Goal: Task Accomplishment & Management: Manage account settings

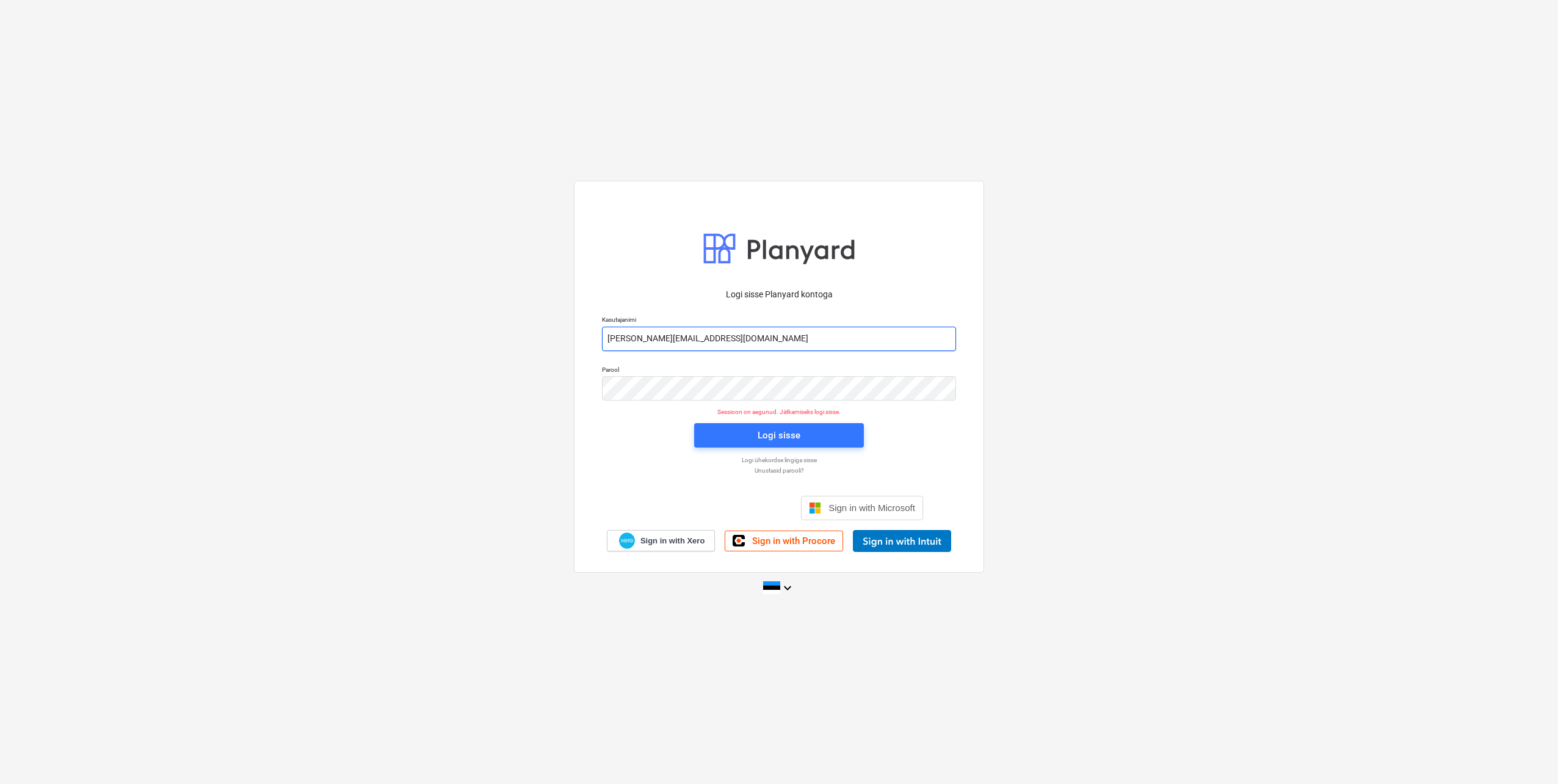
click at [656, 342] on input "[PERSON_NAME][EMAIL_ADDRESS][DOMAIN_NAME]" at bounding box center [779, 339] width 354 height 25
type input "[EMAIL_ADDRESS][DOMAIN_NAME]"
click at [592, 386] on div "Logi sisse Planyard kontoga Kasutajanimi [EMAIL_ADDRESS][DOMAIN_NAME] Parool Se…" at bounding box center [779, 376] width 410 height 392
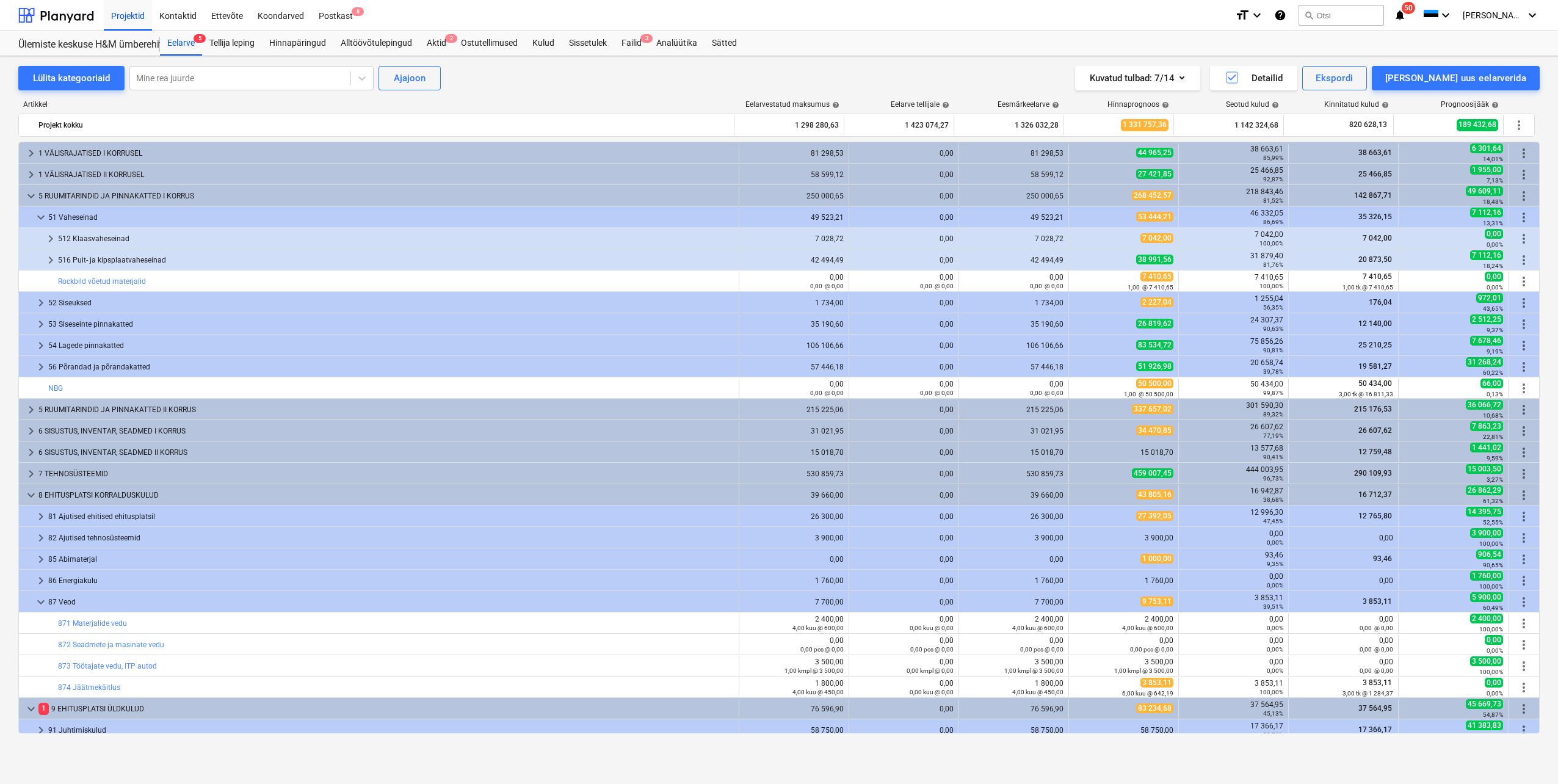
scroll to position [305, 0]
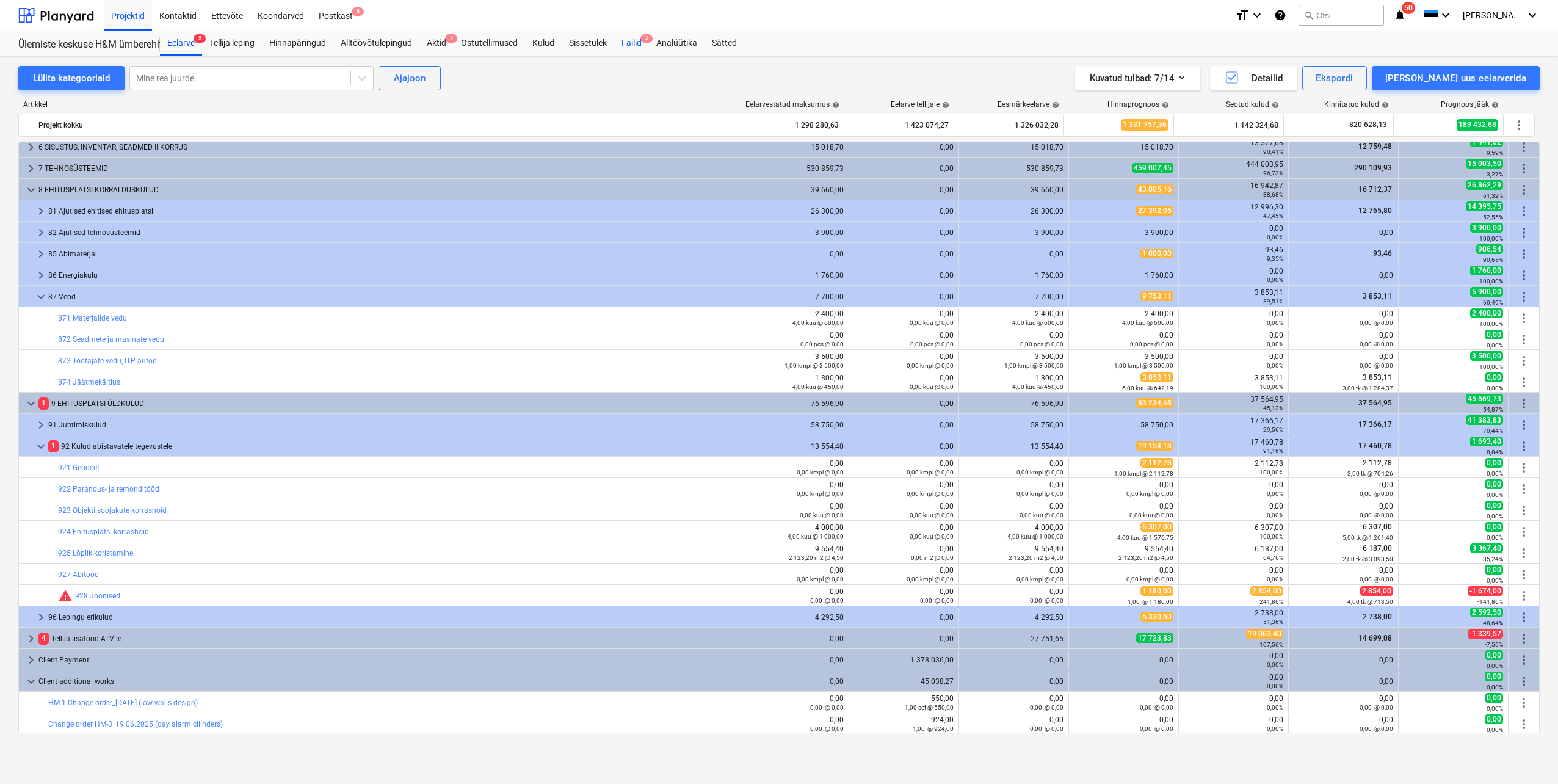
click at [632, 44] on div "Failid 3" at bounding box center [631, 43] width 35 height 25
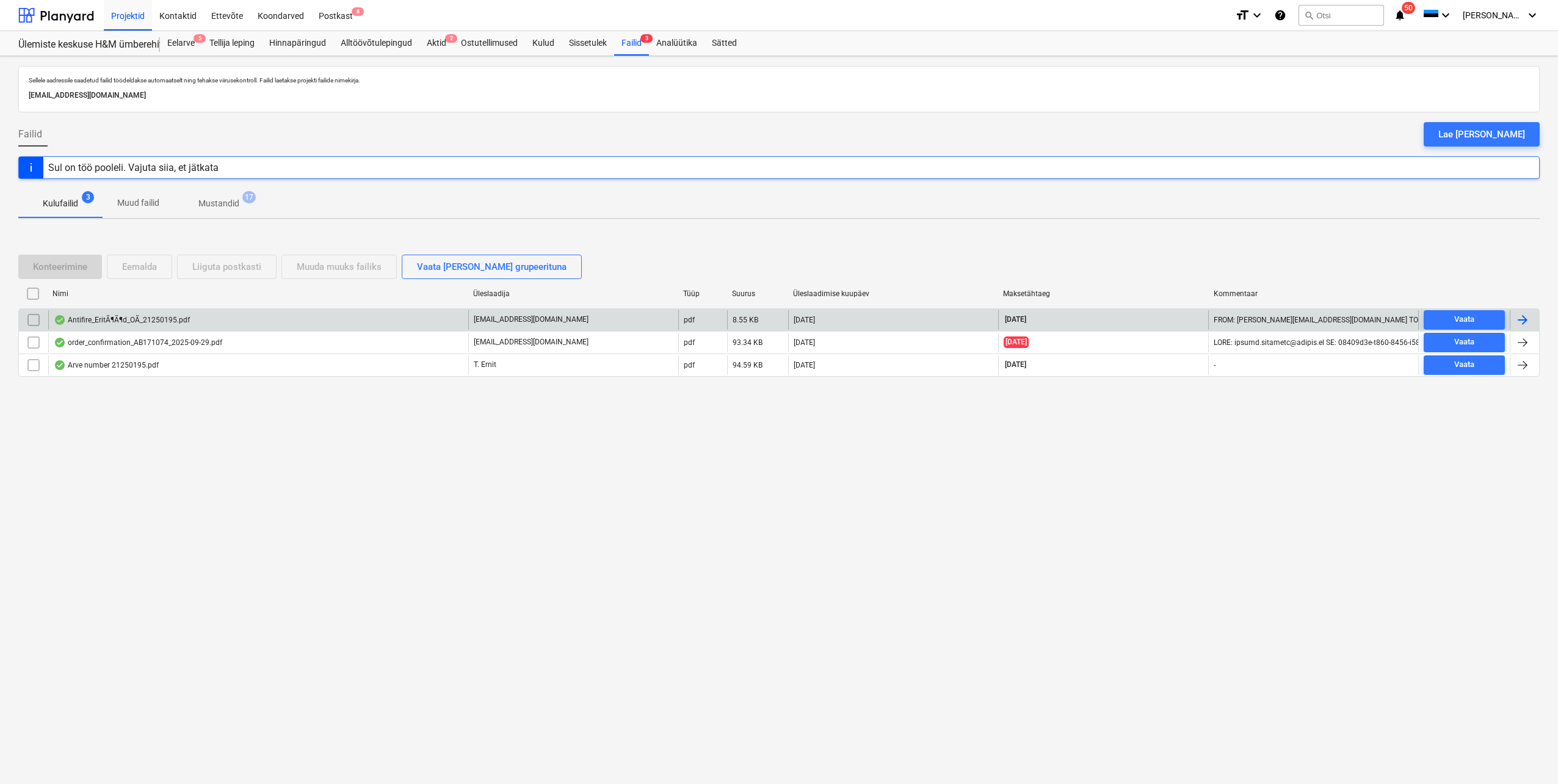
click at [25, 317] on input "checkbox" at bounding box center [33, 320] width 20 height 20
click at [132, 268] on div "Eemalda" at bounding box center [139, 267] width 35 height 16
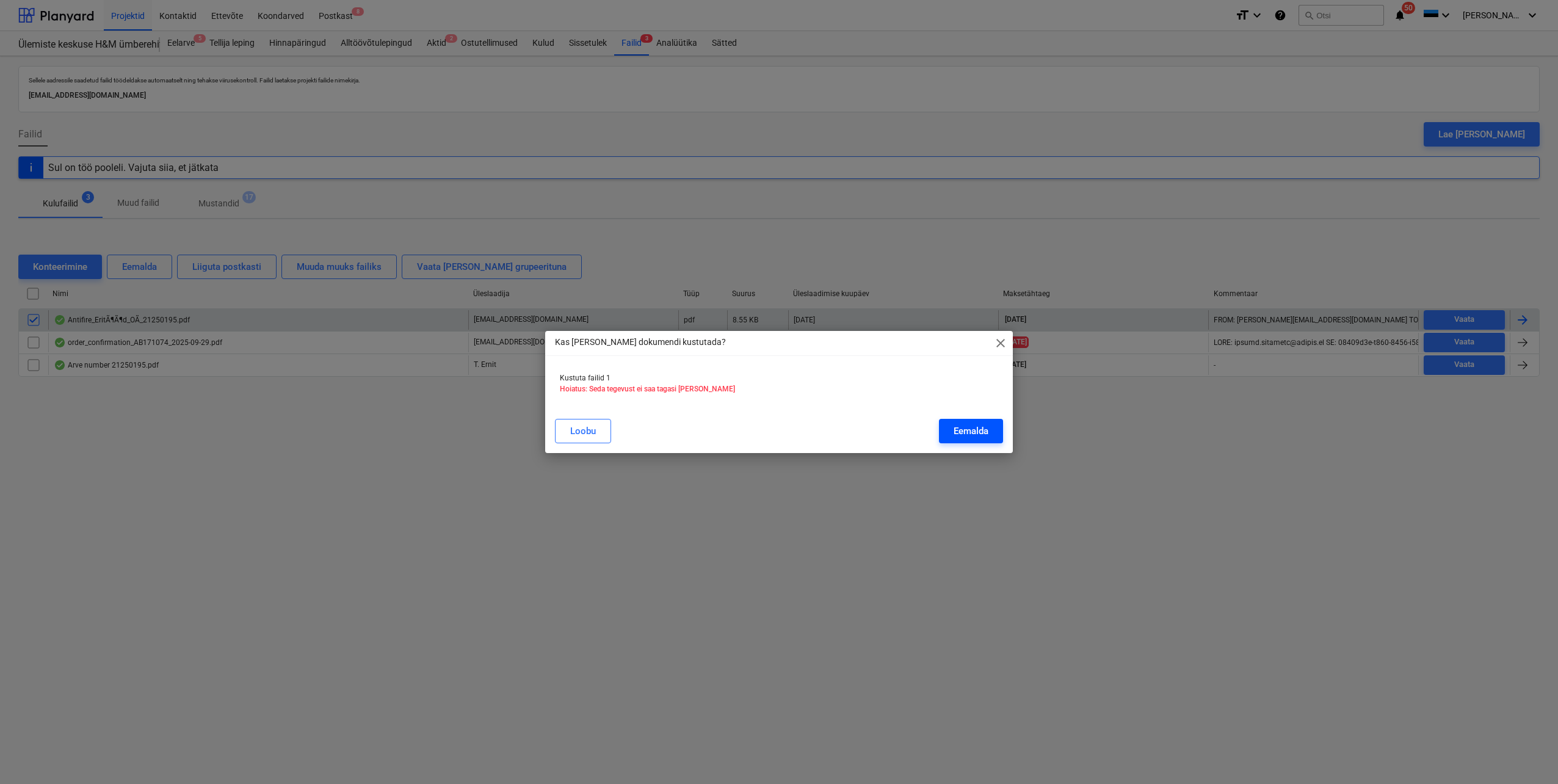
click at [964, 423] on div "Eemalda" at bounding box center [971, 431] width 35 height 16
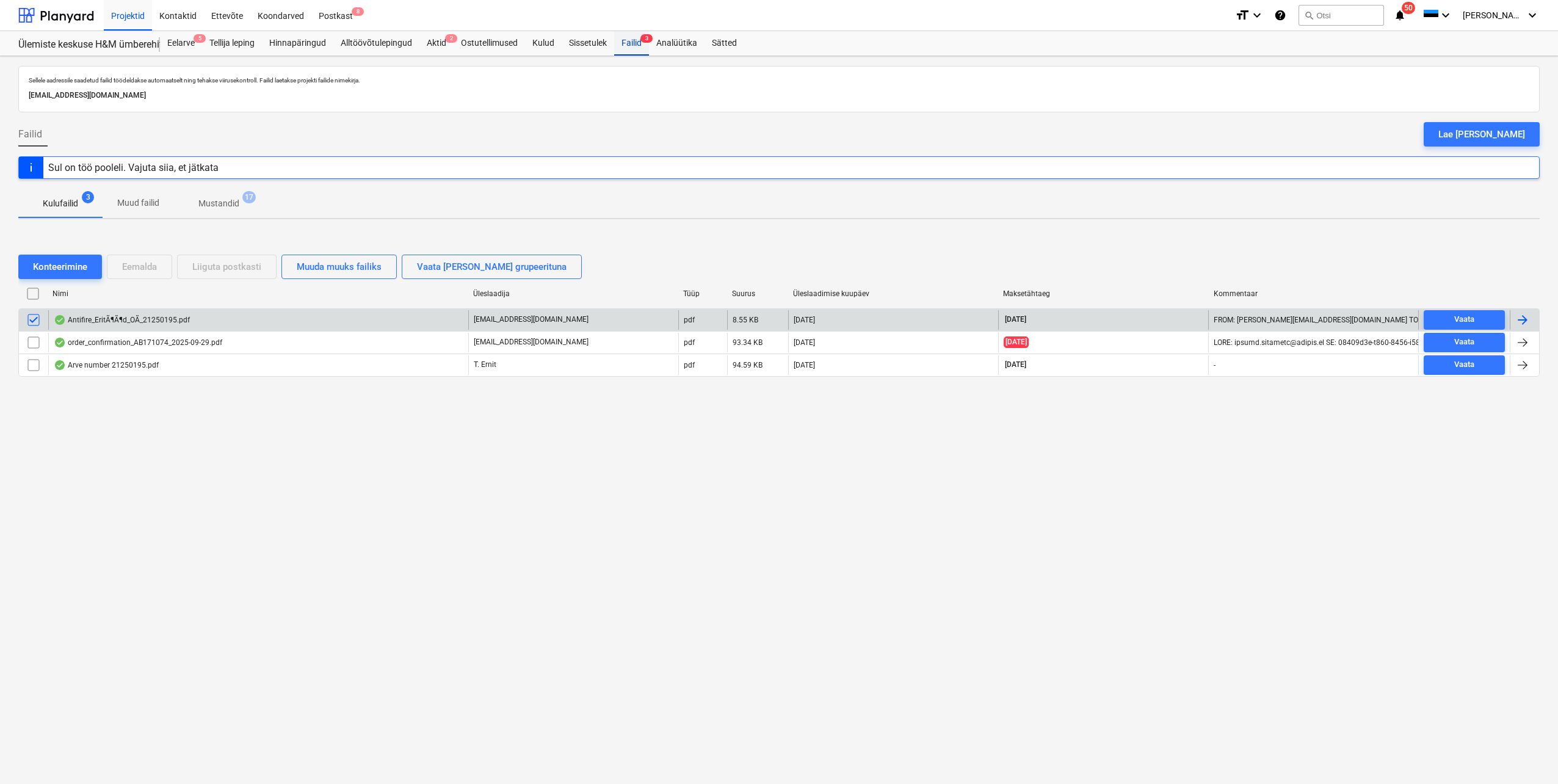
click at [640, 42] on div "Failid 3" at bounding box center [631, 43] width 35 height 25
click at [301, 45] on div "Hinnapäringud" at bounding box center [298, 43] width 71 height 25
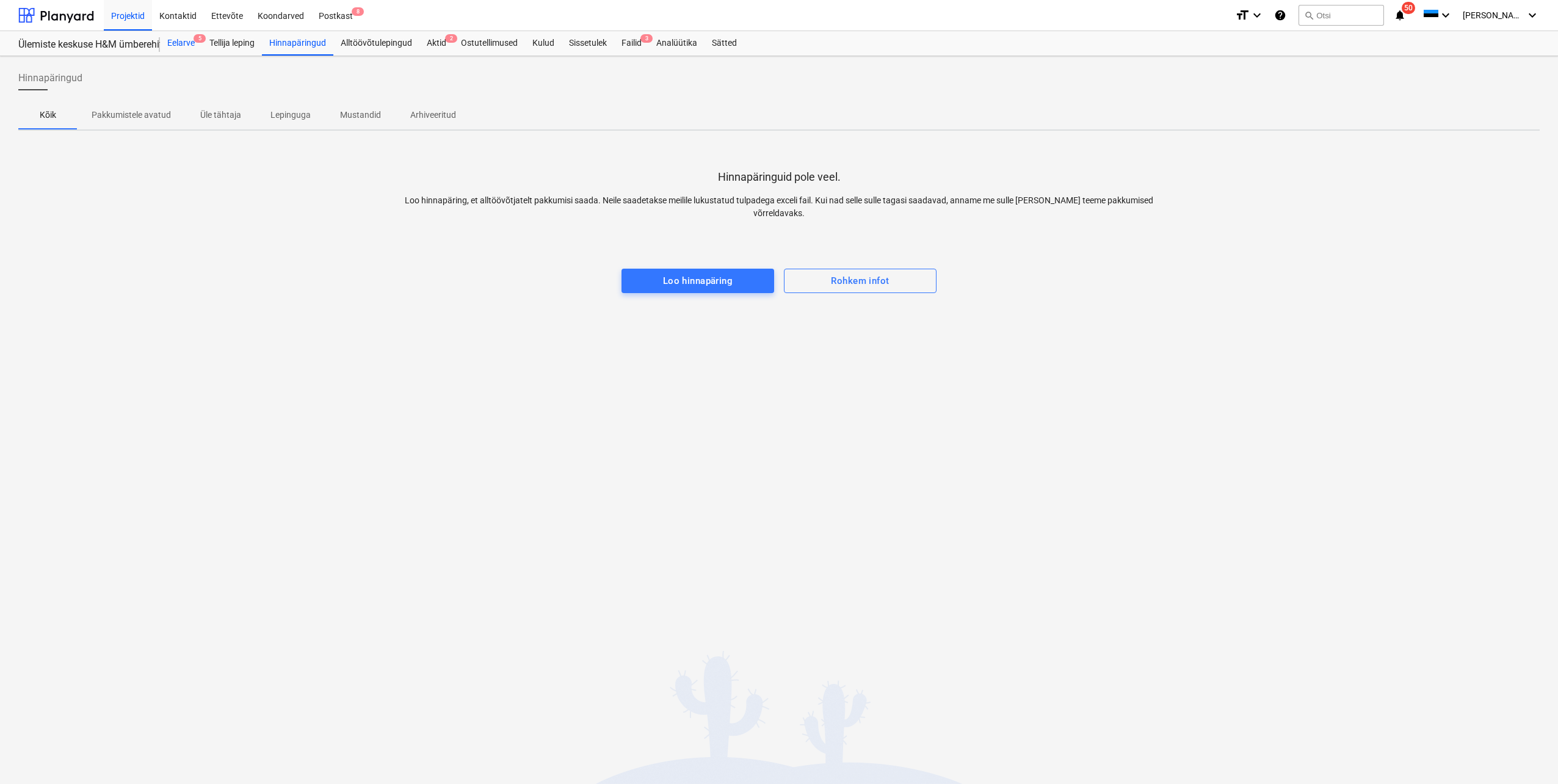
click at [198, 41] on span "5" at bounding box center [199, 38] width 12 height 9
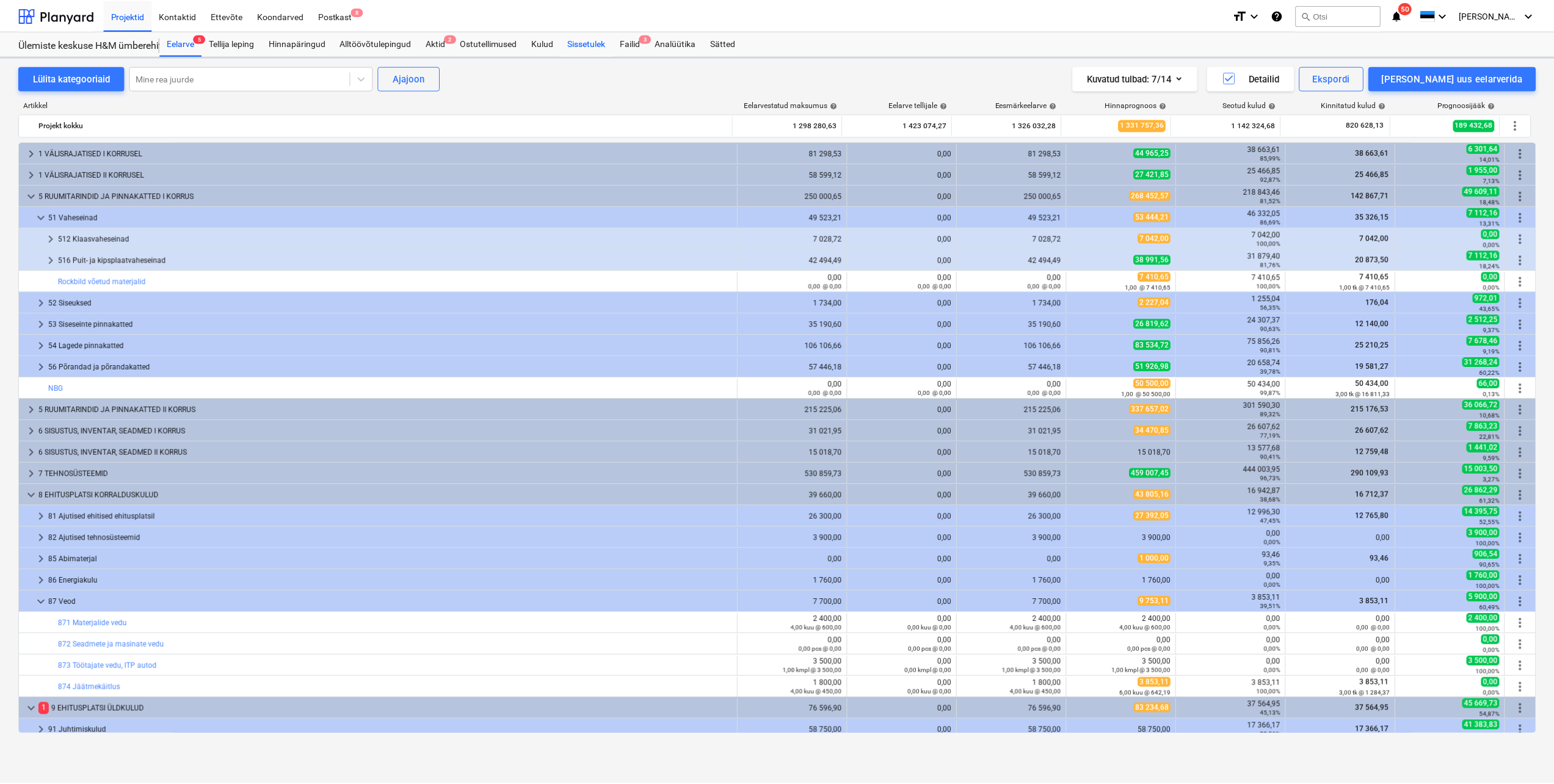
scroll to position [305, 0]
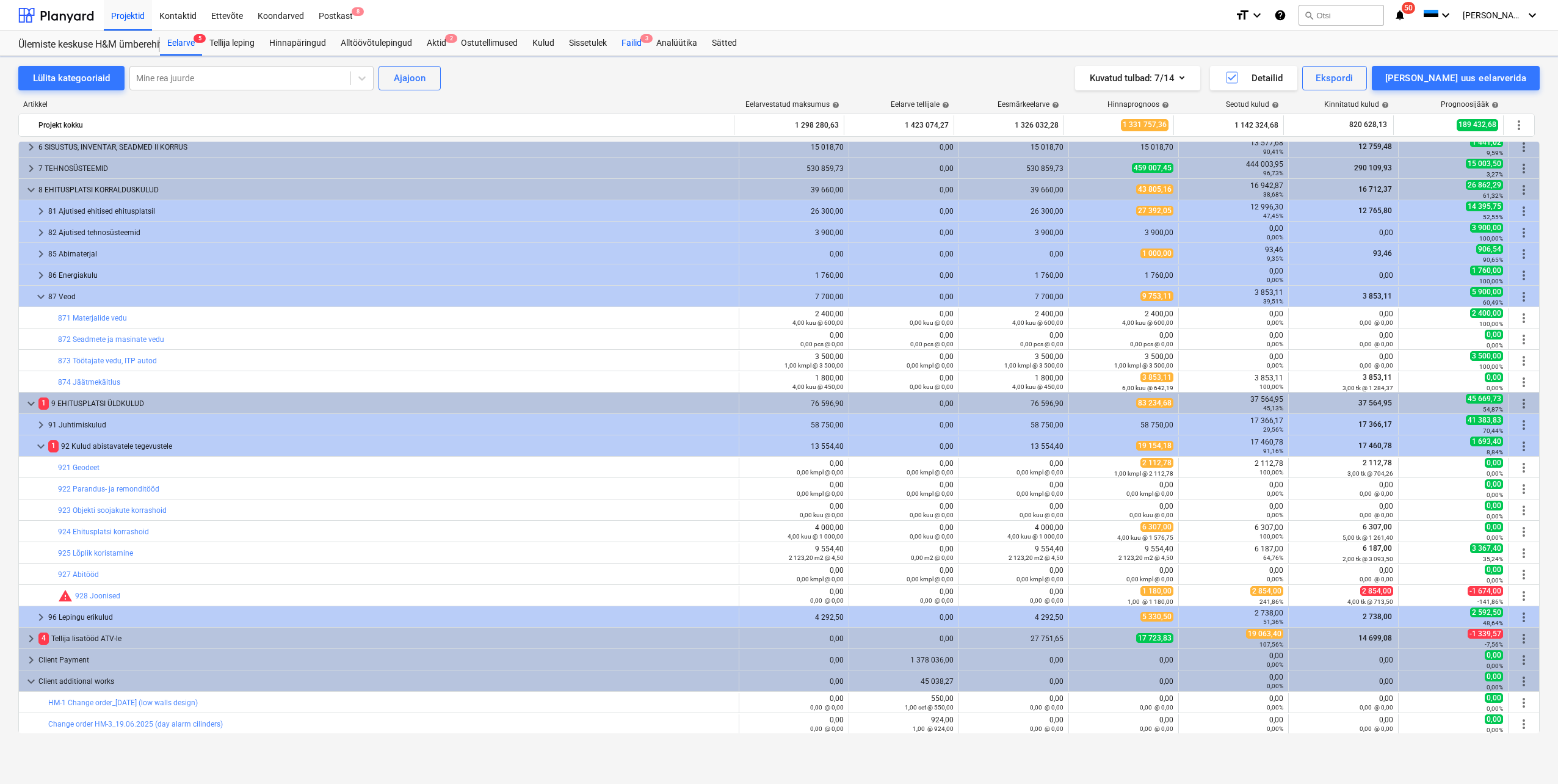
click at [627, 41] on div "Failid 3" at bounding box center [631, 43] width 35 height 25
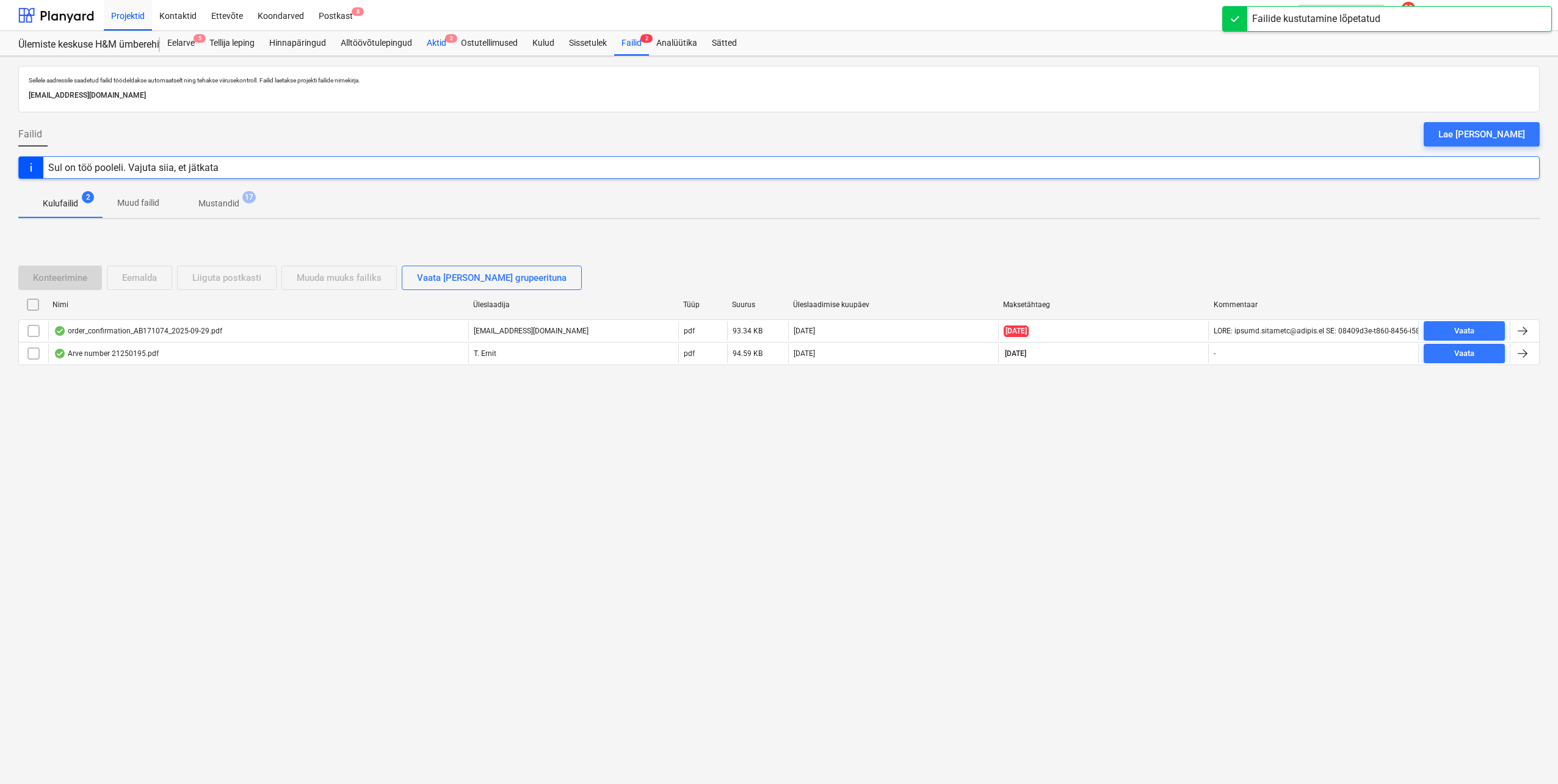
click at [436, 43] on div "Aktid 2" at bounding box center [436, 43] width 34 height 25
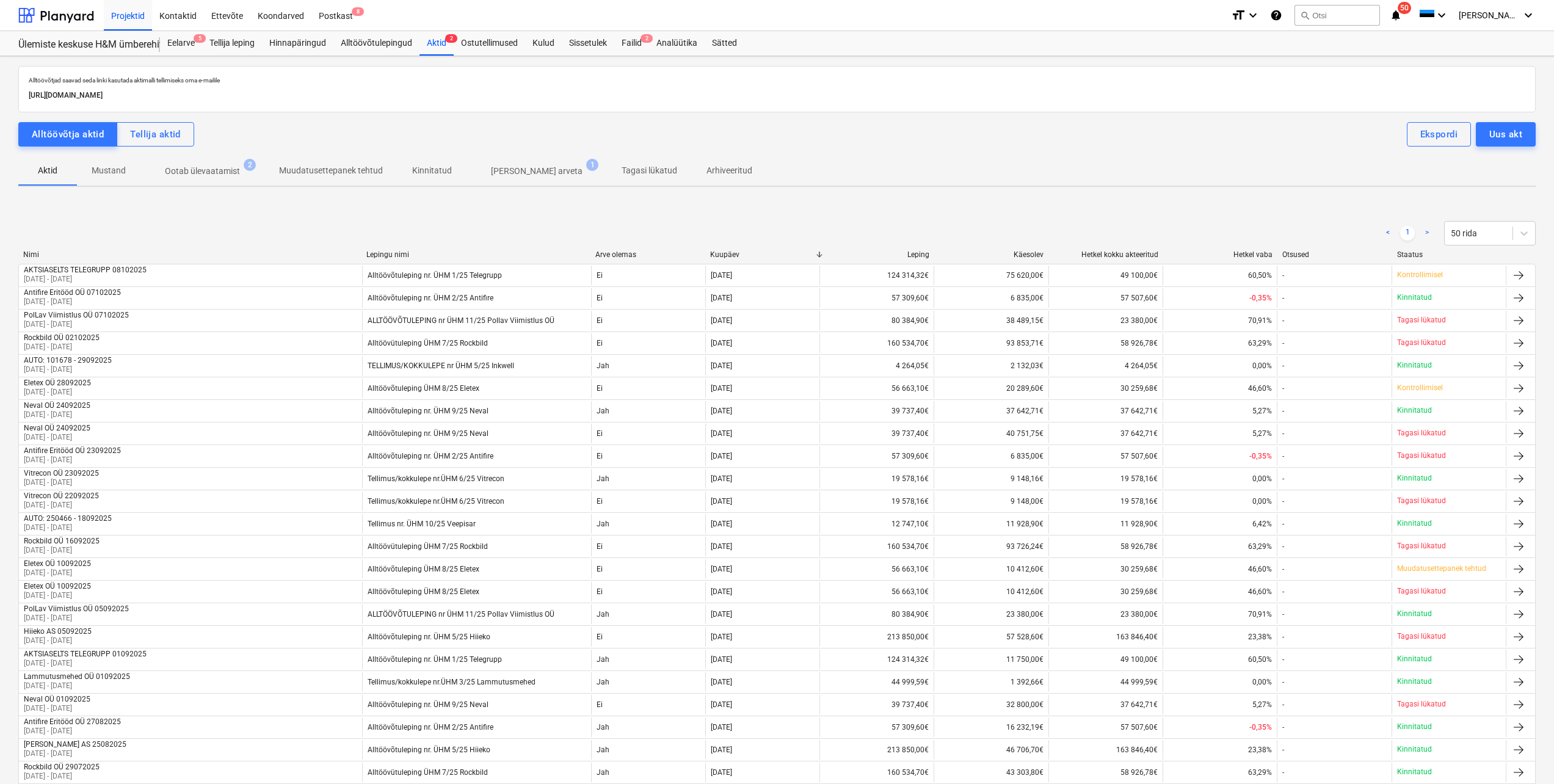
click at [207, 170] on p "Ootab ülevaatamist" at bounding box center [202, 171] width 75 height 13
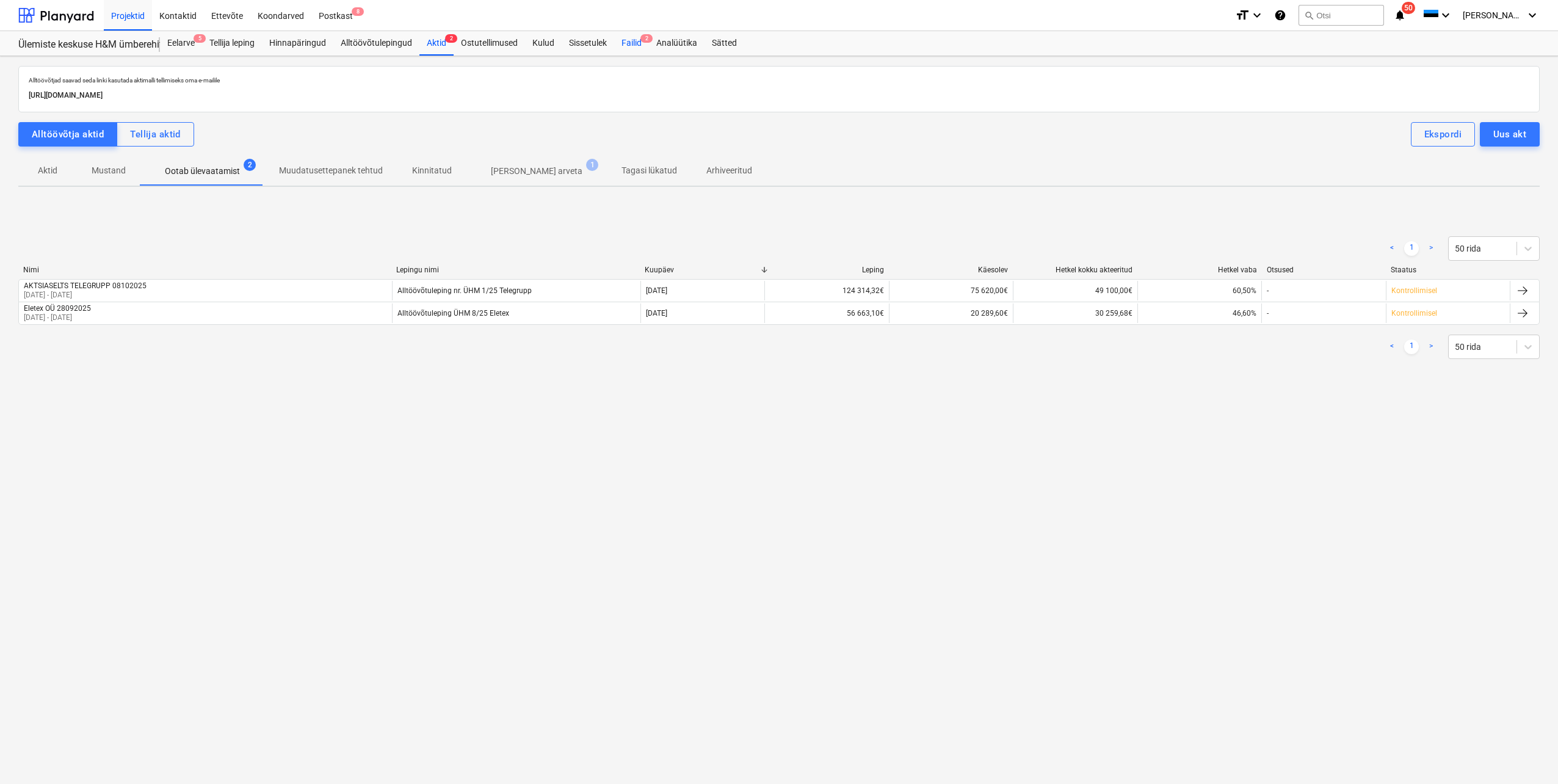
click at [630, 48] on div "Failid 2" at bounding box center [631, 43] width 35 height 25
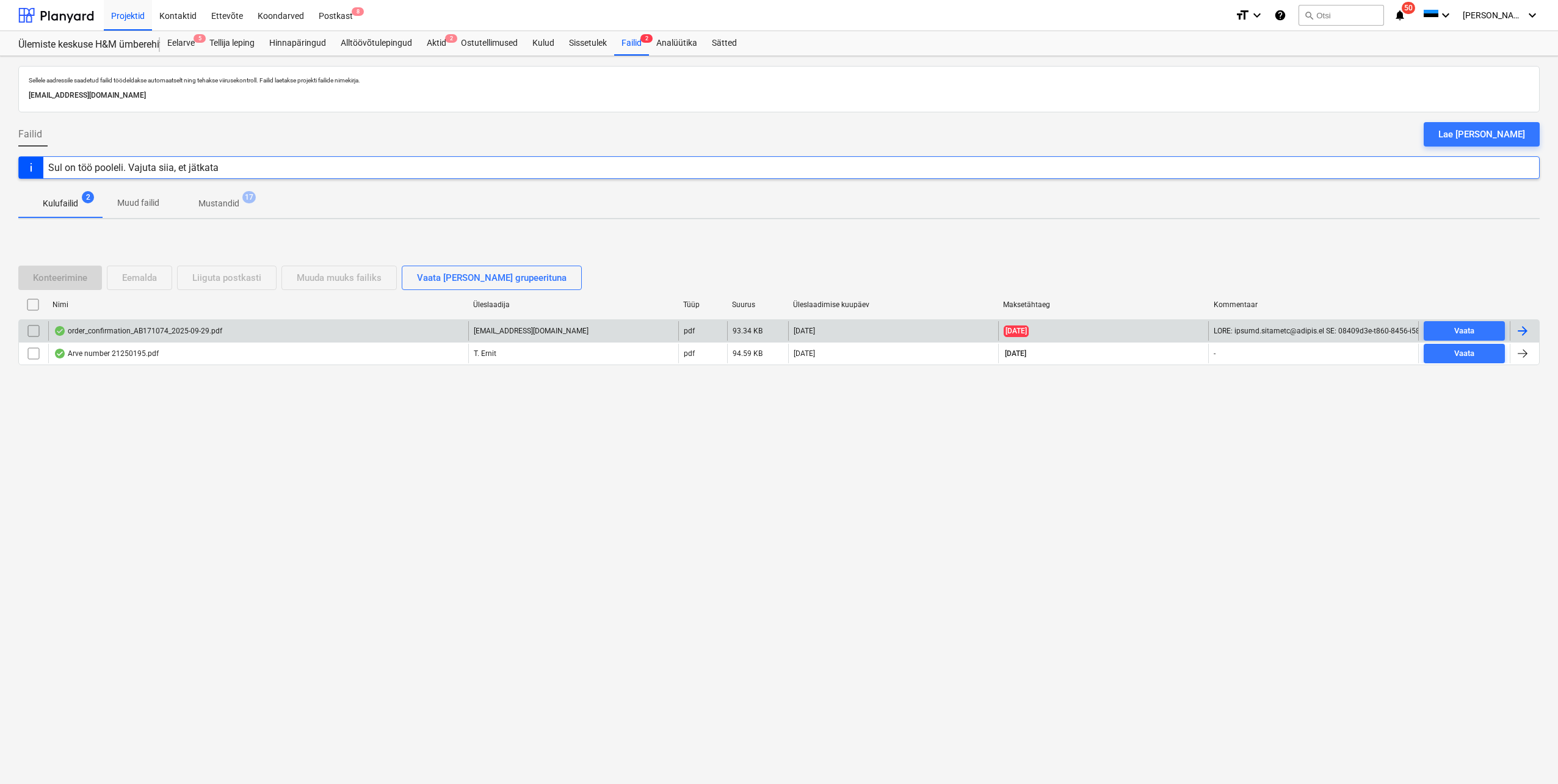
click at [104, 332] on div "order_confirmation_AB171074_2025-09-29.pdf" at bounding box center [138, 331] width 169 height 9
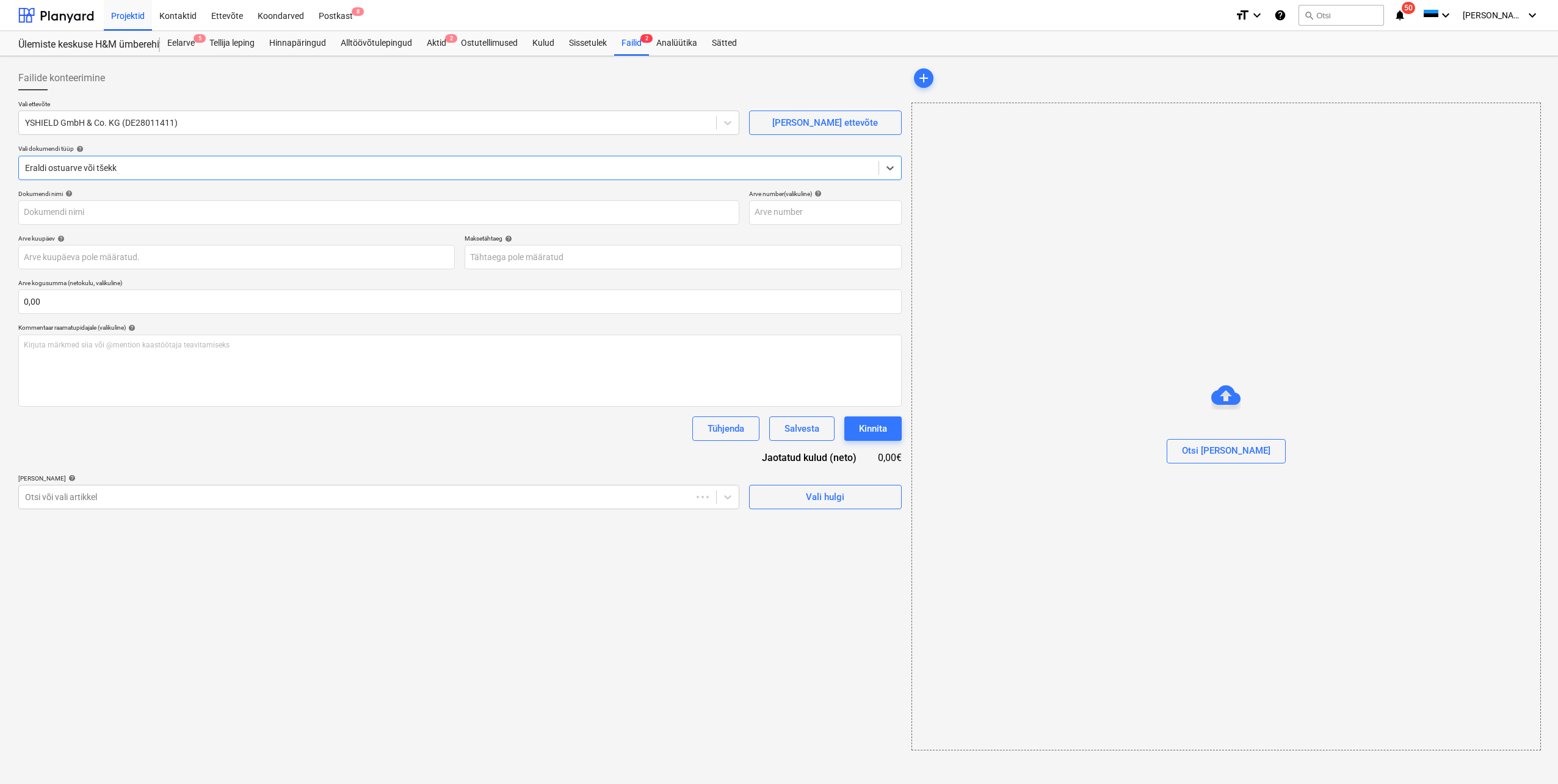
type input "AB171074/146719"
type input "[DATE]"
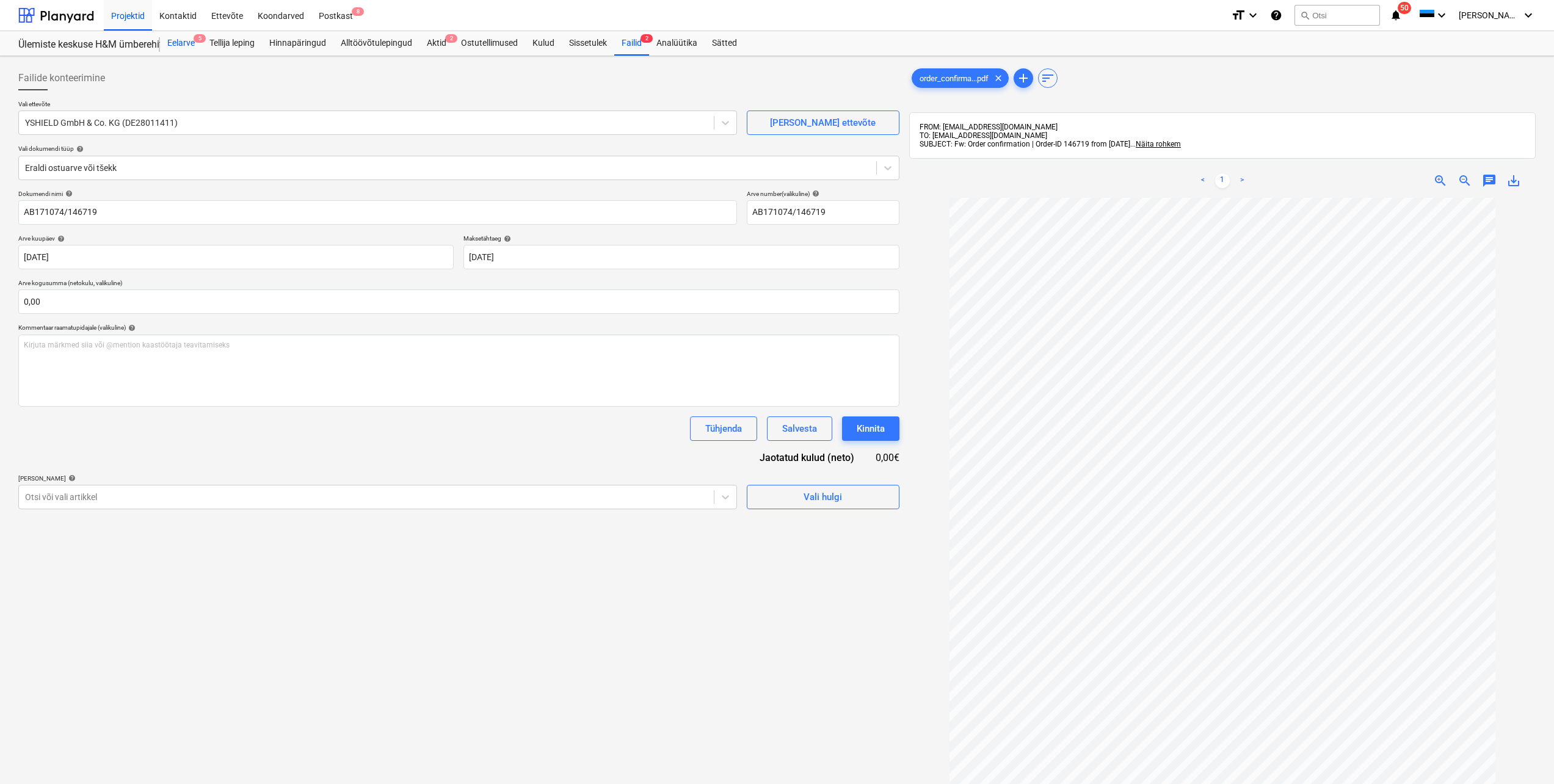
click at [180, 39] on div "Eelarve 5" at bounding box center [180, 43] width 42 height 25
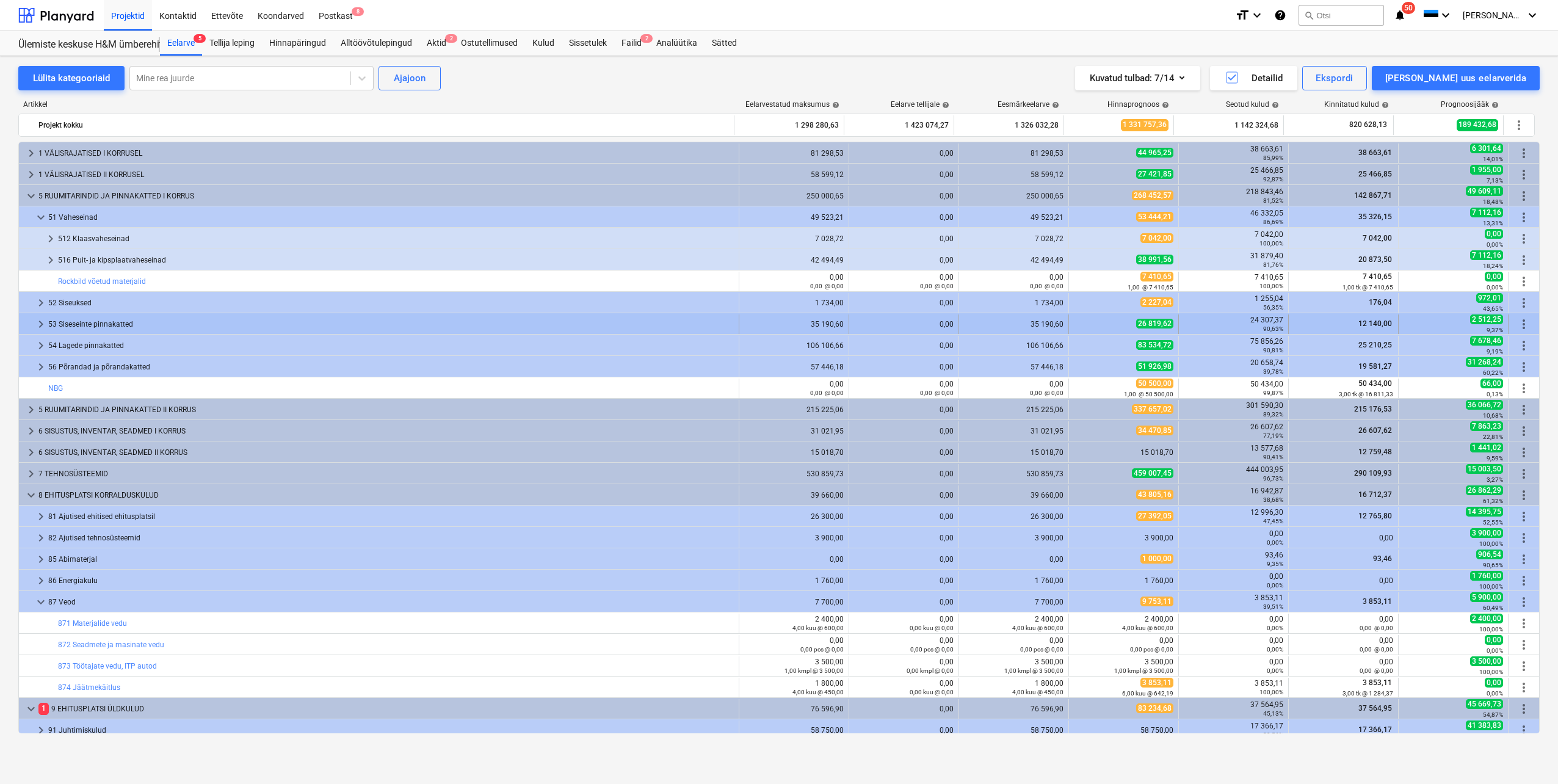
click at [44, 322] on span "keyboard_arrow_right" at bounding box center [40, 324] width 15 height 15
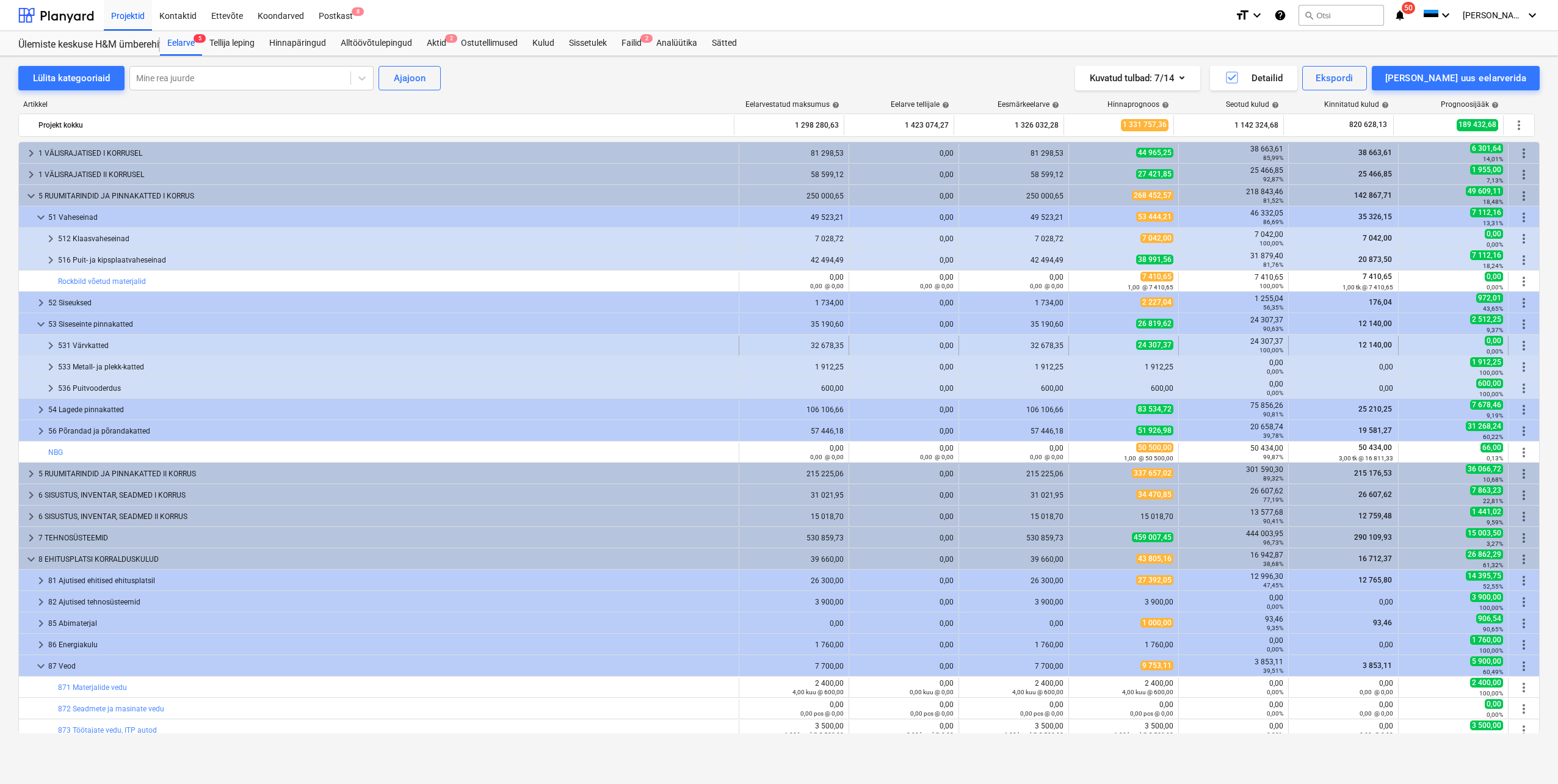
click at [47, 344] on span "keyboard_arrow_right" at bounding box center [51, 345] width 15 height 15
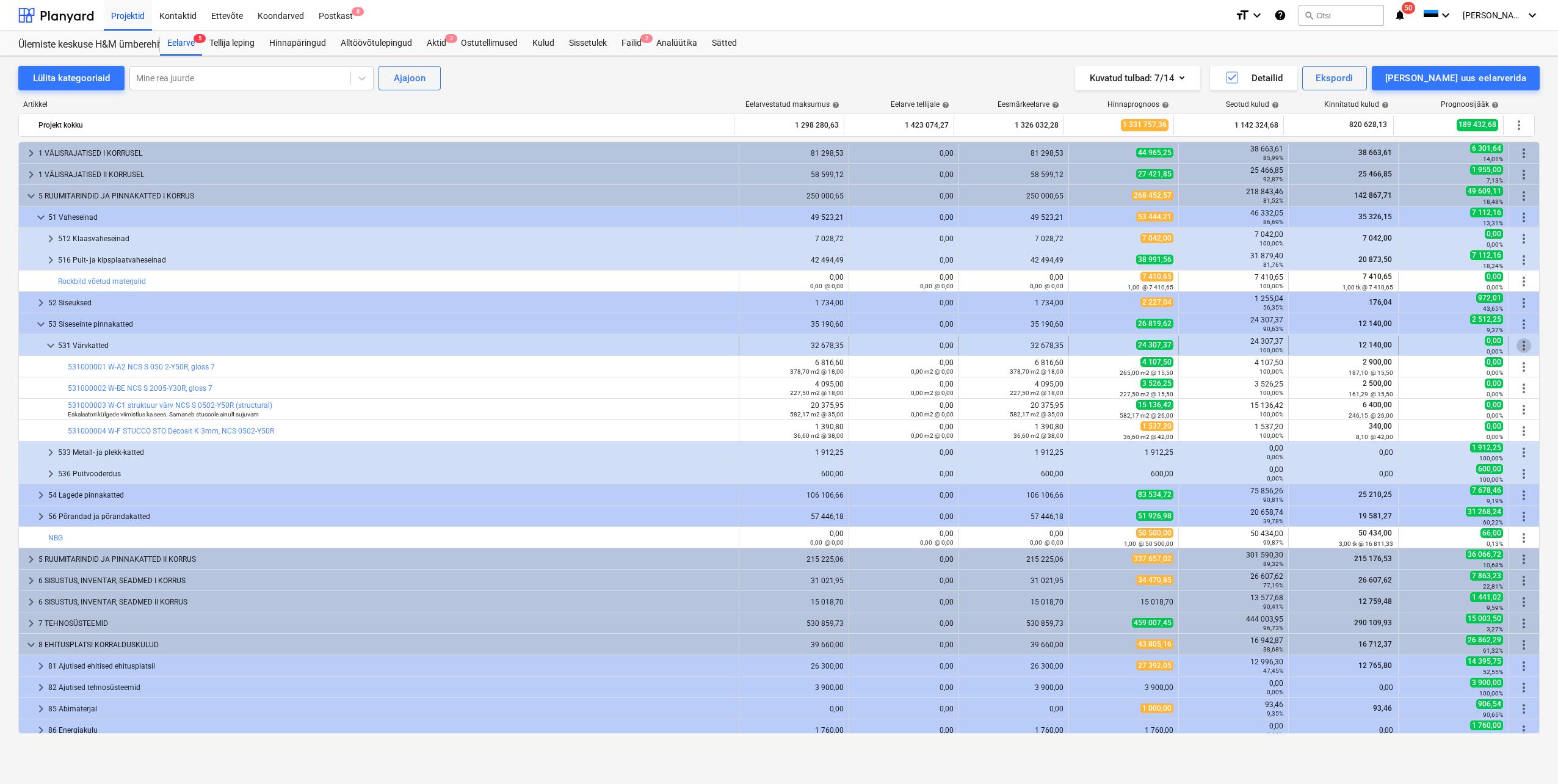
click at [1517, 344] on span "more_vert" at bounding box center [1524, 345] width 15 height 15
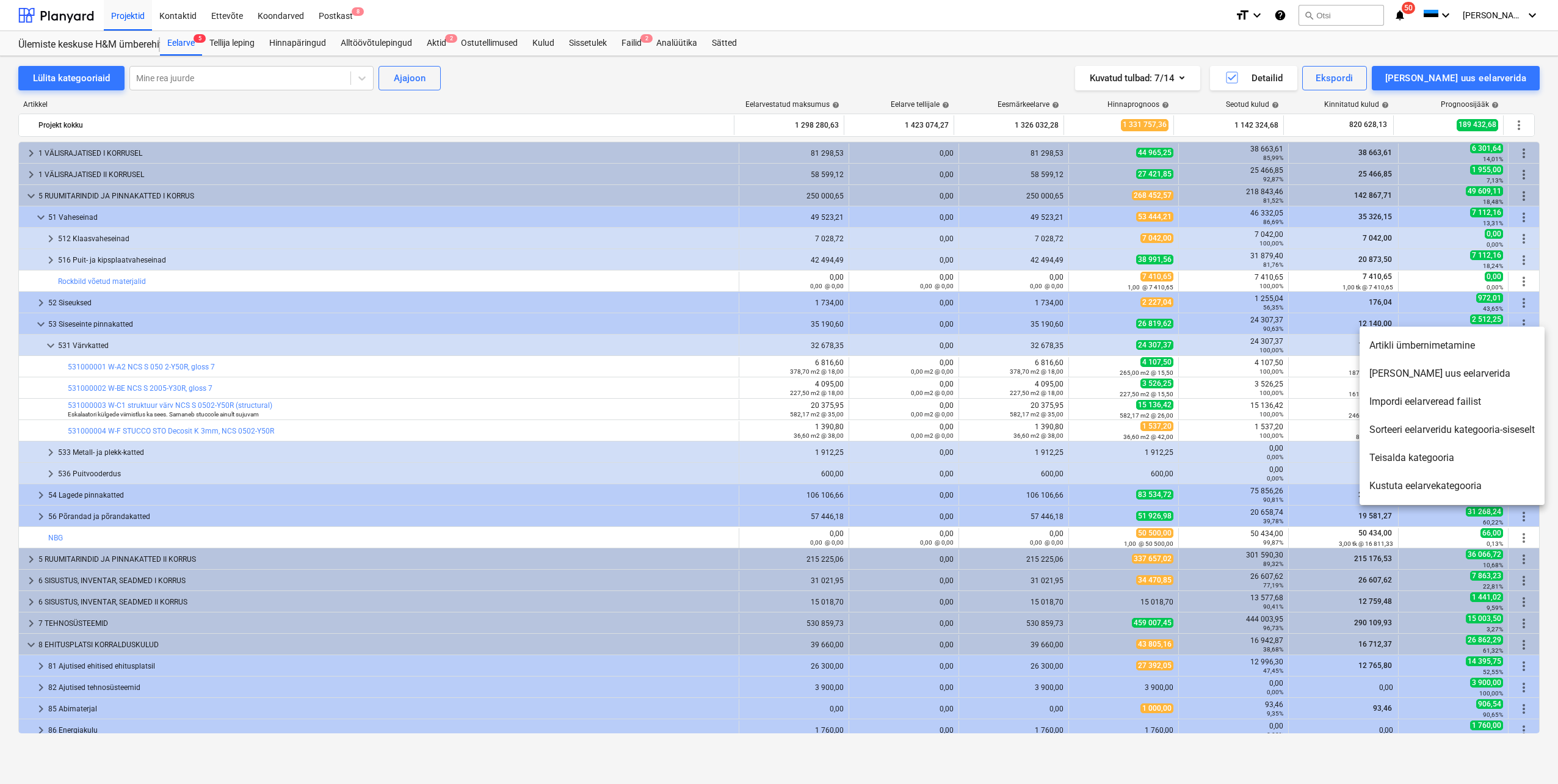
click at [1439, 380] on li "[PERSON_NAME] uus eelarverida" at bounding box center [1452, 373] width 185 height 28
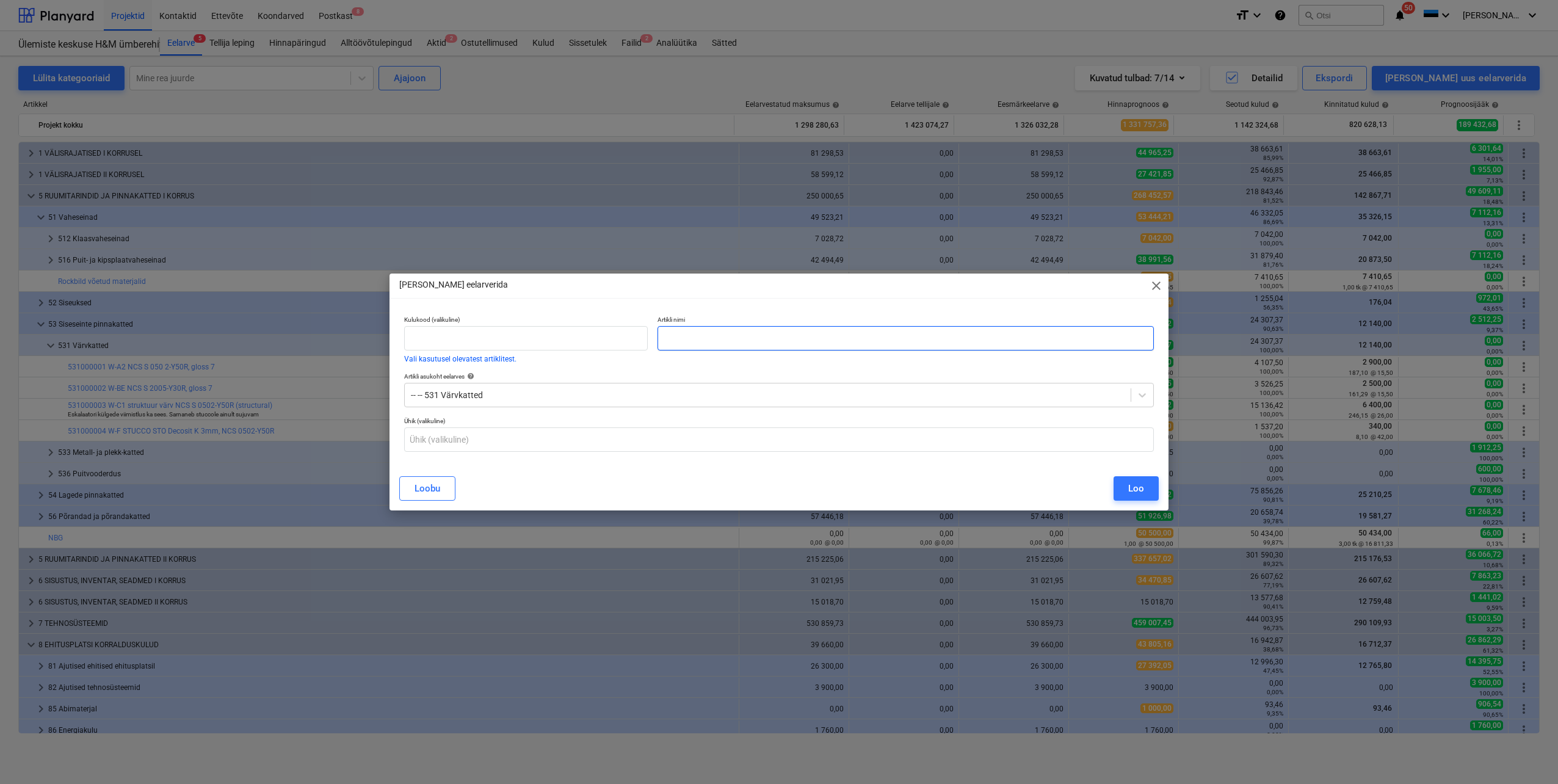
click at [756, 343] on input "text" at bounding box center [905, 338] width 496 height 25
type input "RFID Värv"
click at [1130, 491] on div "Loo" at bounding box center [1136, 488] width 16 height 16
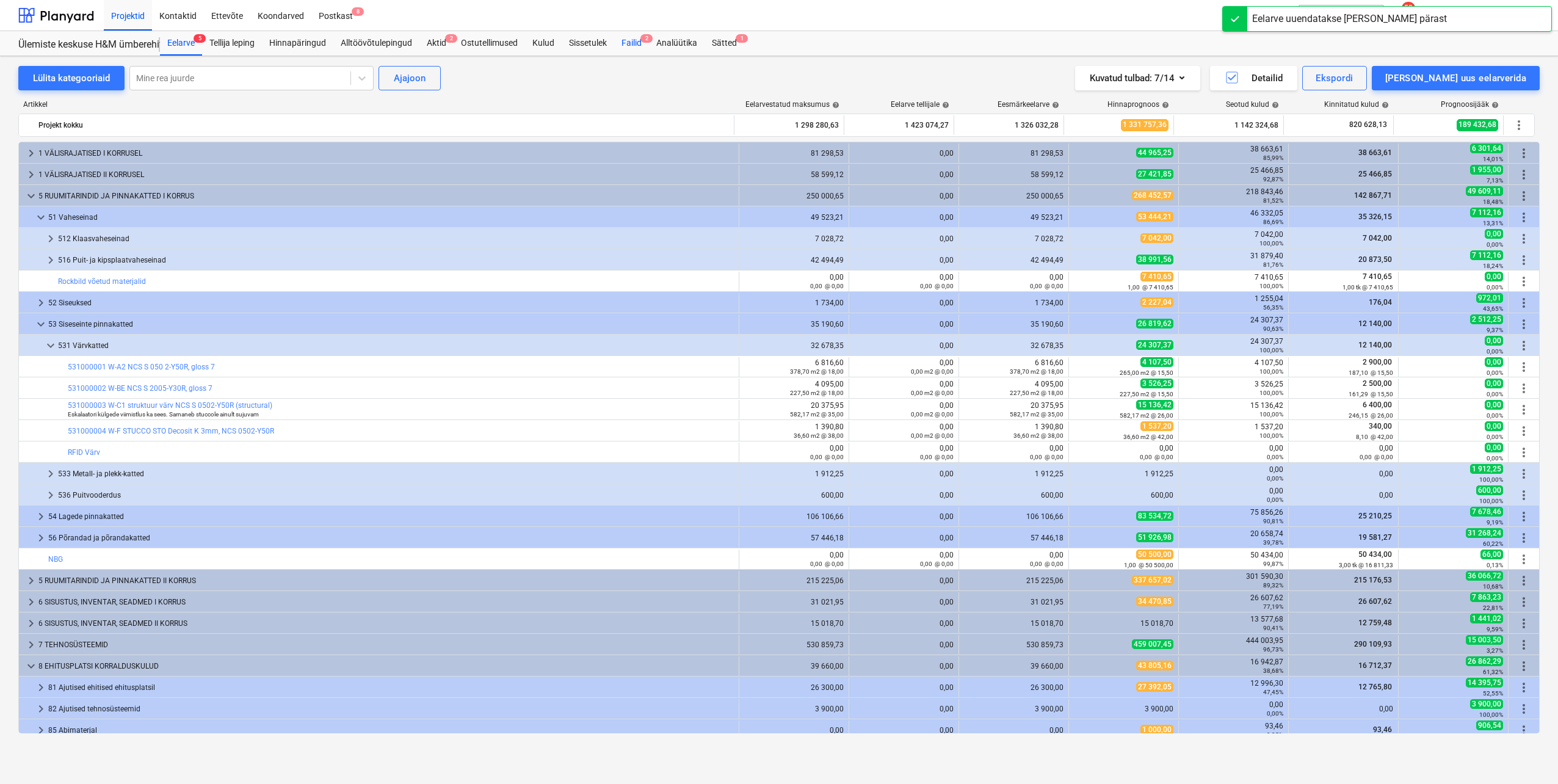
click at [635, 44] on div "Failid 2" at bounding box center [631, 43] width 35 height 25
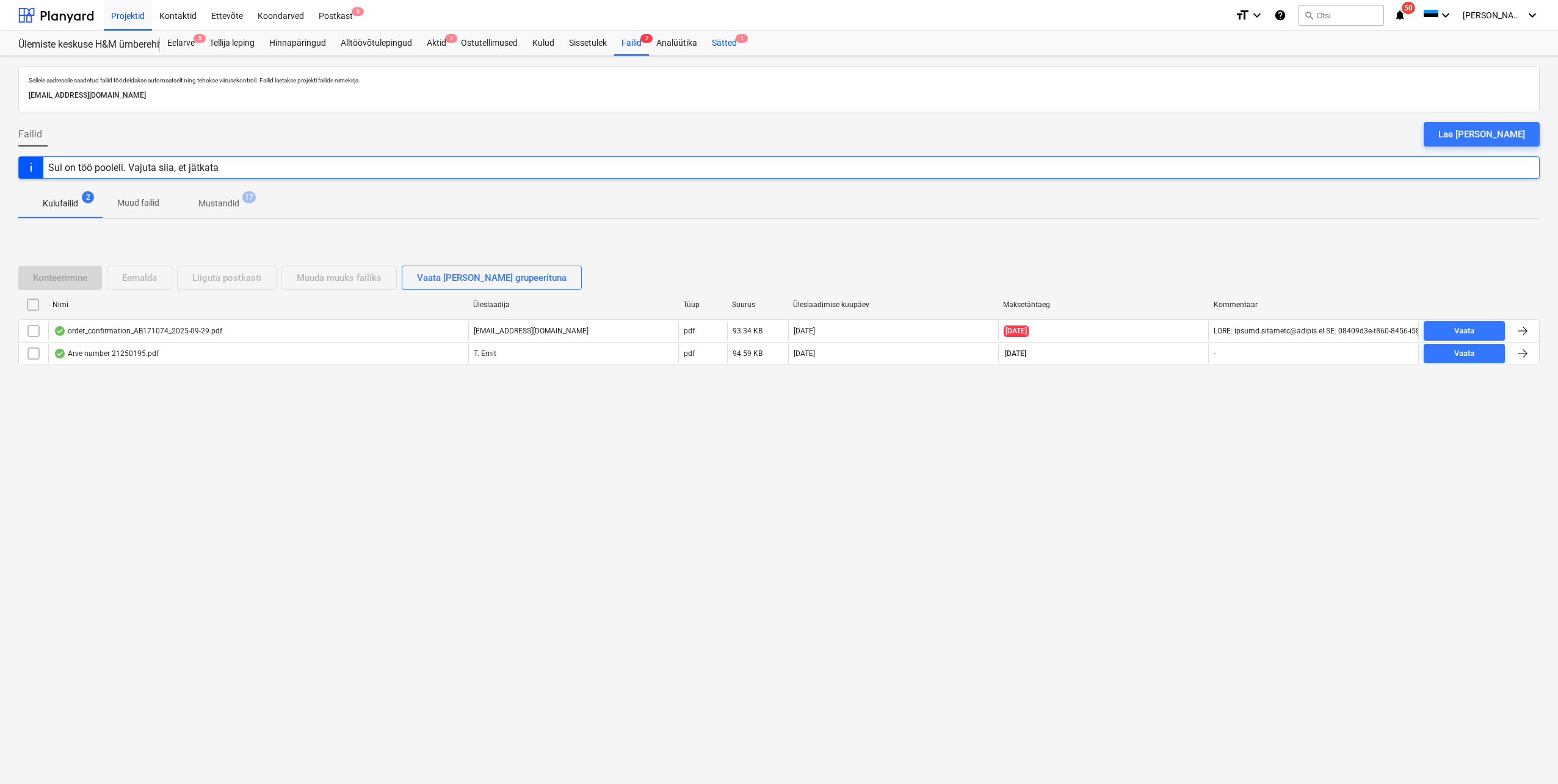
click at [733, 42] on div "Sätted 1" at bounding box center [724, 43] width 40 height 25
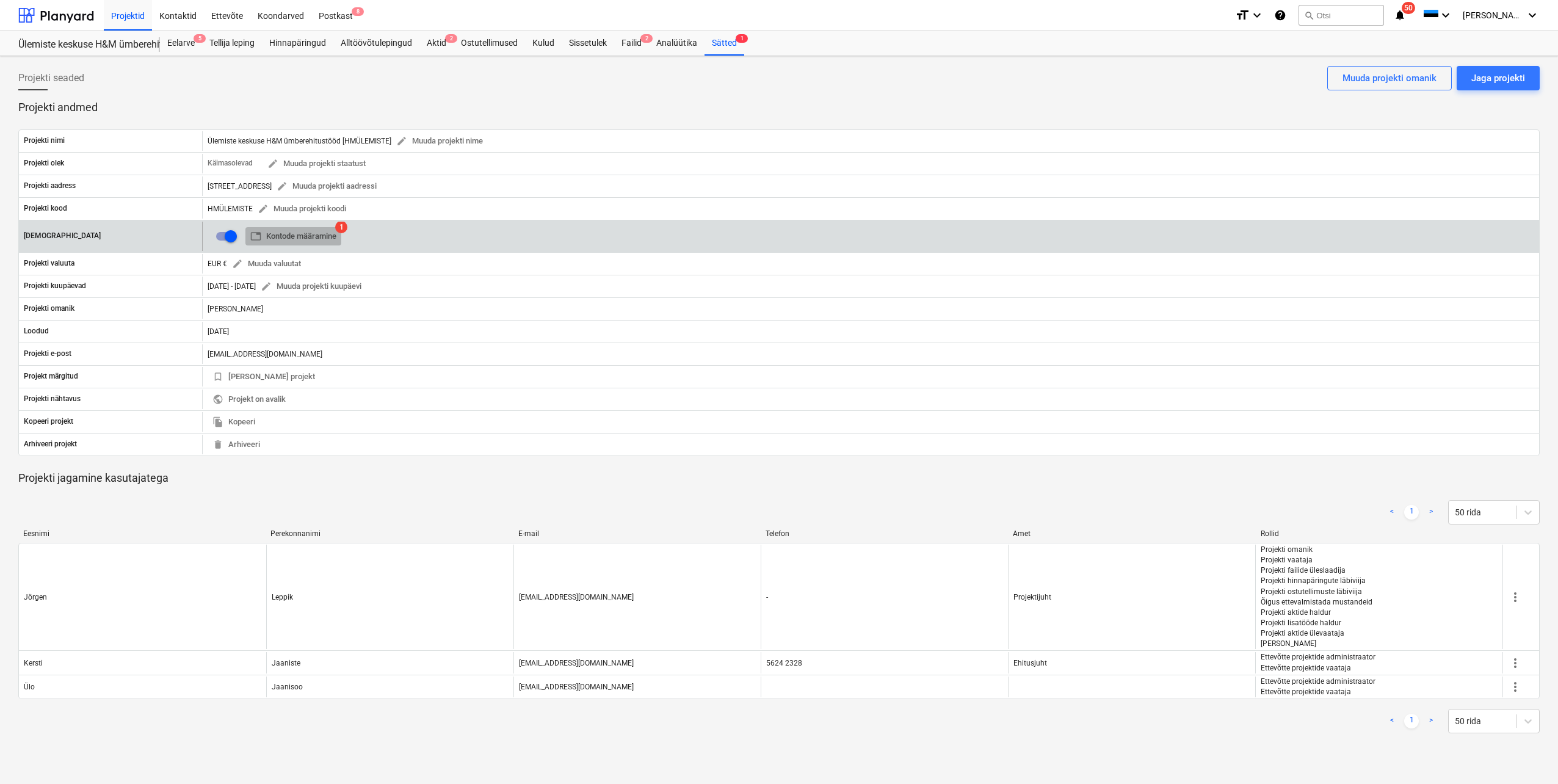
click at [313, 240] on span "table Kontode määramine" at bounding box center [293, 237] width 86 height 14
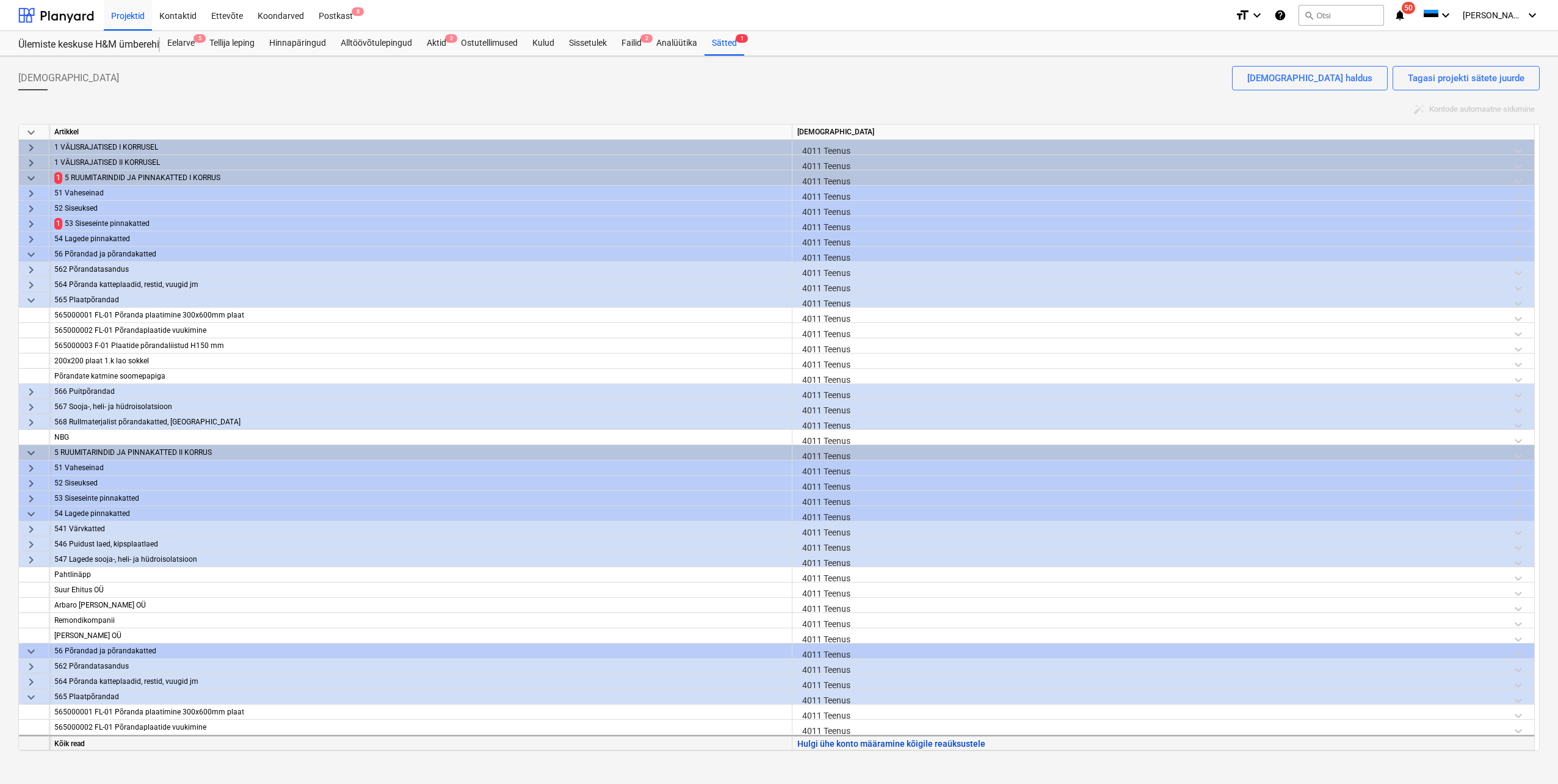
click at [844, 744] on button "Hulgi ühe konto määramine kõigile reaüksustele" at bounding box center [892, 744] width 188 height 15
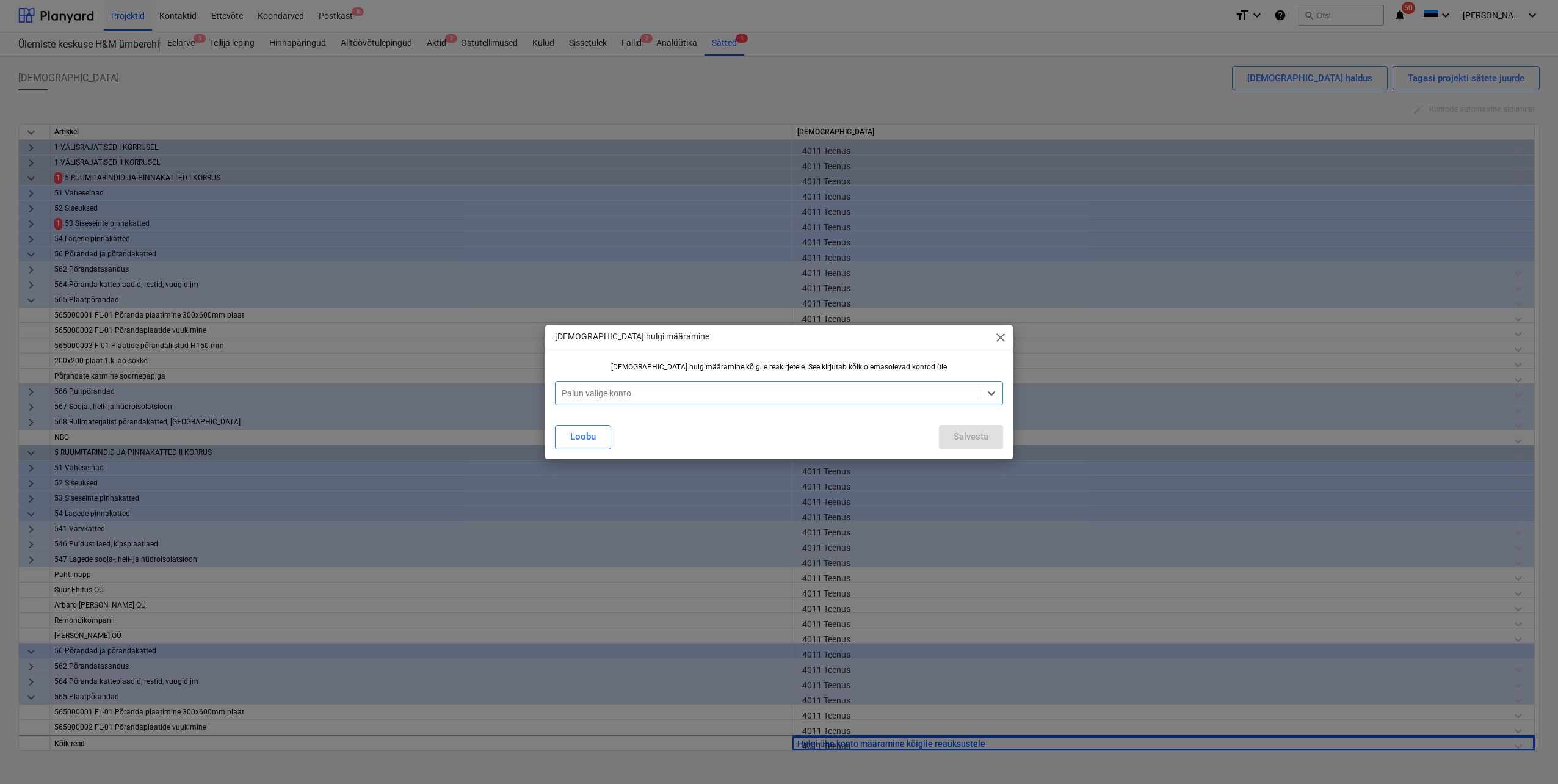
click at [933, 392] on div at bounding box center [768, 392] width 412 height 12
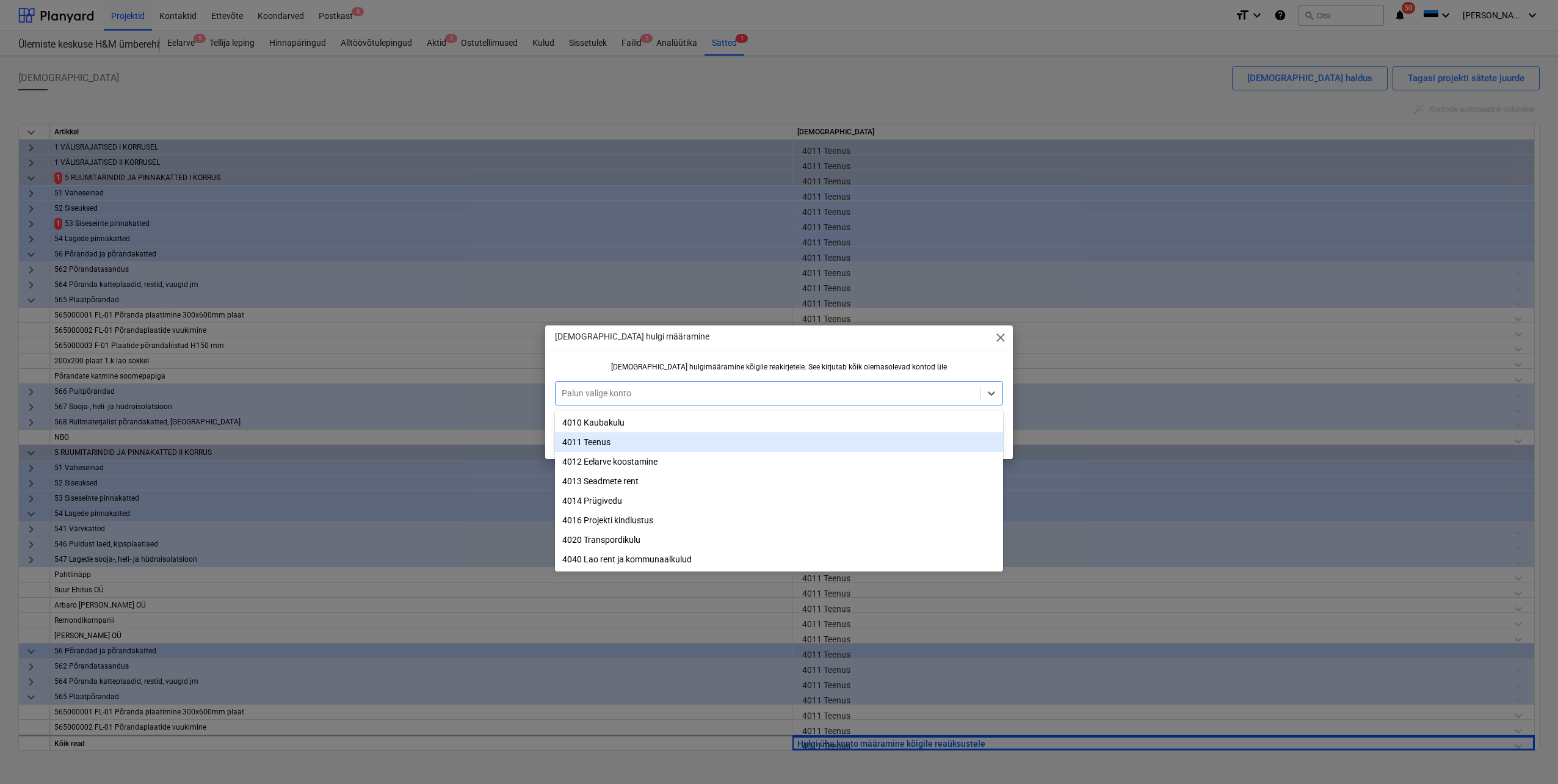
click at [654, 444] on div "4011 Teenus" at bounding box center [779, 441] width 448 height 20
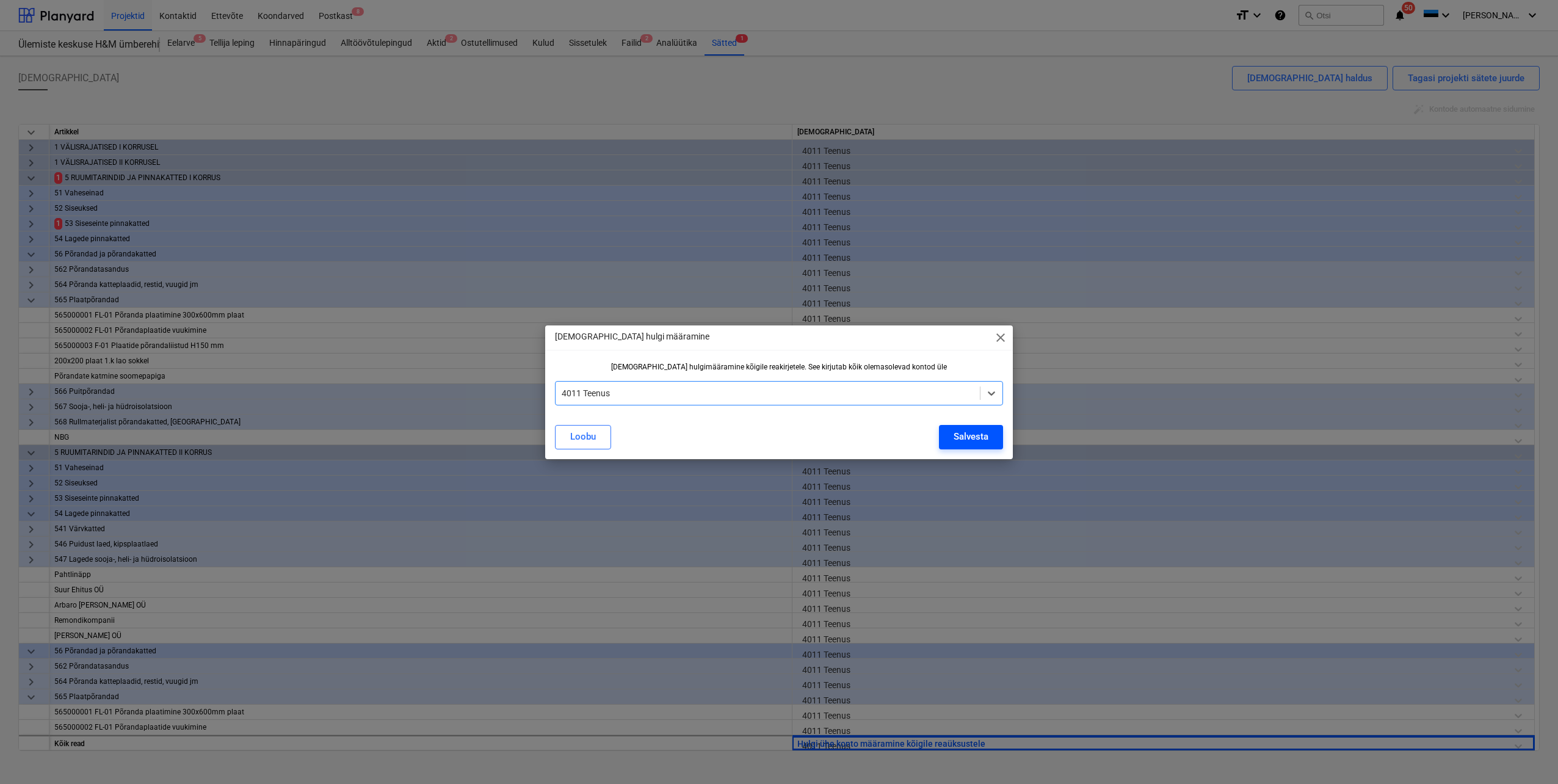
click at [953, 437] on div "Salvesta" at bounding box center [971, 437] width 35 height 16
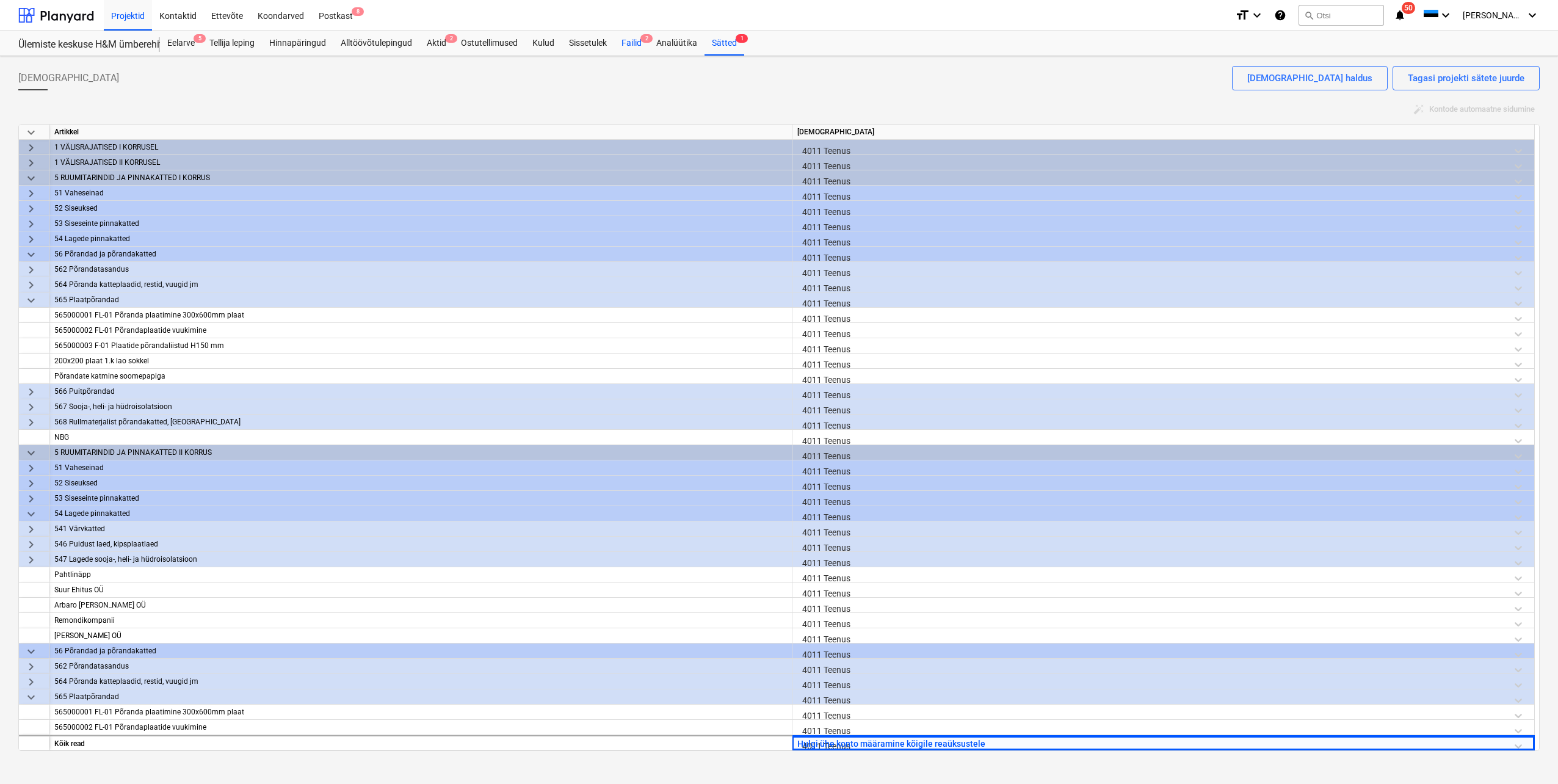
click at [630, 45] on div "Failid 2" at bounding box center [631, 43] width 35 height 25
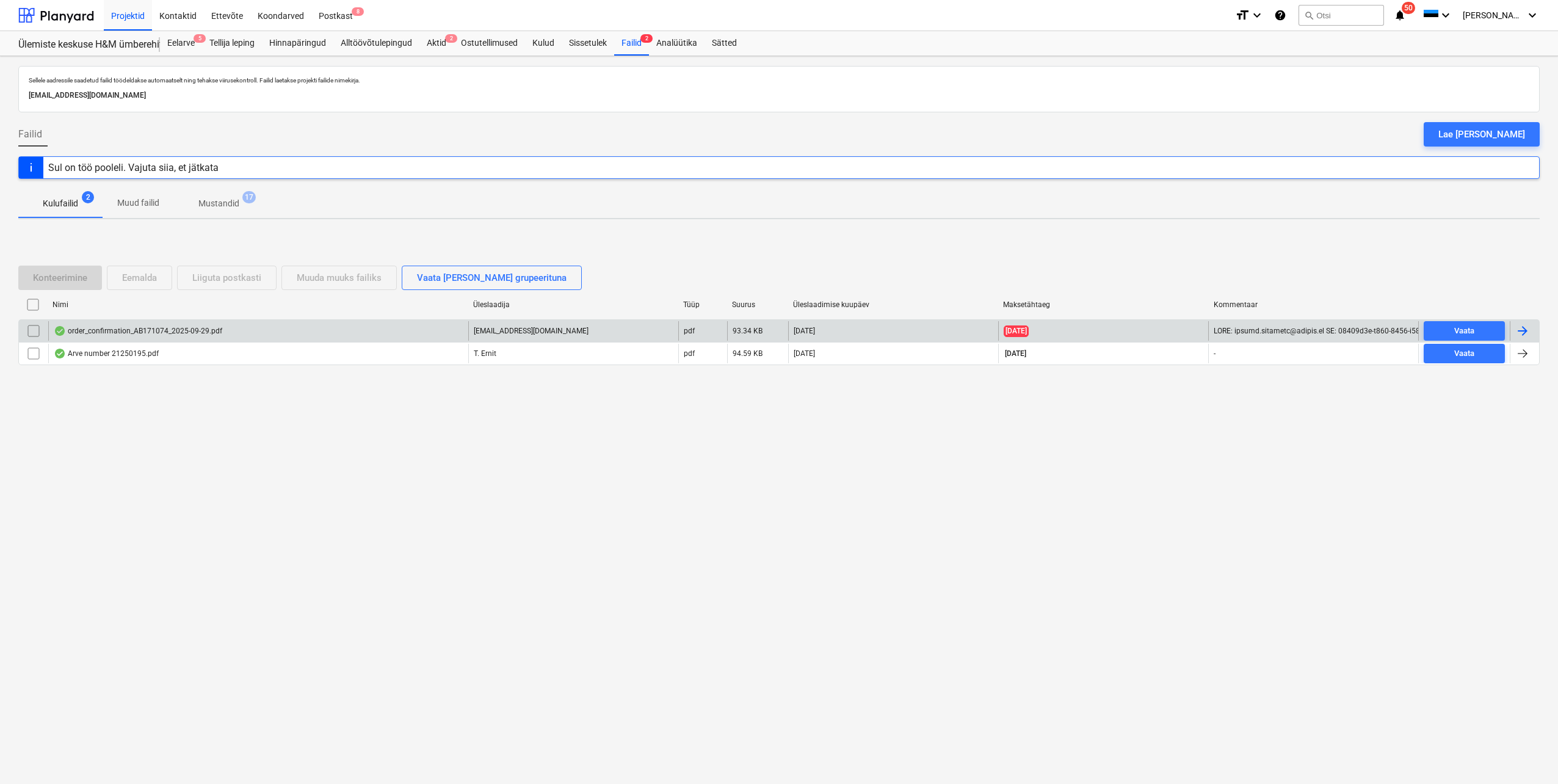
click at [157, 331] on div "order_confirmation_AB171074_2025-09-29.pdf" at bounding box center [138, 331] width 169 height 9
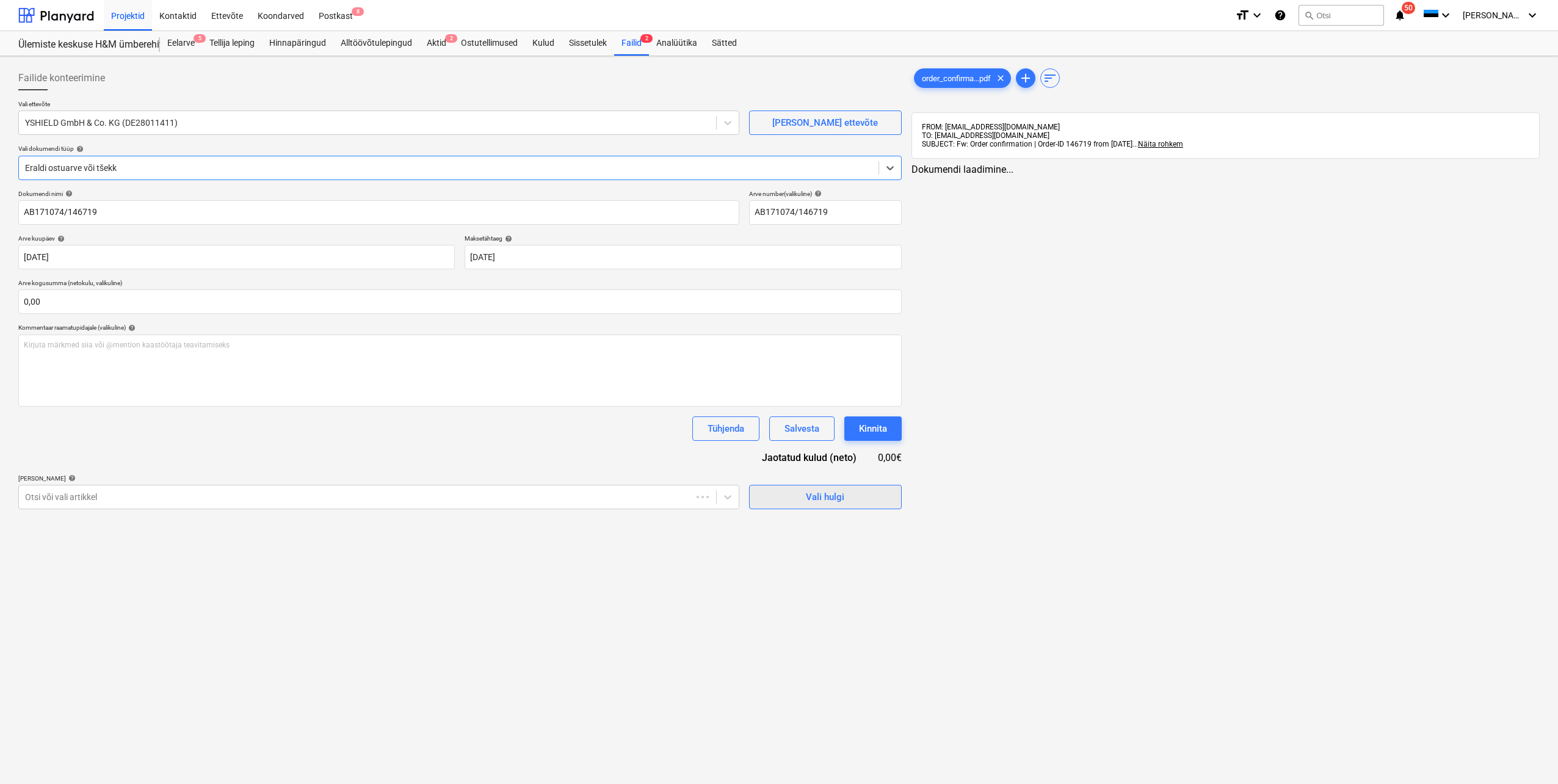
click at [837, 503] on div "Vali hulgi" at bounding box center [824, 497] width 39 height 16
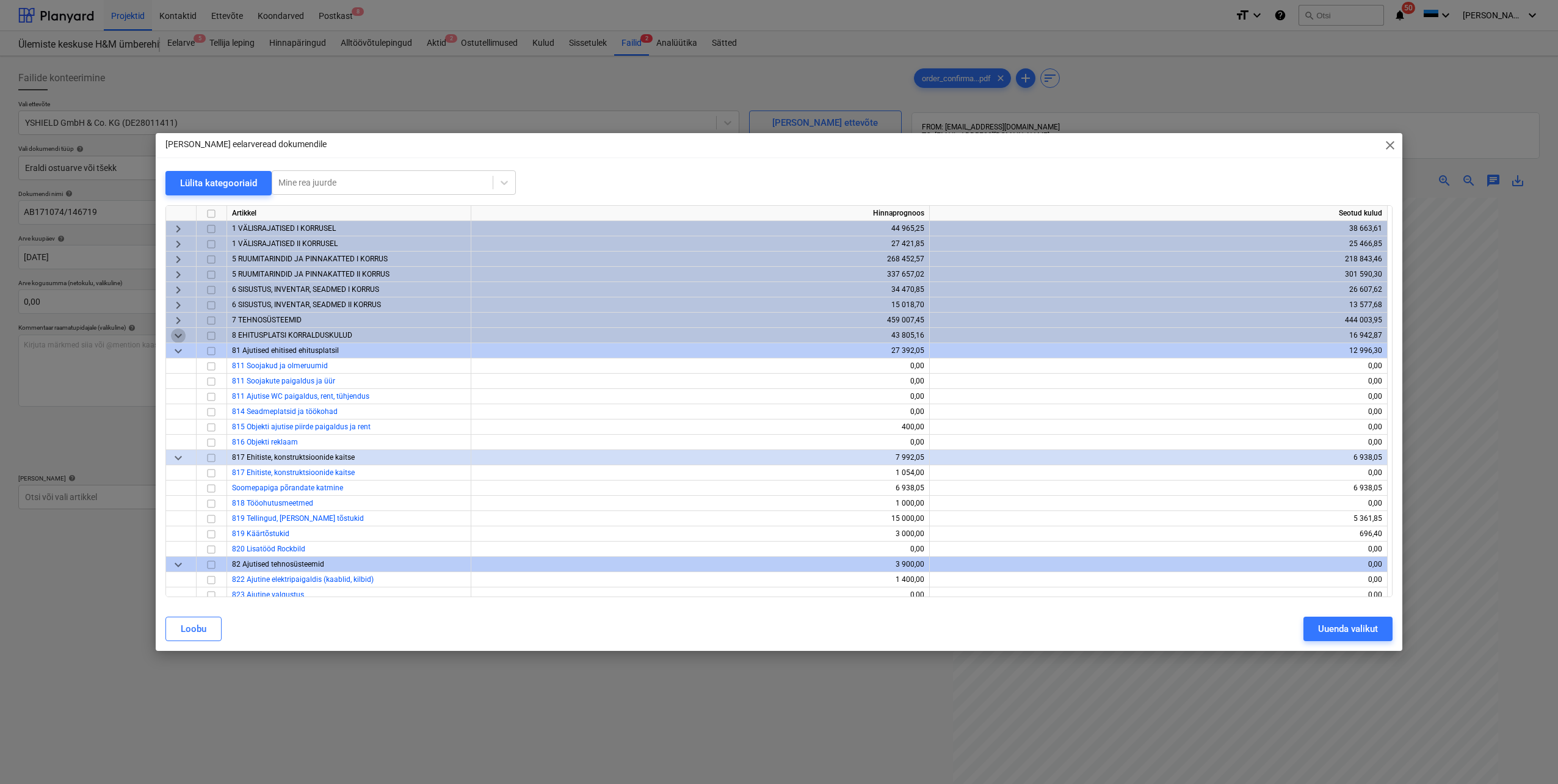
click at [180, 338] on span "keyboard_arrow_down" at bounding box center [178, 335] width 15 height 15
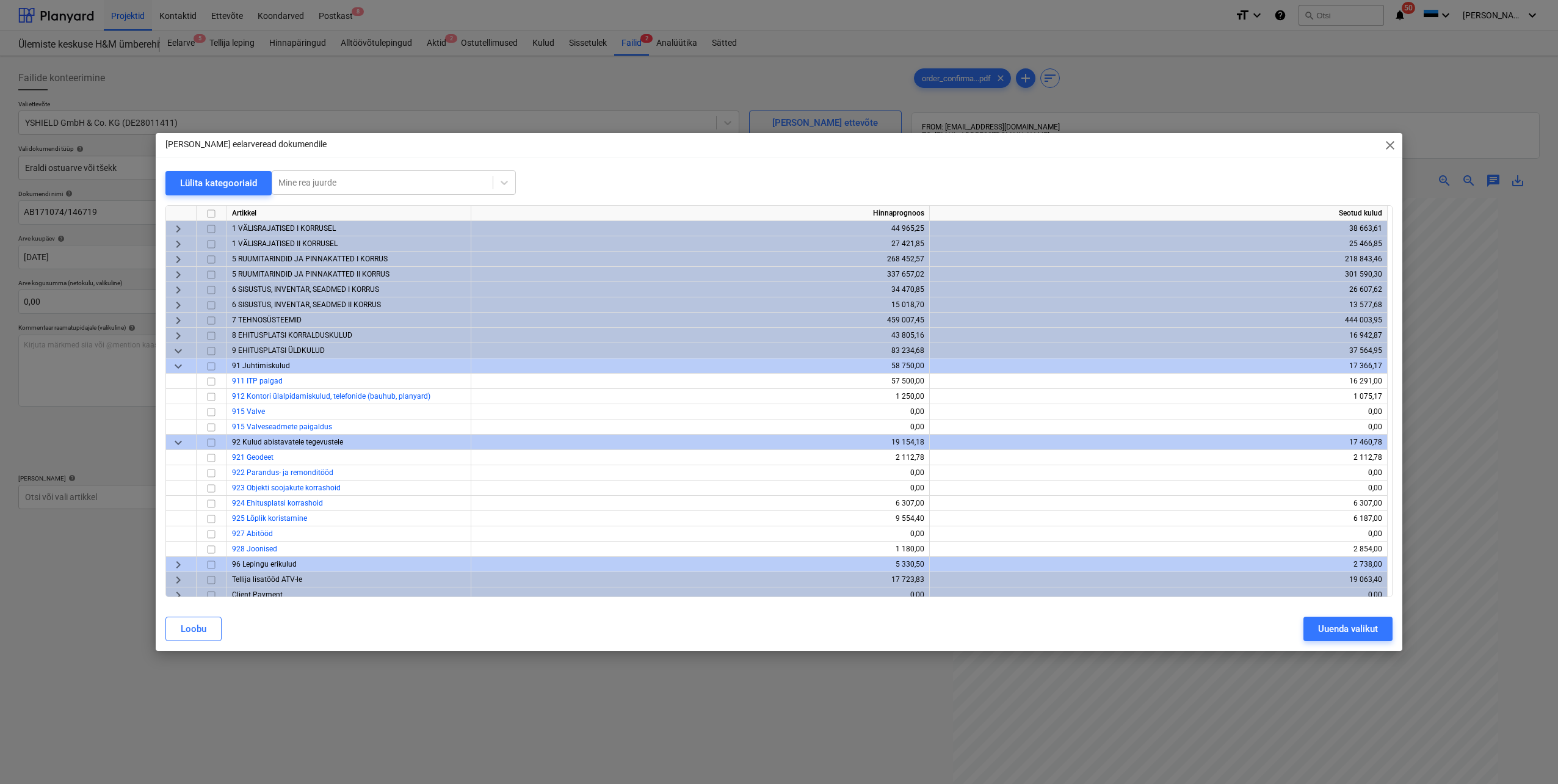
click at [178, 350] on span "keyboard_arrow_down" at bounding box center [178, 350] width 15 height 15
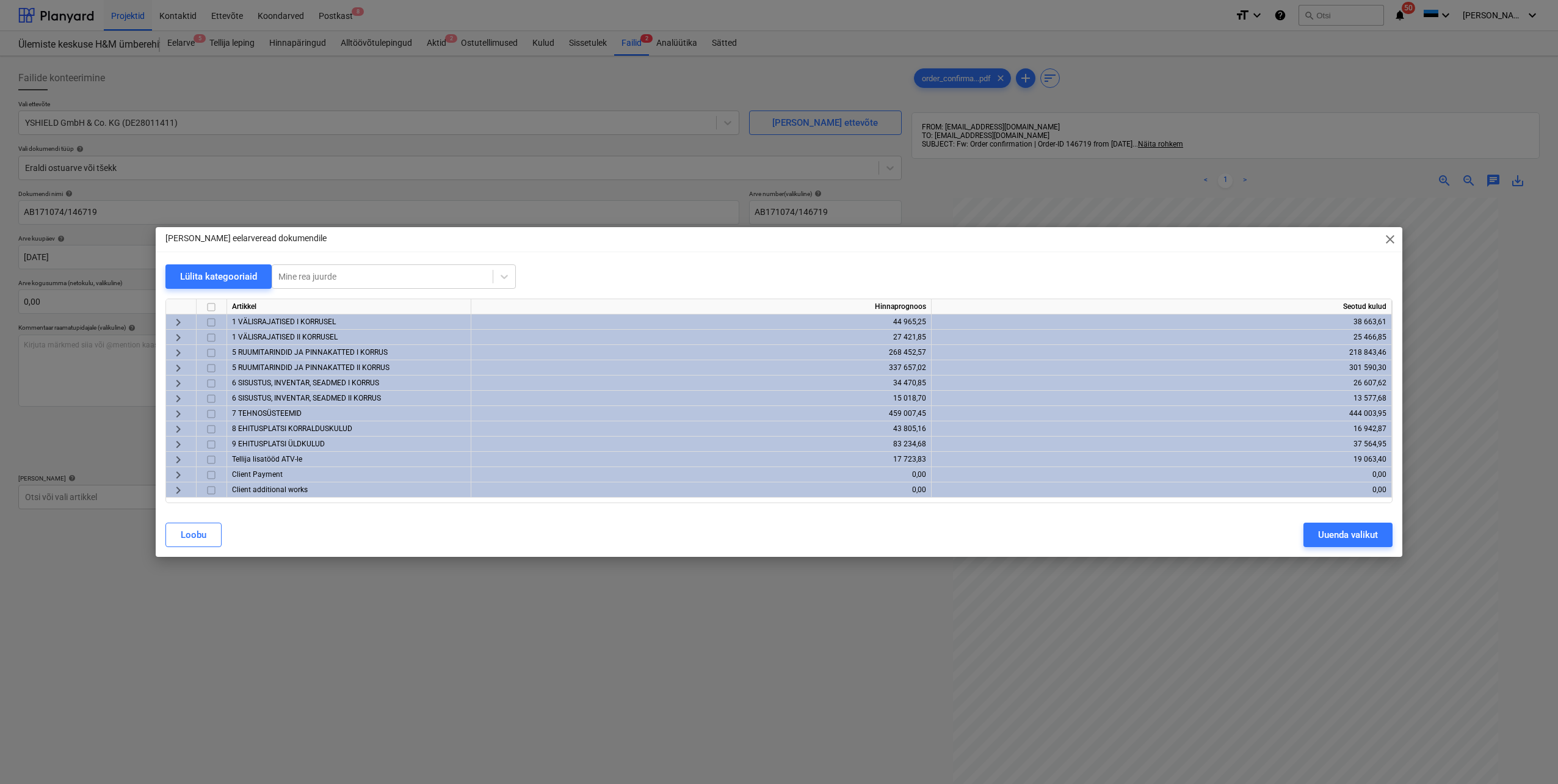
click at [180, 351] on span "keyboard_arrow_right" at bounding box center [178, 353] width 15 height 15
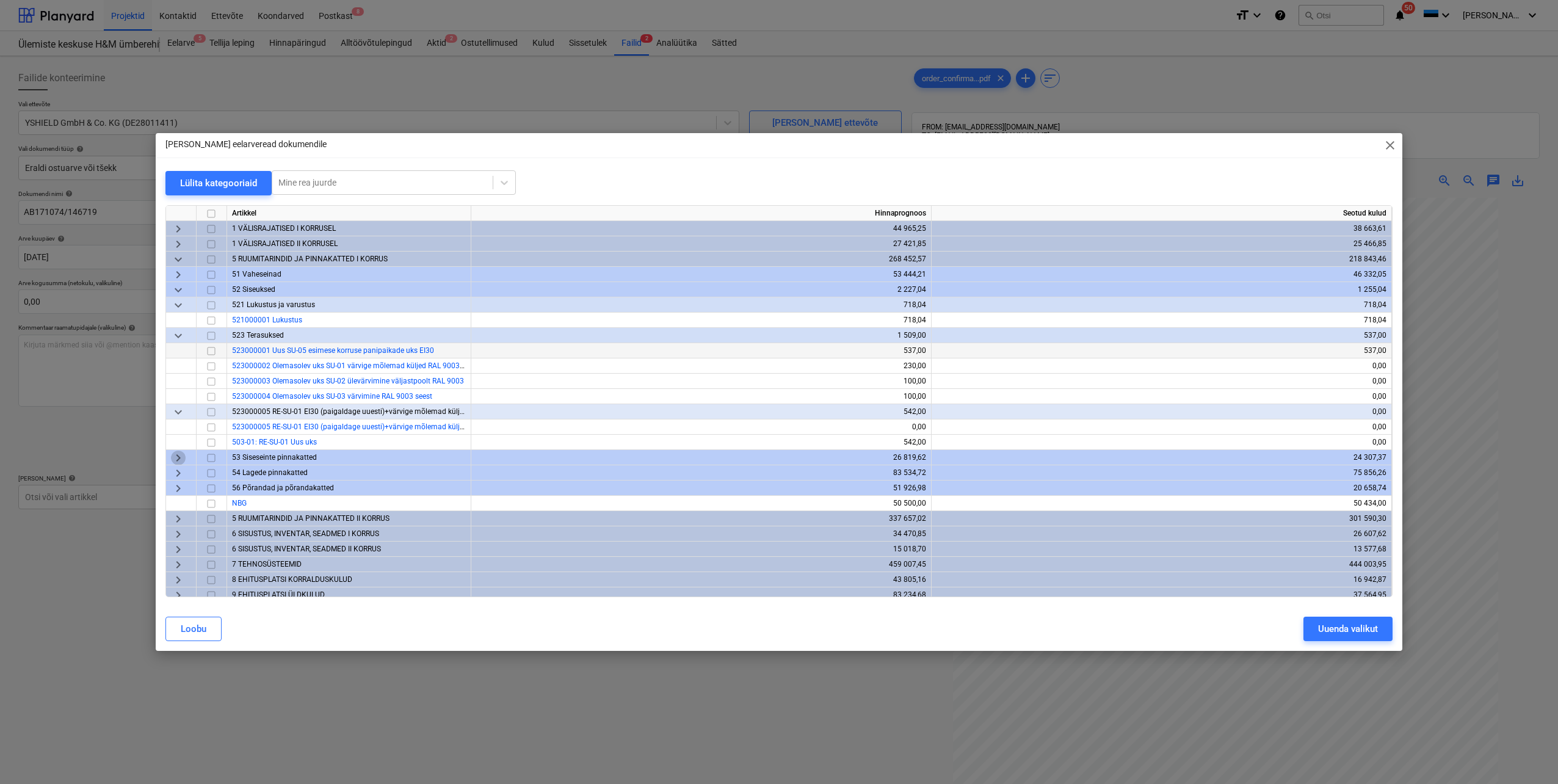
click at [180, 456] on span "keyboard_arrow_right" at bounding box center [178, 457] width 15 height 15
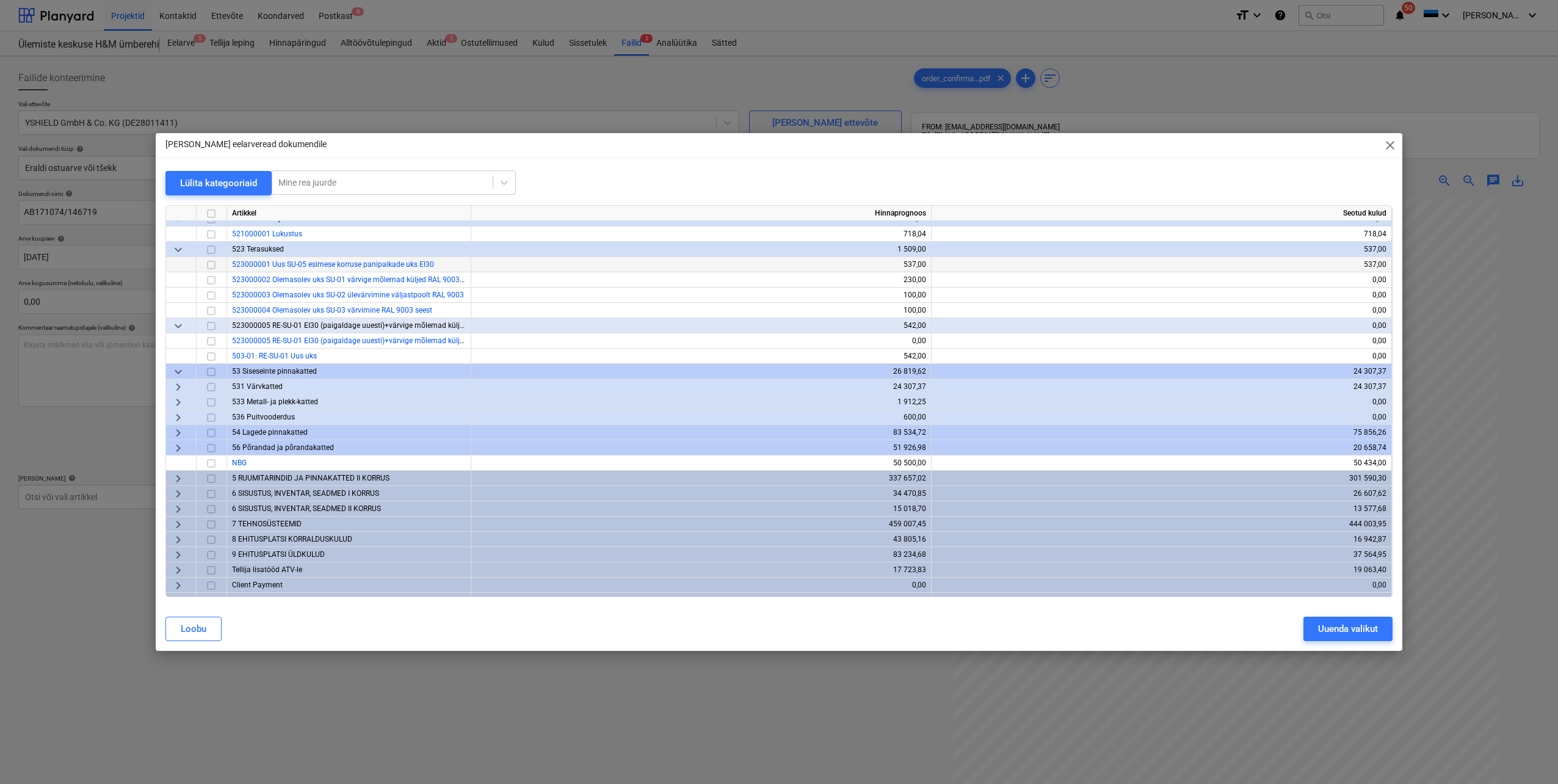
scroll to position [102, 0]
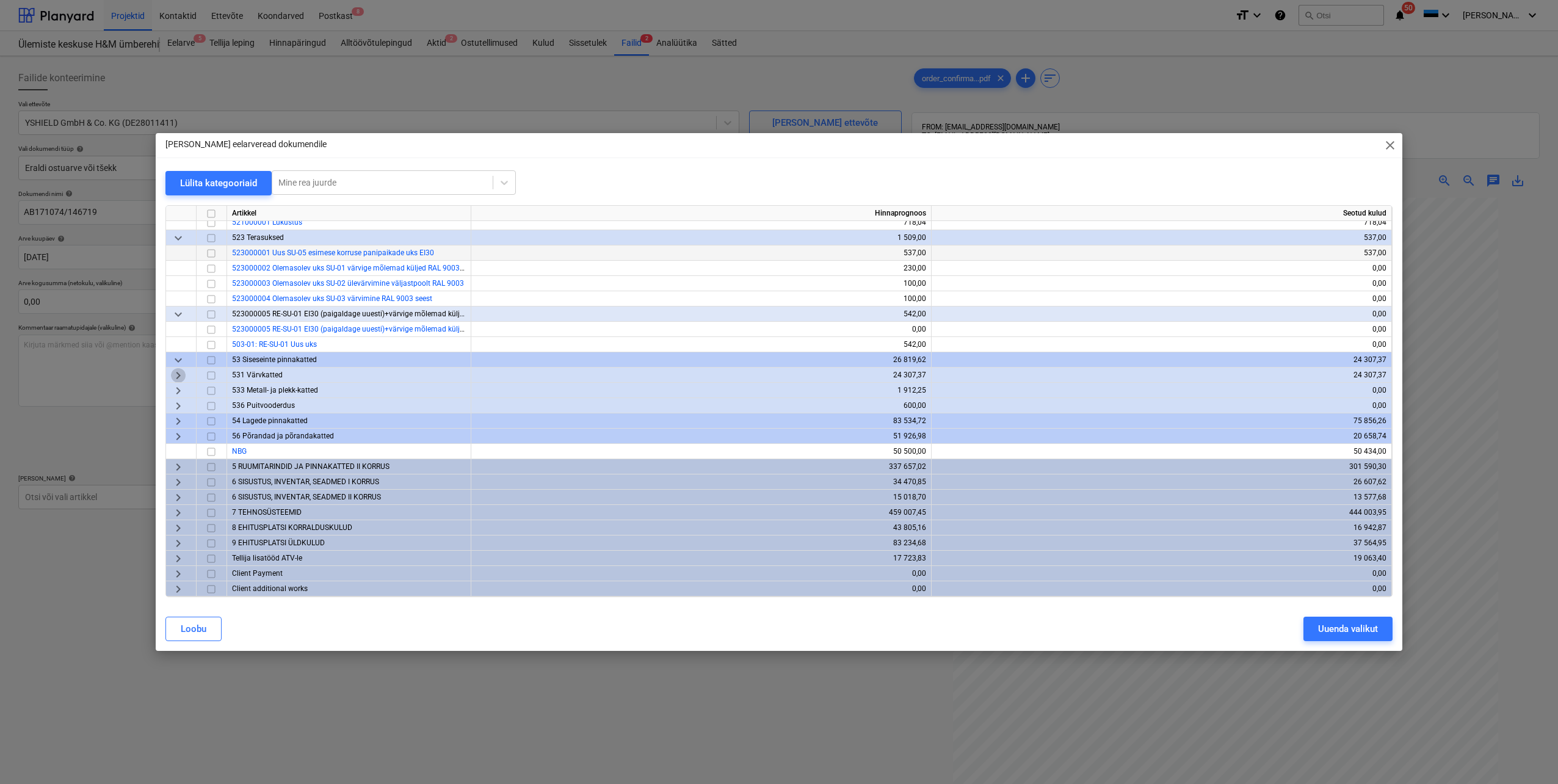
click at [175, 370] on span "keyboard_arrow_right" at bounding box center [178, 375] width 15 height 15
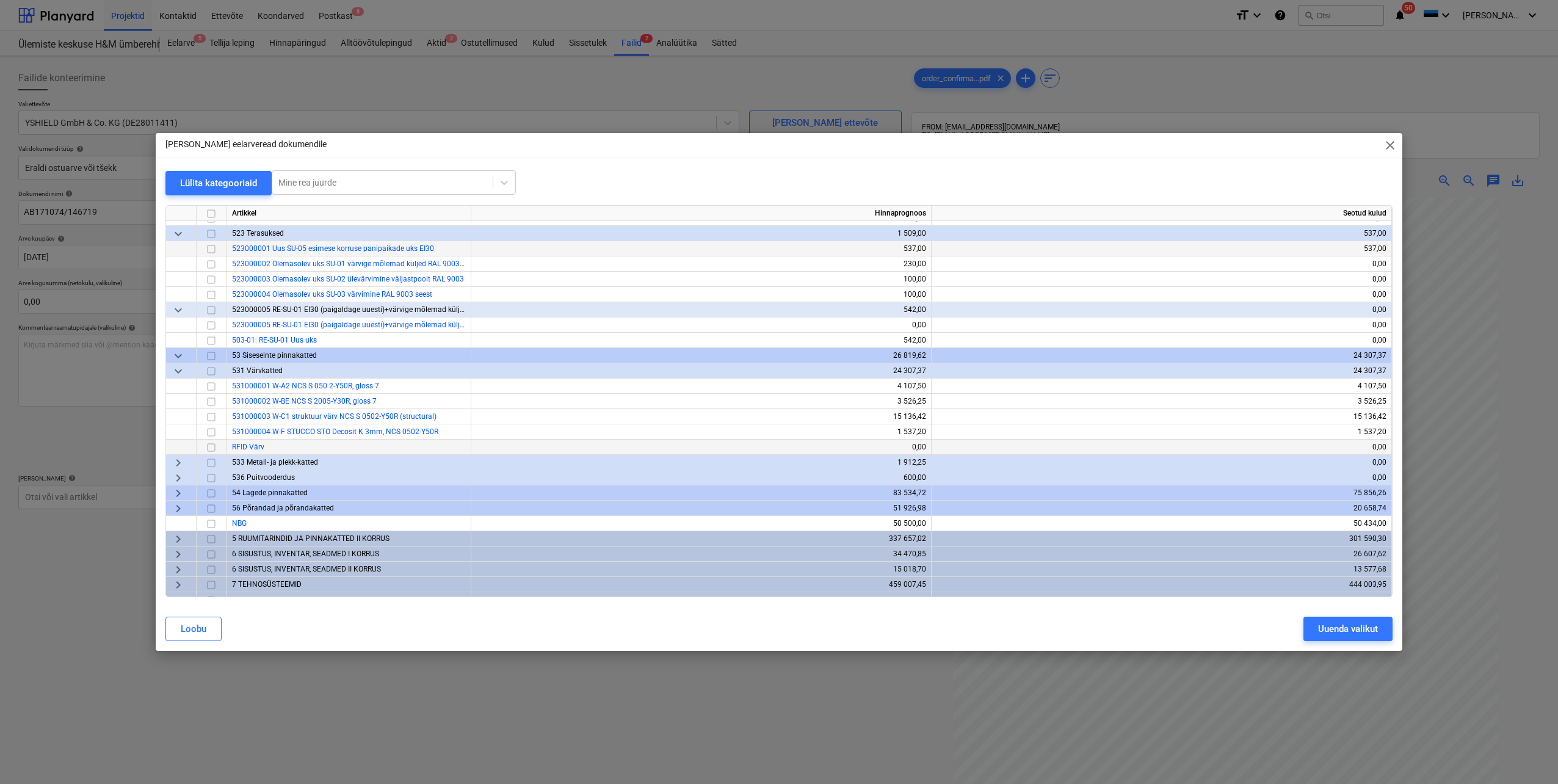
click at [211, 446] on input "checkbox" at bounding box center [211, 447] width 15 height 15
click at [1340, 638] on button "Uuenda valikut" at bounding box center [1348, 628] width 89 height 25
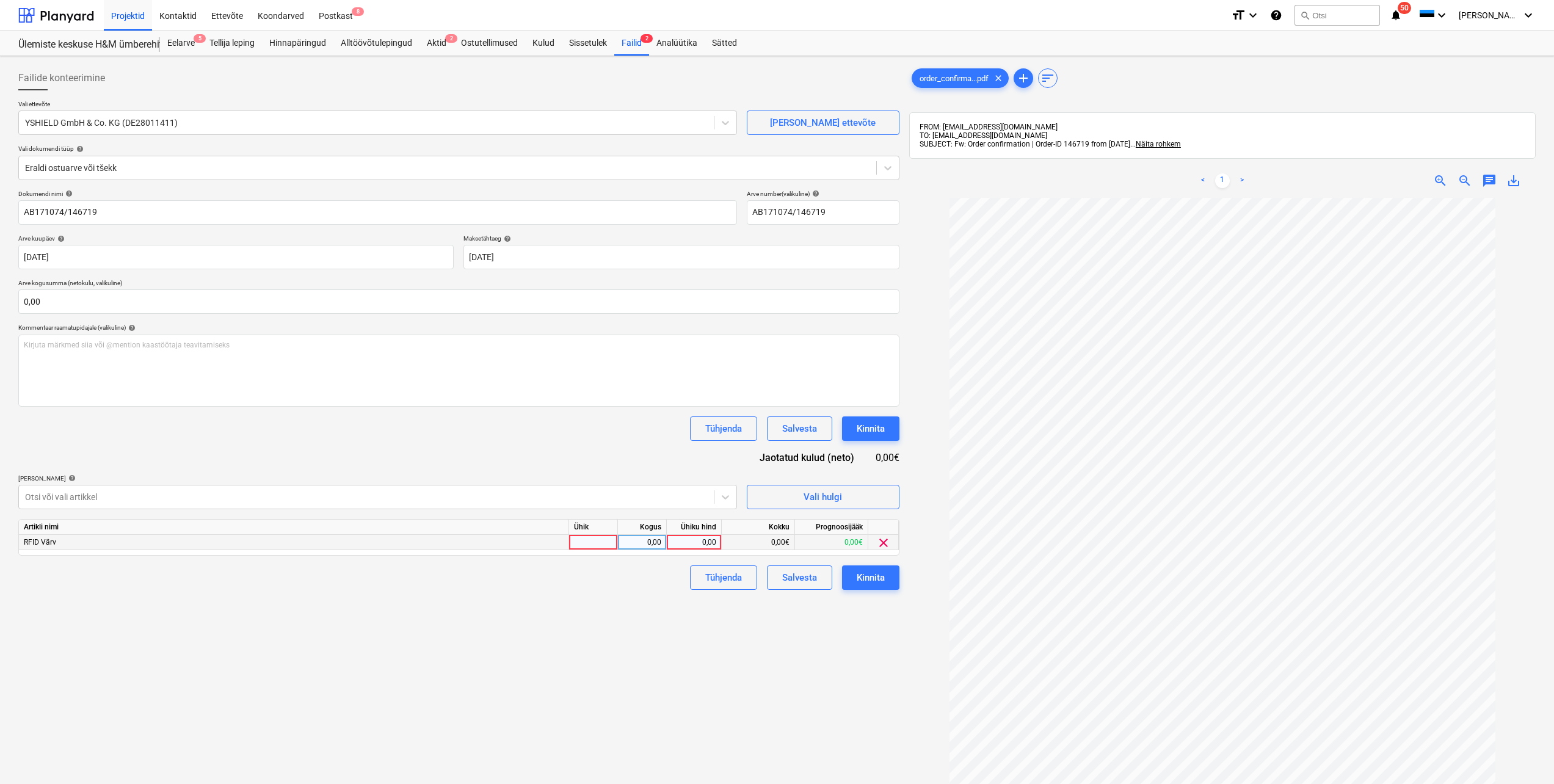
click at [613, 542] on div at bounding box center [593, 542] width 49 height 15
type input "tk"
click at [633, 536] on div "0,00" at bounding box center [642, 542] width 39 height 15
type input "1"
click at [687, 543] on div "0,00" at bounding box center [694, 542] width 44 height 15
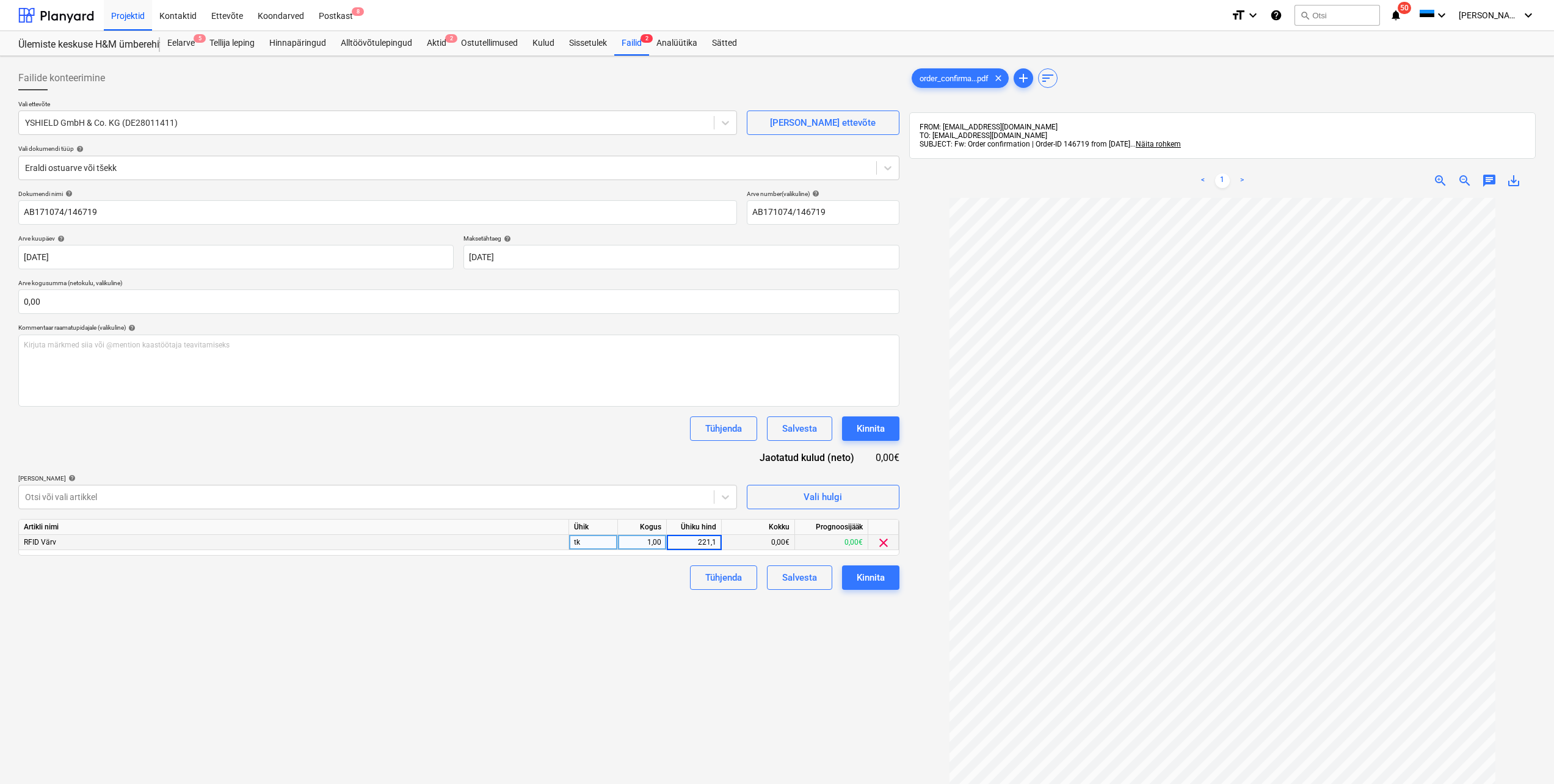
type input "221,15"
click at [661, 597] on div "Failide konteerimine Vali ettevõte YSHIELD GmbH & Co. KG (DE28011411) [PERSON_N…" at bounding box center [459, 506] width 891 height 891
click at [101, 299] on input "text" at bounding box center [458, 301] width 881 height 25
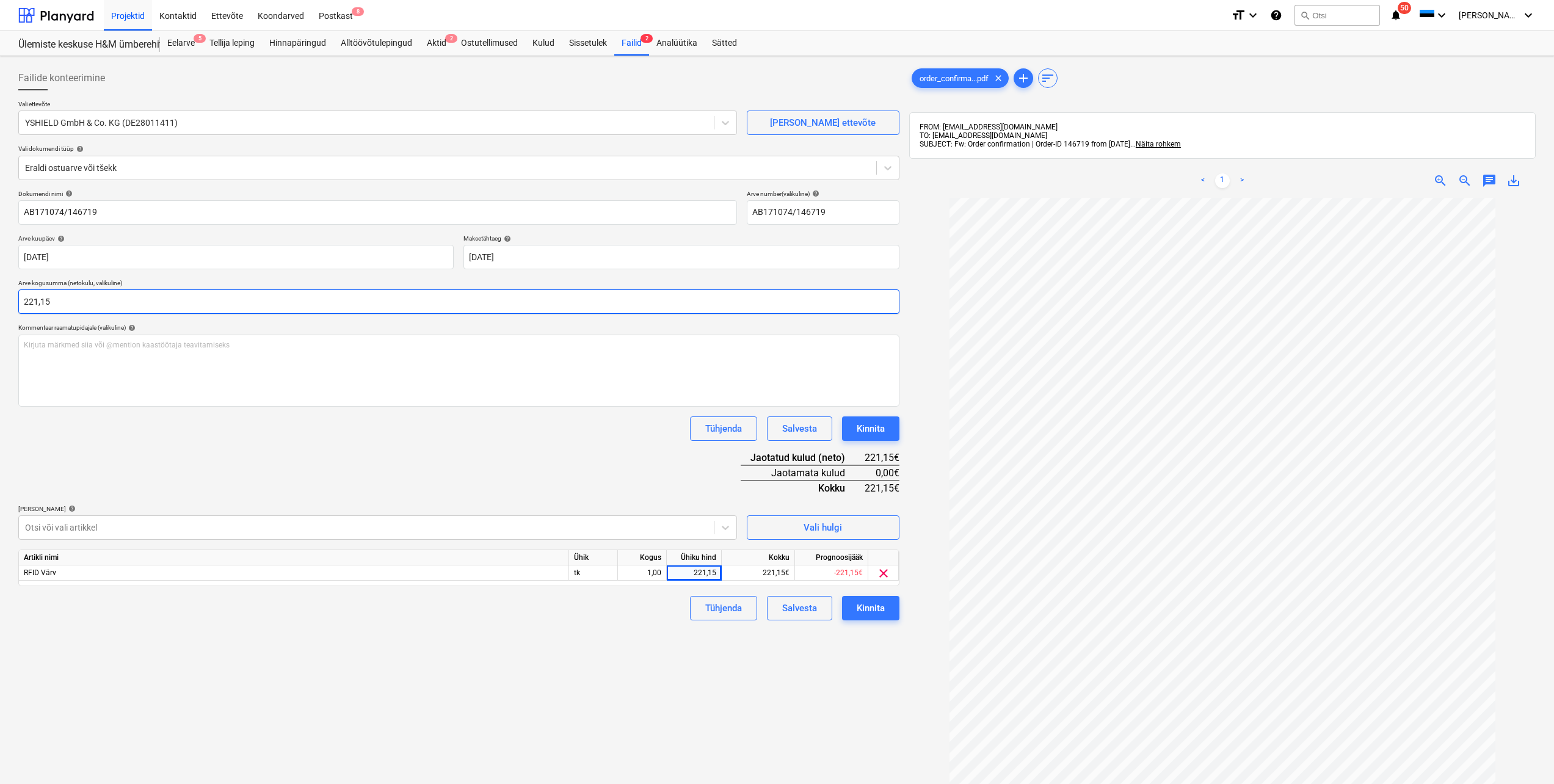
type input "221,15"
click at [525, 688] on div "Failide konteerimine Vali ettevõte YSHIELD GmbH & Co. KG (DE28011411) [PERSON_N…" at bounding box center [459, 506] width 891 height 891
click at [873, 614] on div "Kinnita" at bounding box center [870, 608] width 28 height 16
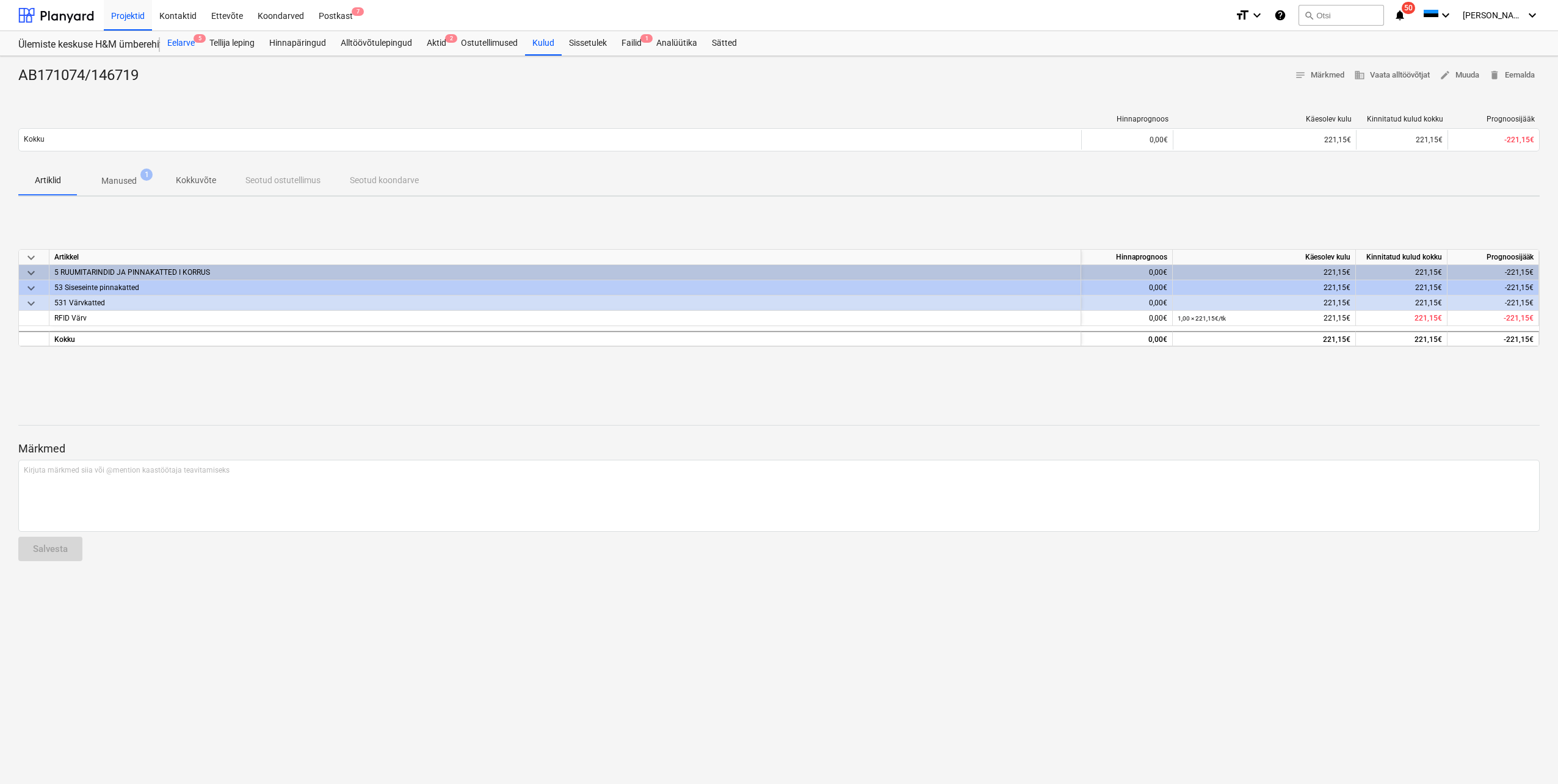
click at [173, 41] on div "Eelarve 5" at bounding box center [180, 43] width 42 height 25
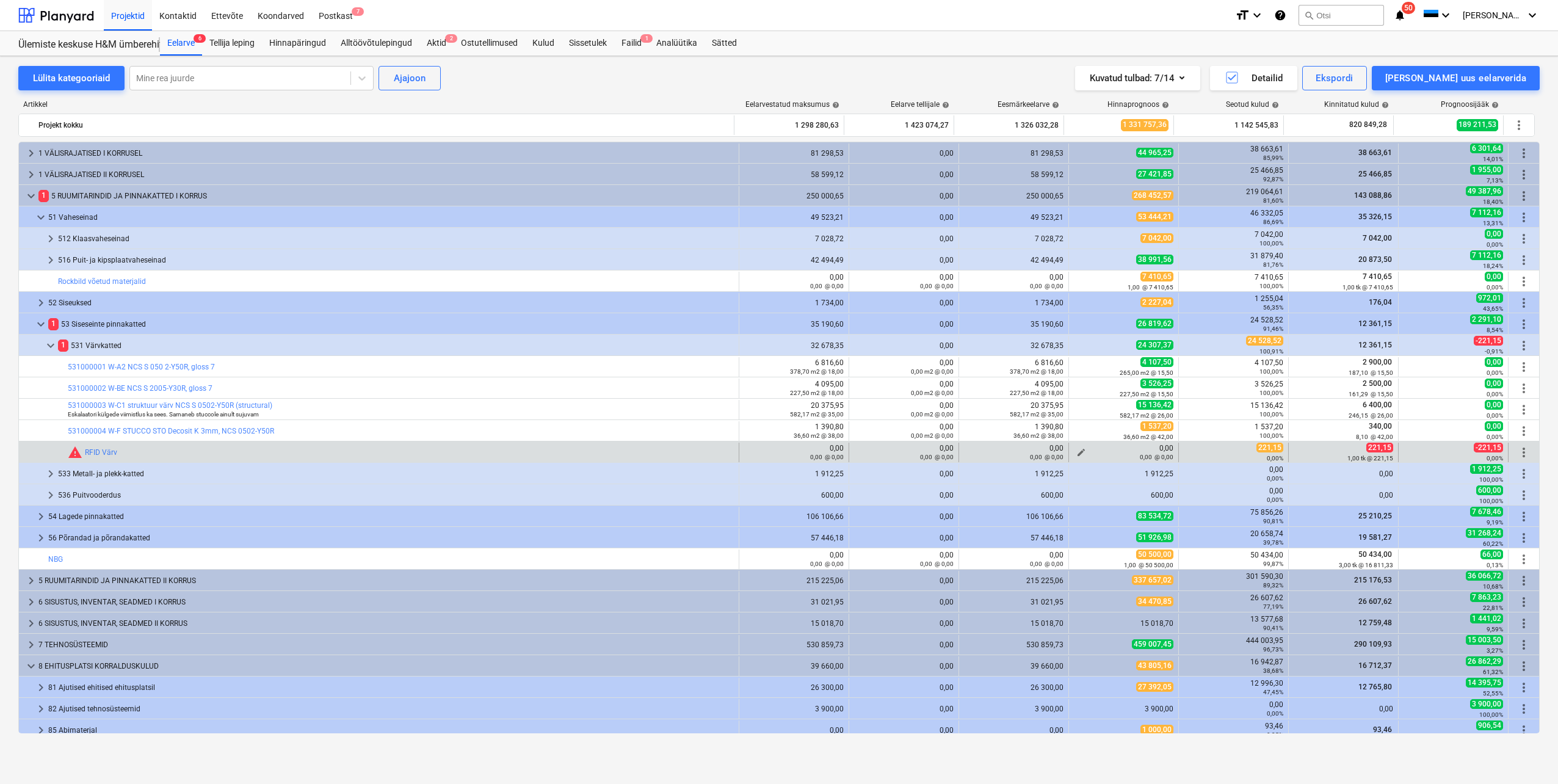
click at [1076, 450] on span "edit" at bounding box center [1081, 453] width 9 height 9
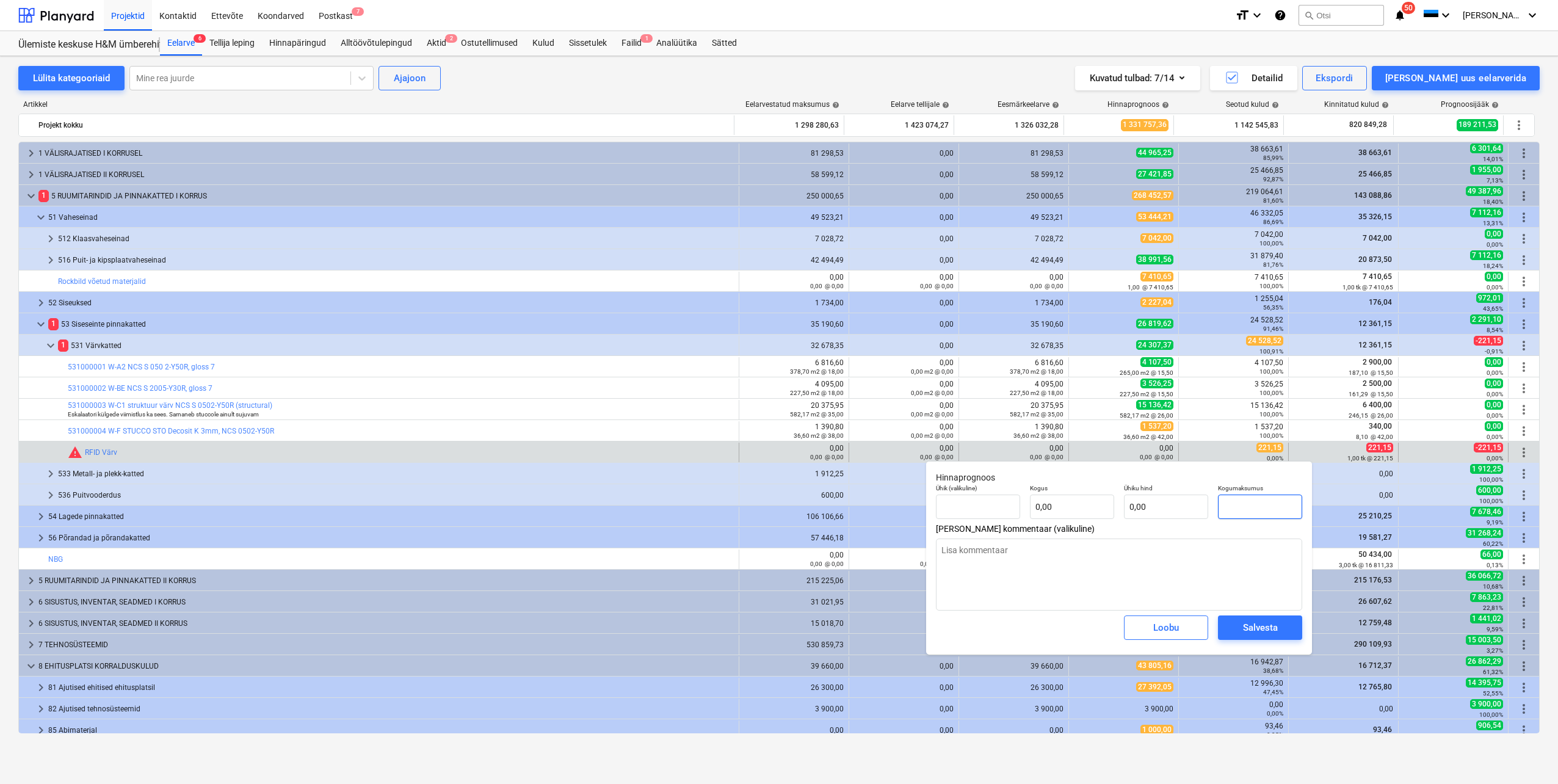
click at [1245, 508] on input "text" at bounding box center [1260, 506] width 84 height 25
type input "tk"
type input "2"
type textarea "x"
type input "1,00"
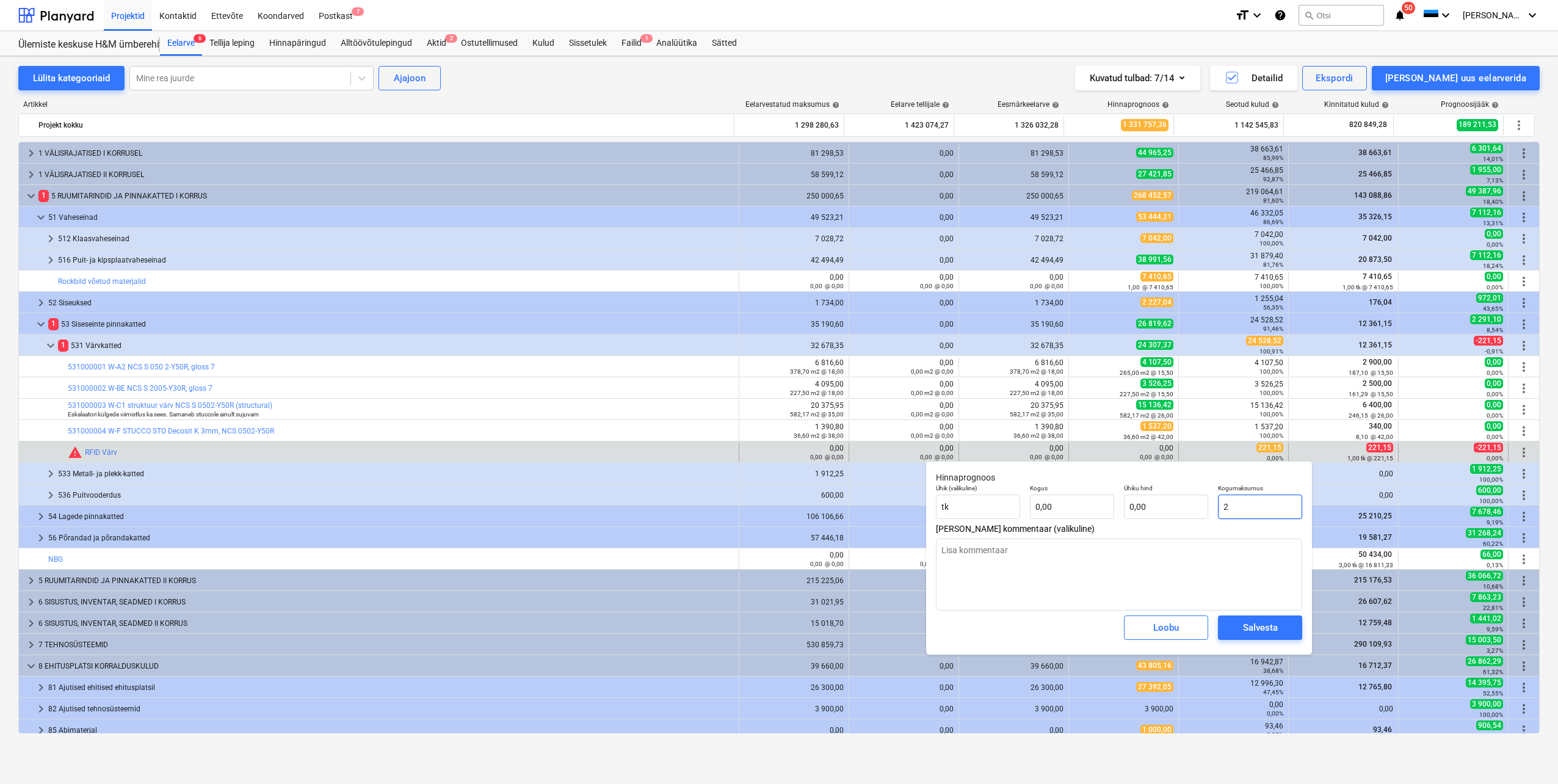
type input "2,00"
type input "22"
type textarea "x"
type input "22,00"
type input "221"
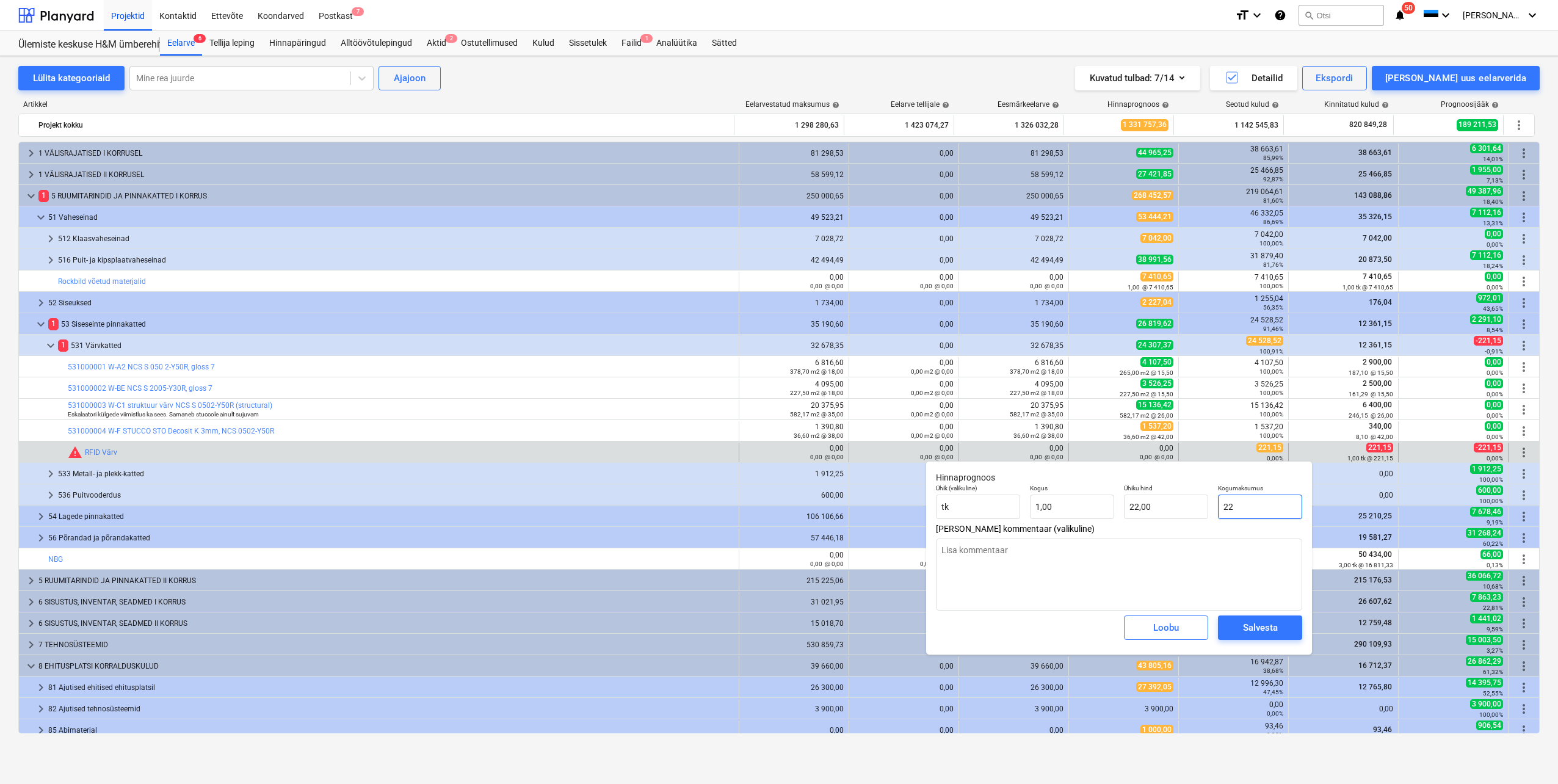
type textarea "x"
type input "221,00"
type input "221,"
type textarea "x"
type input "221,1"
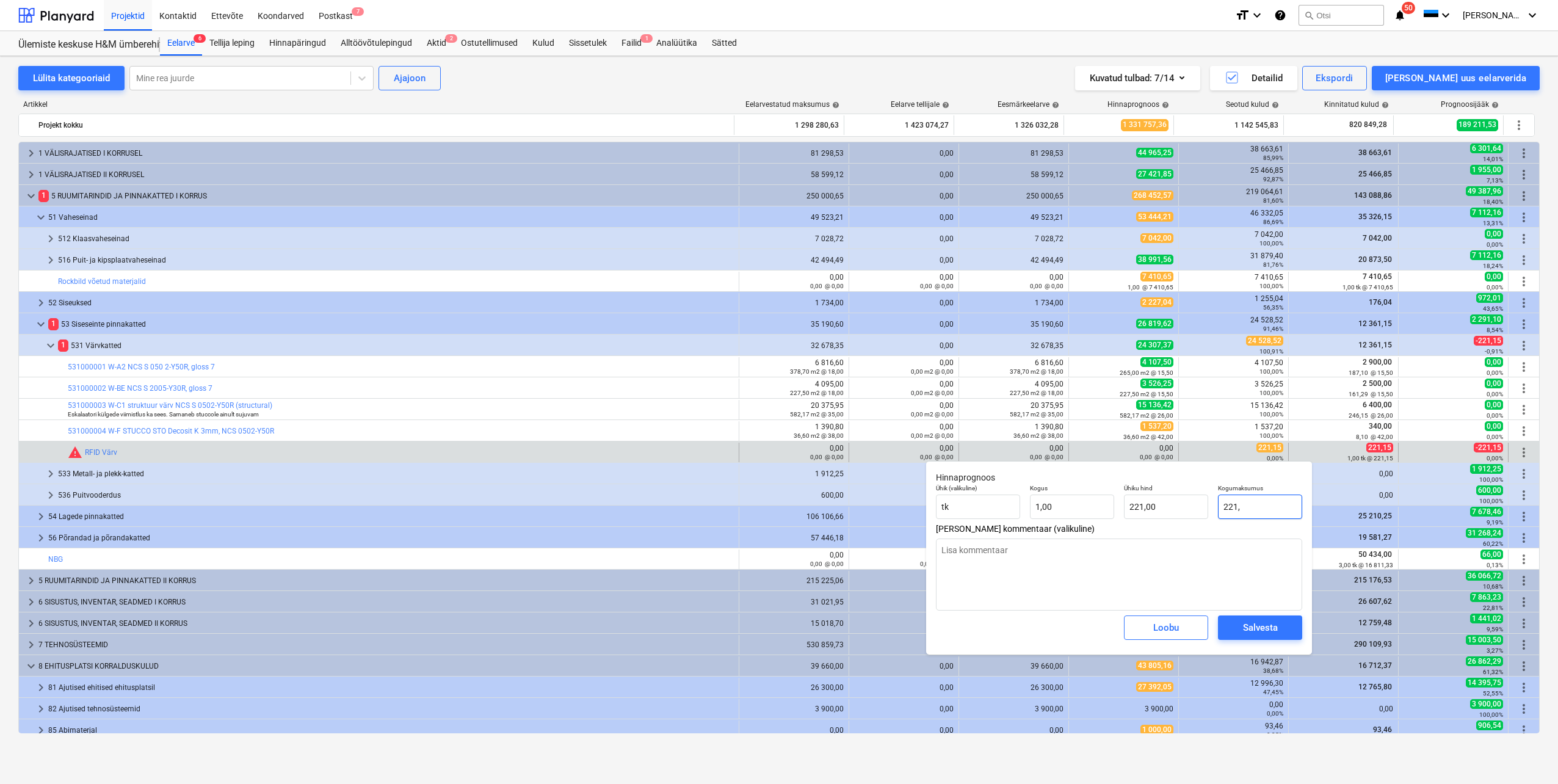
type textarea "x"
type input "221,10"
type input "221,15"
type textarea "x"
type input "221,15"
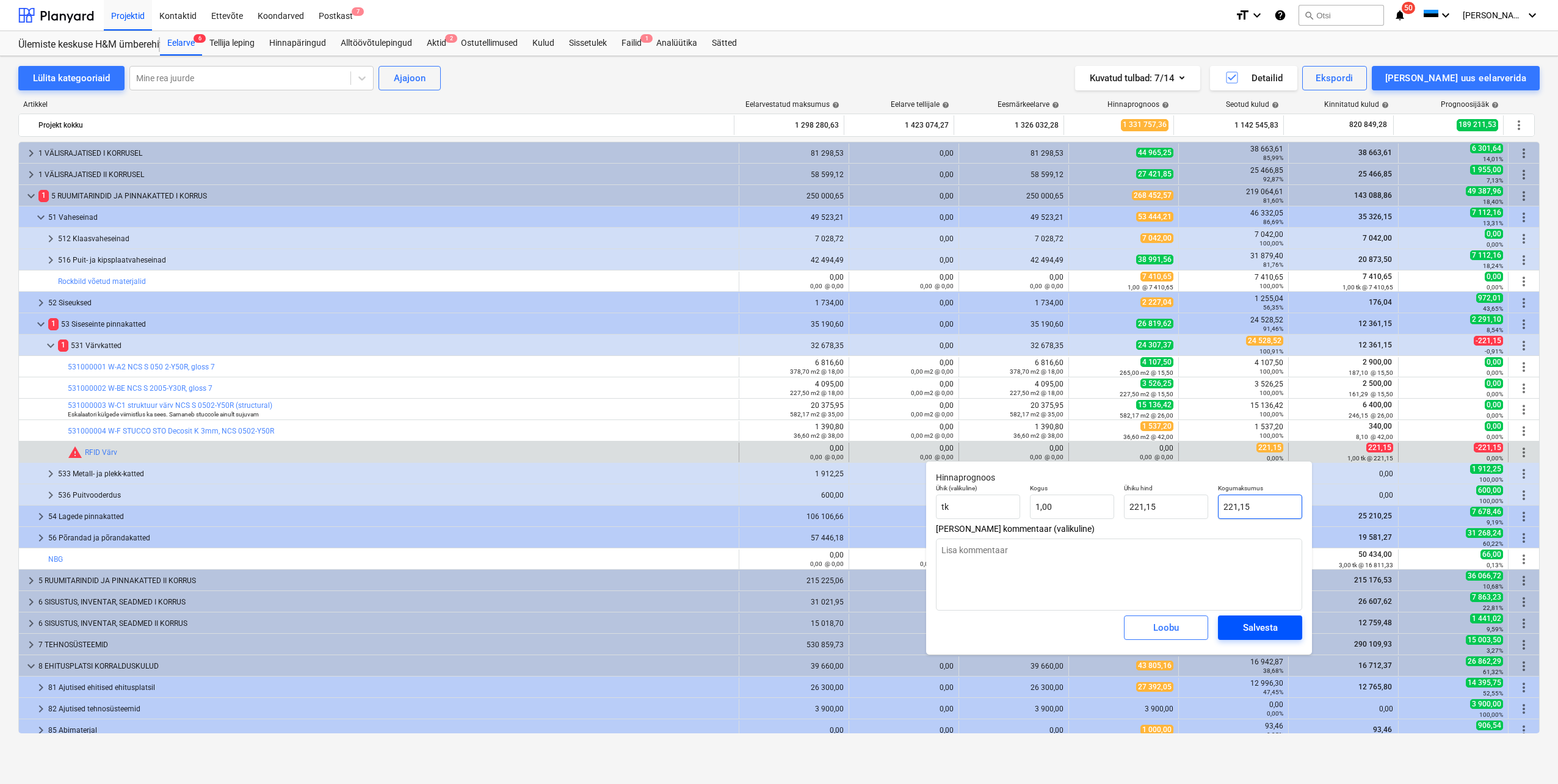
type input "221,15"
click at [1257, 631] on div "Salvesta" at bounding box center [1260, 627] width 35 height 16
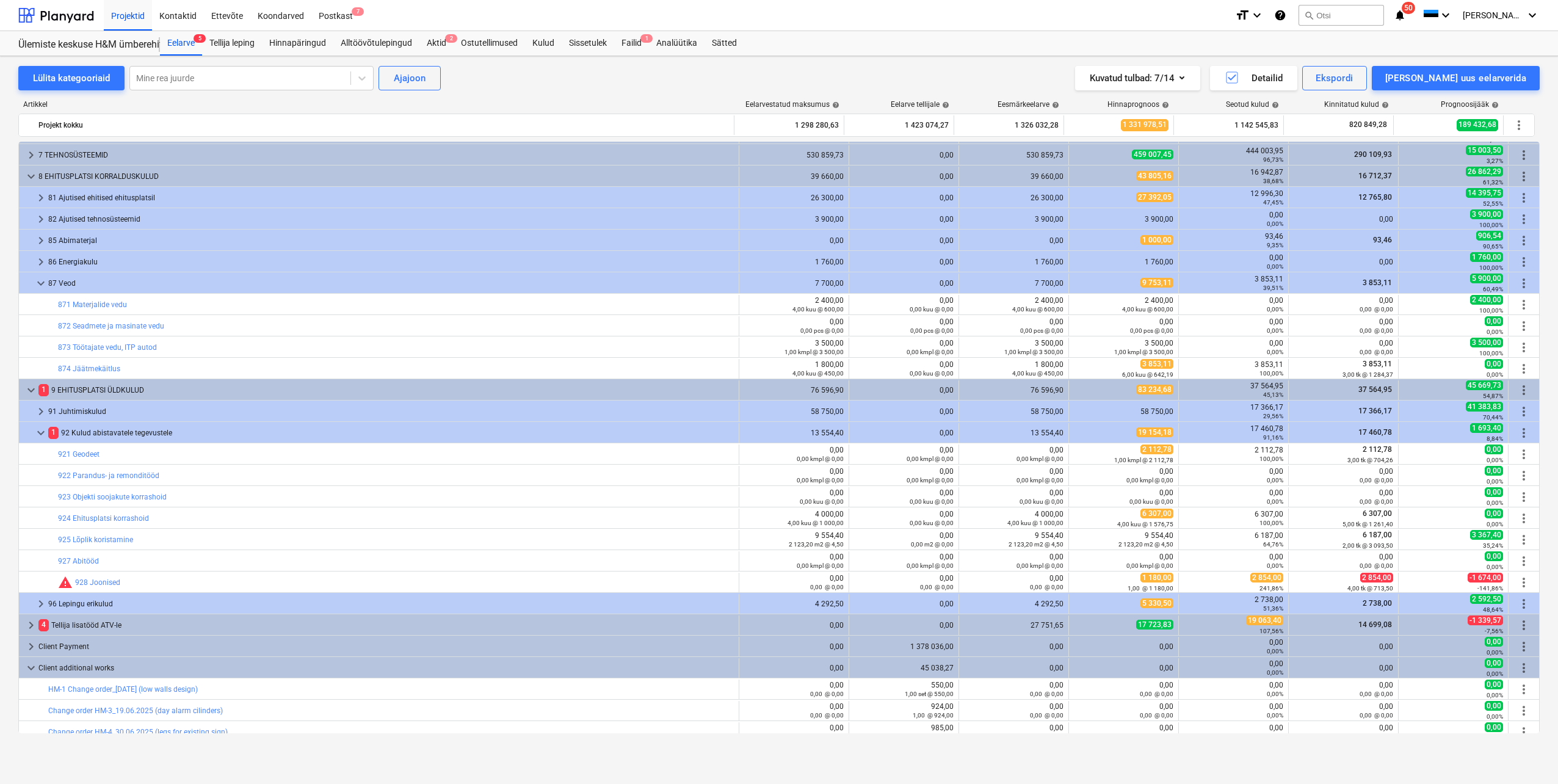
scroll to position [611, 0]
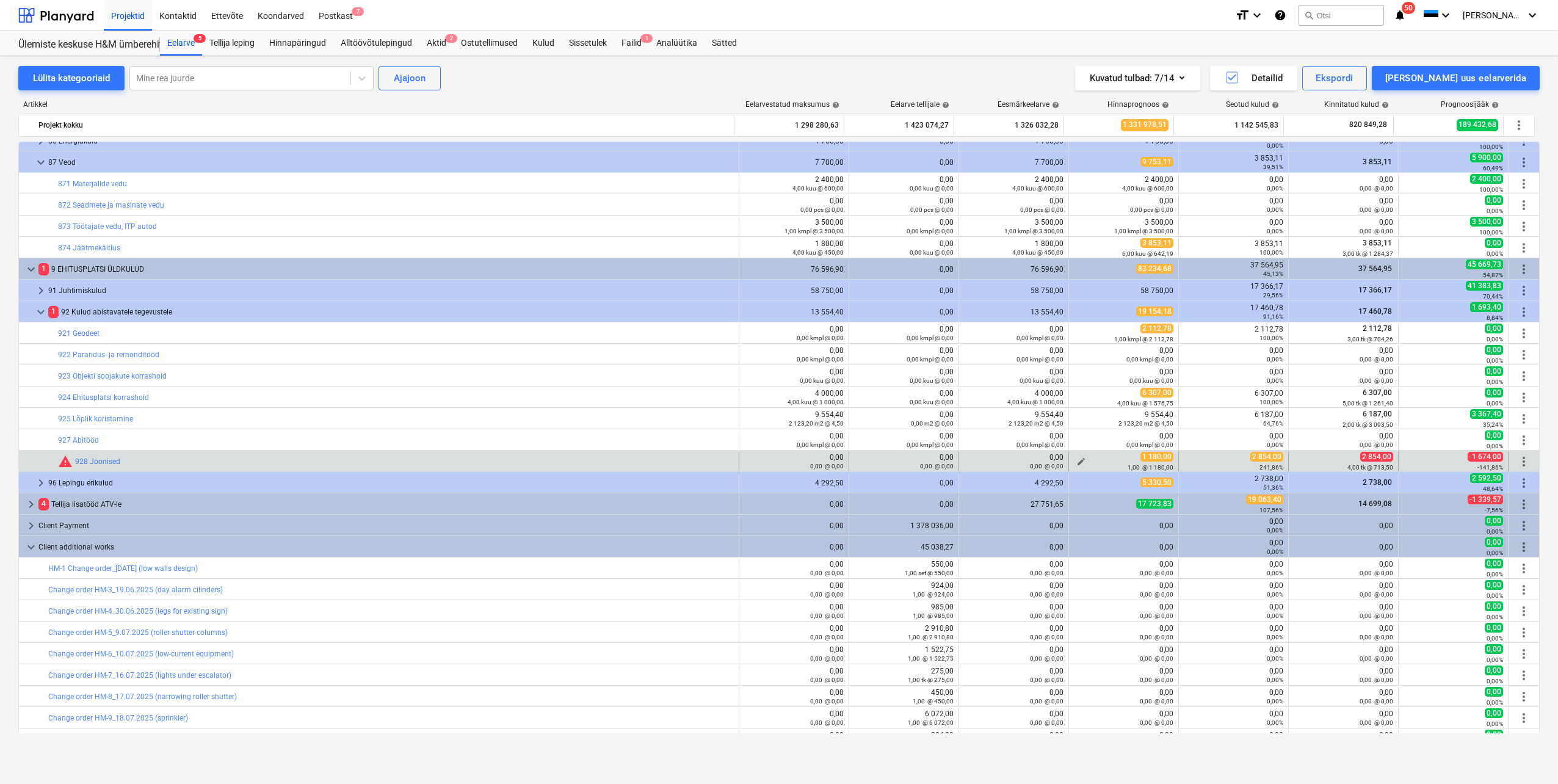
click at [1076, 460] on span "edit" at bounding box center [1081, 461] width 9 height 9
type textarea "x"
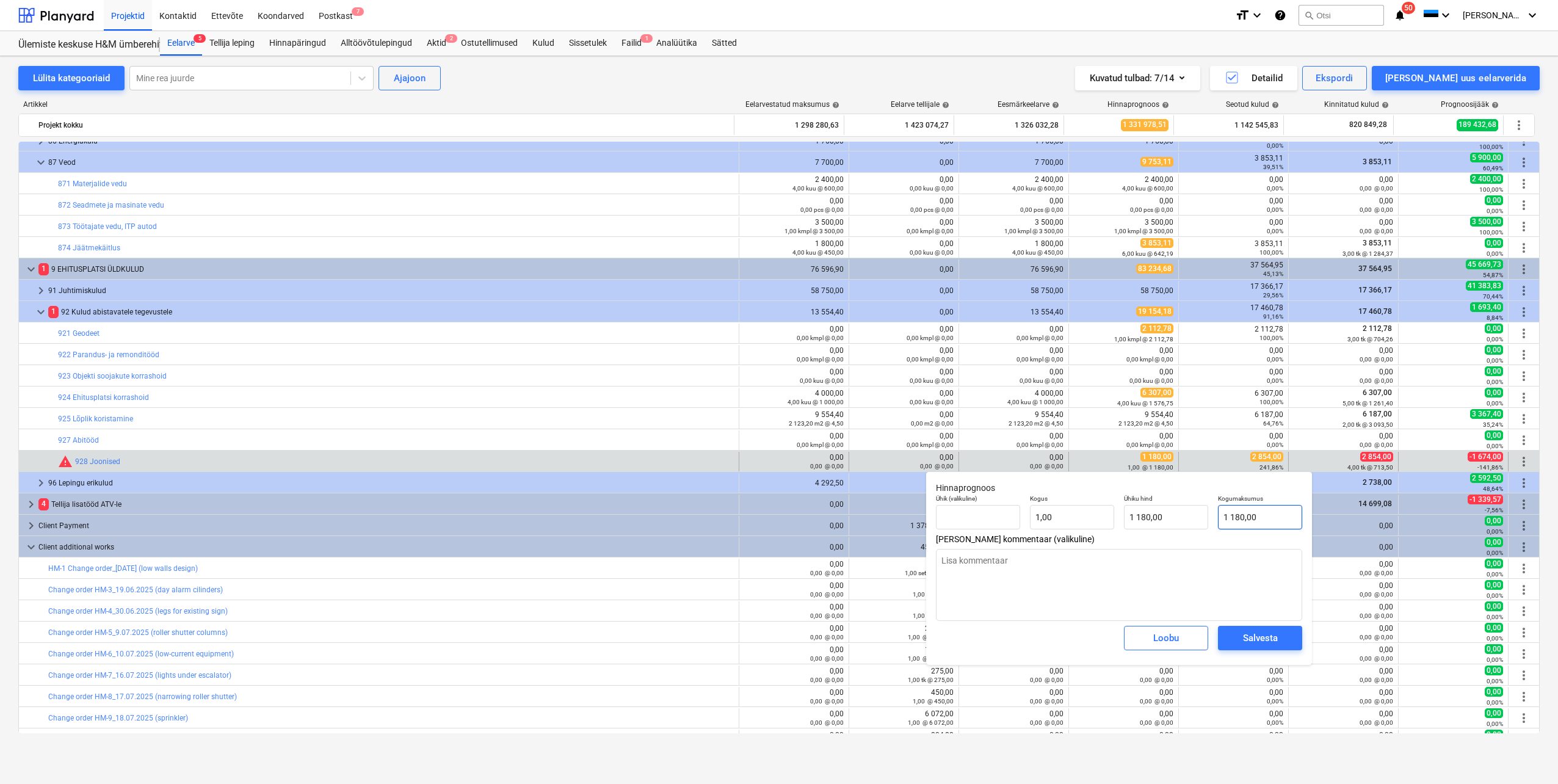
type input "1180"
drag, startPoint x: 1268, startPoint y: 517, endPoint x: 1206, endPoint y: 517, distance: 62.0
click at [1206, 517] on div "Ühik (valikuline) Kogus 1,00 Ühiku hind 1 180,00 Kogumaksumus 1180" at bounding box center [1119, 512] width 376 height 44
type textarea "x"
type input "2"
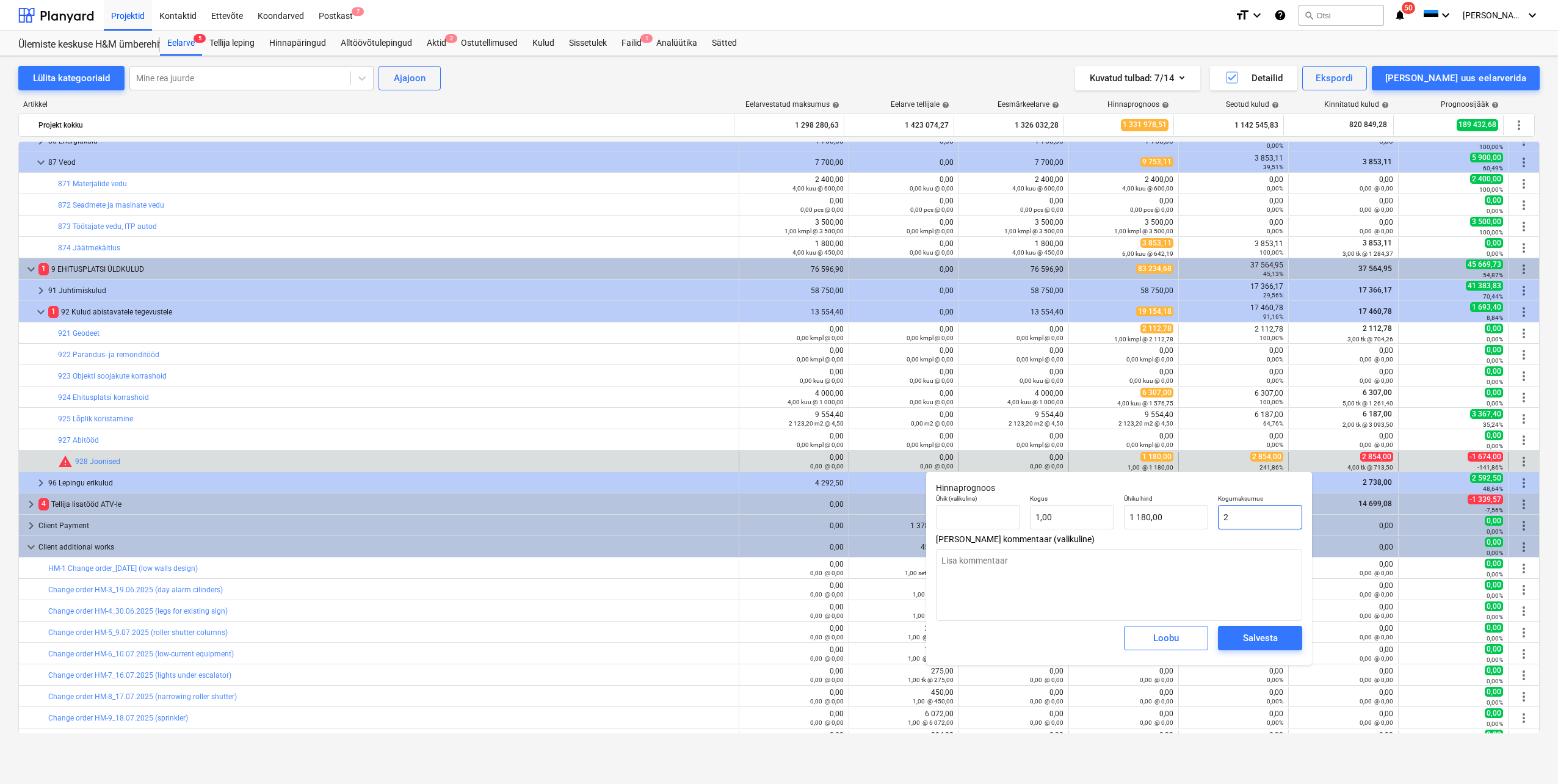
type input "2,00"
type textarea "x"
type input "28"
type input "28,00"
type textarea "x"
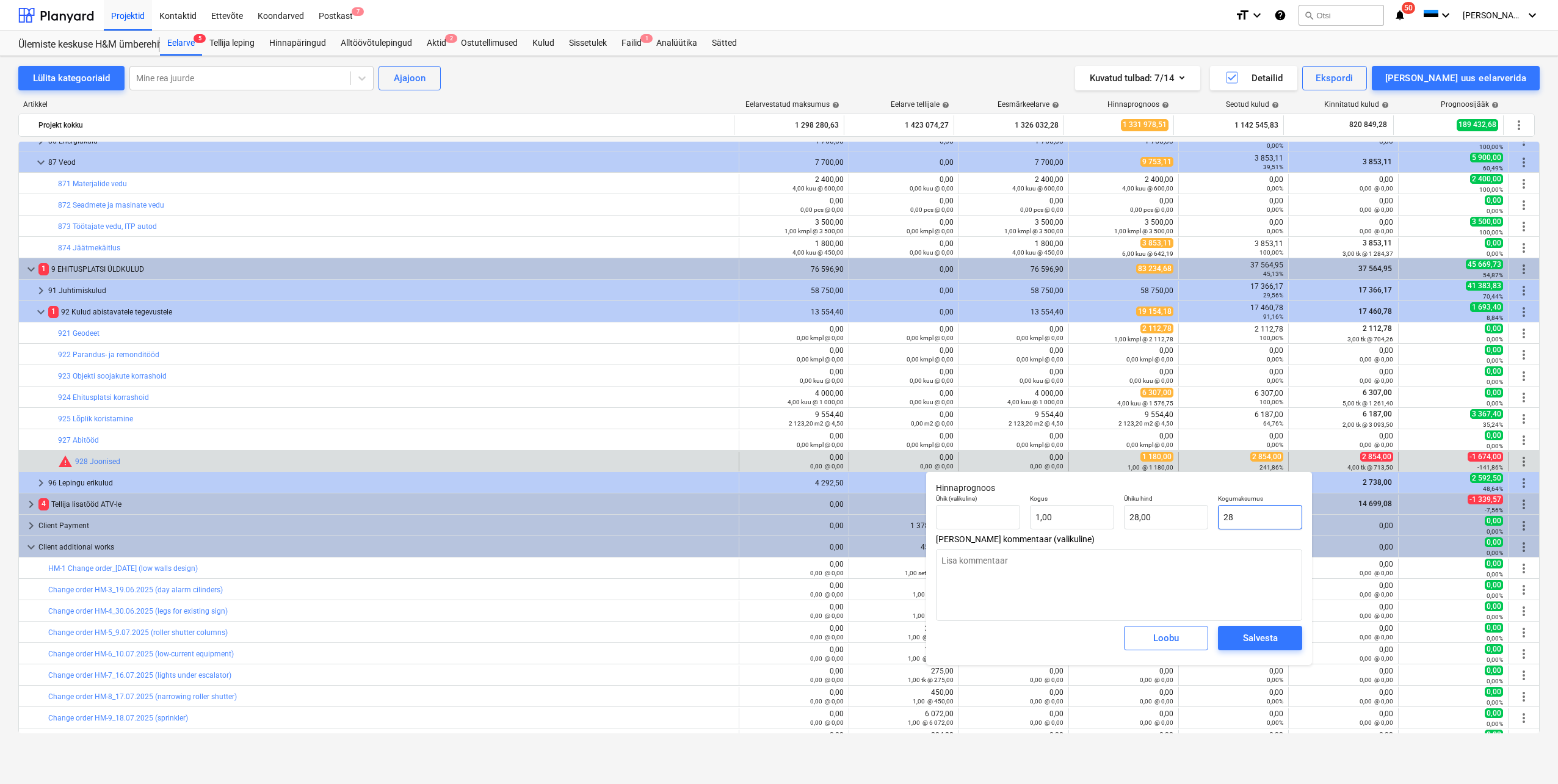
type input "285"
type input "285,00"
type textarea "x"
type input "2854"
type input "2 854,00"
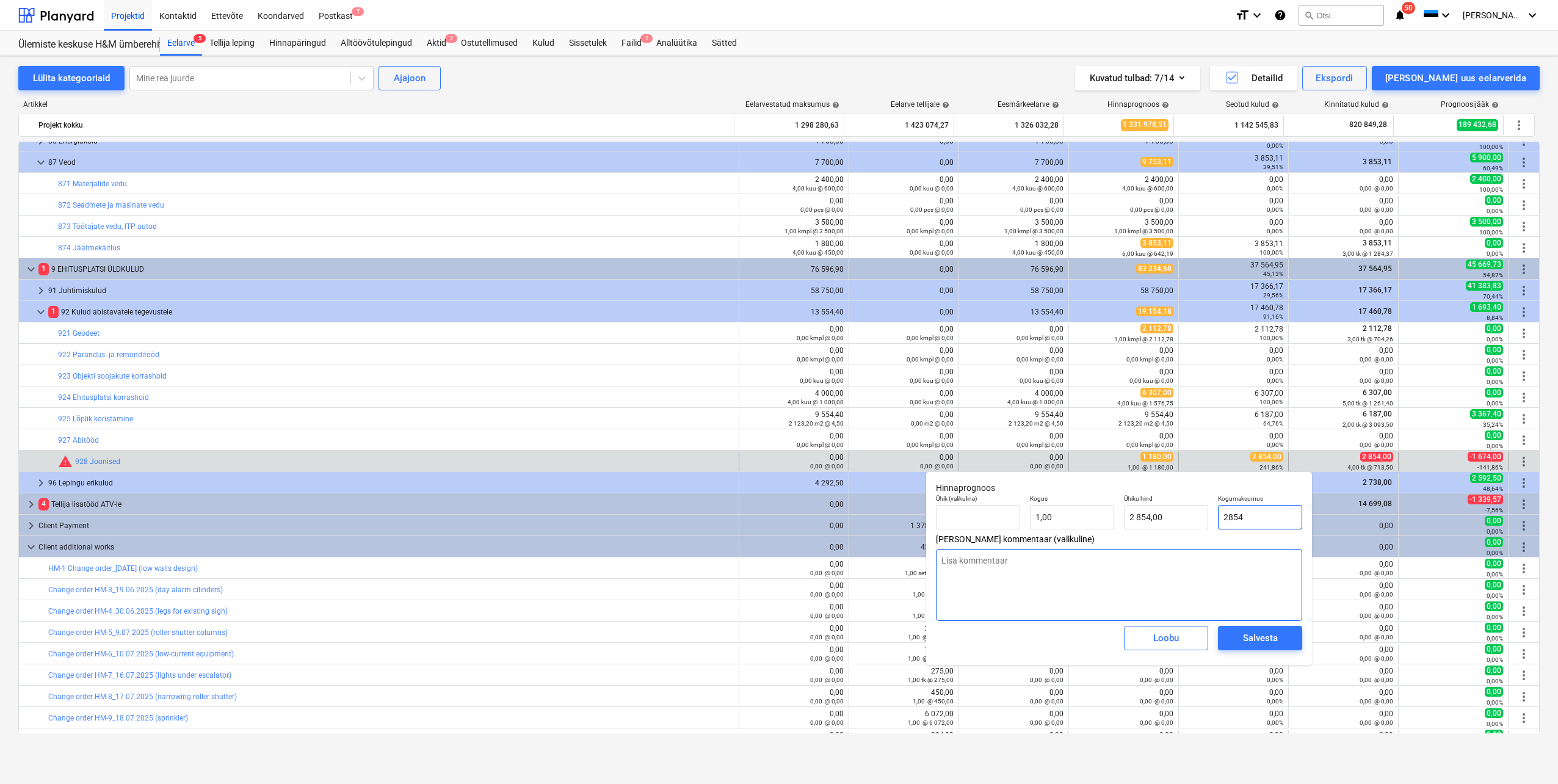
type input "2854"
type textarea "x"
type input "2 854,00"
click at [1242, 589] on textarea at bounding box center [1119, 585] width 366 height 72
click at [1246, 631] on div "Salvesta" at bounding box center [1260, 638] width 35 height 16
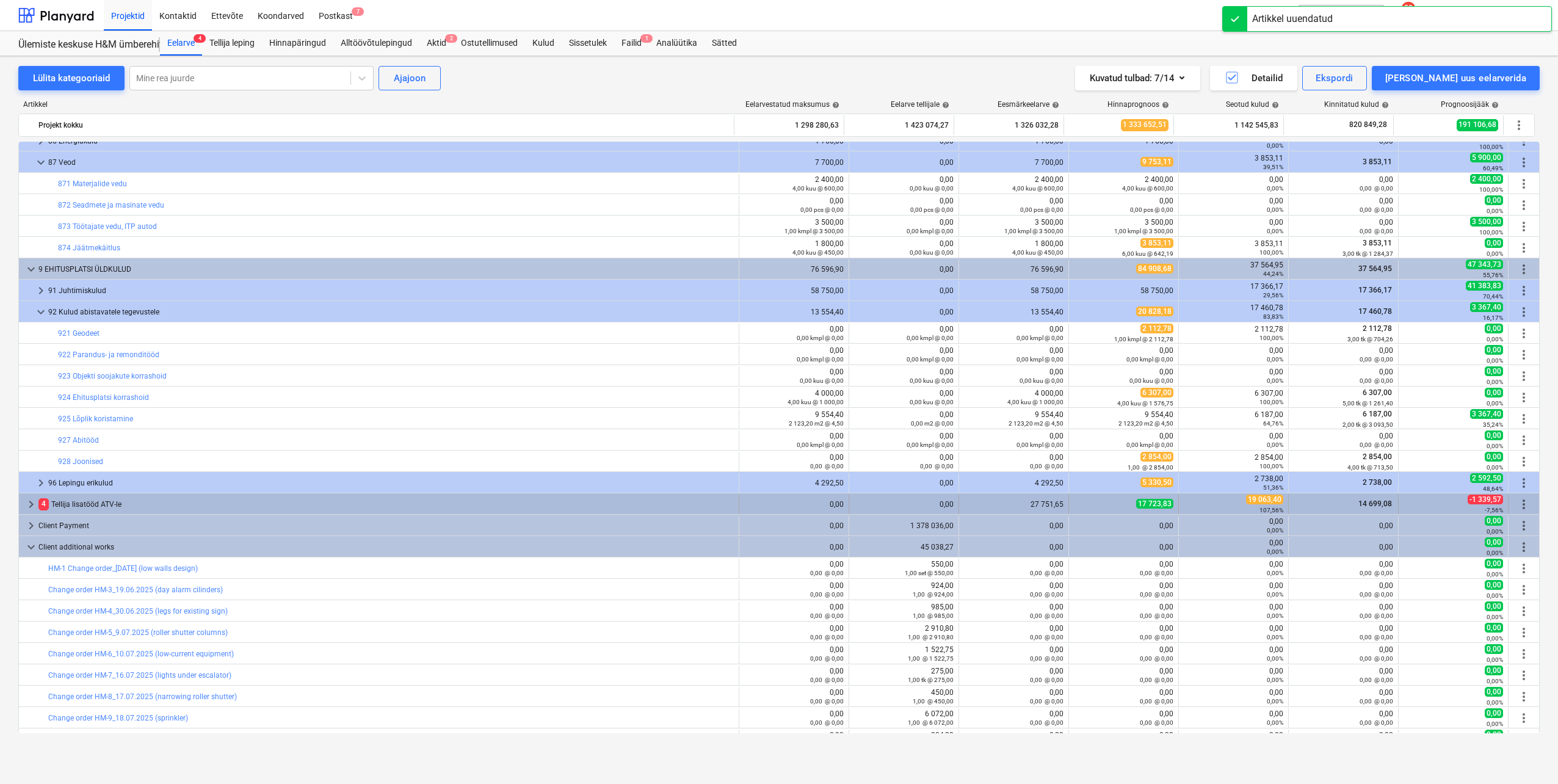
click at [28, 503] on span "keyboard_arrow_right" at bounding box center [31, 504] width 15 height 15
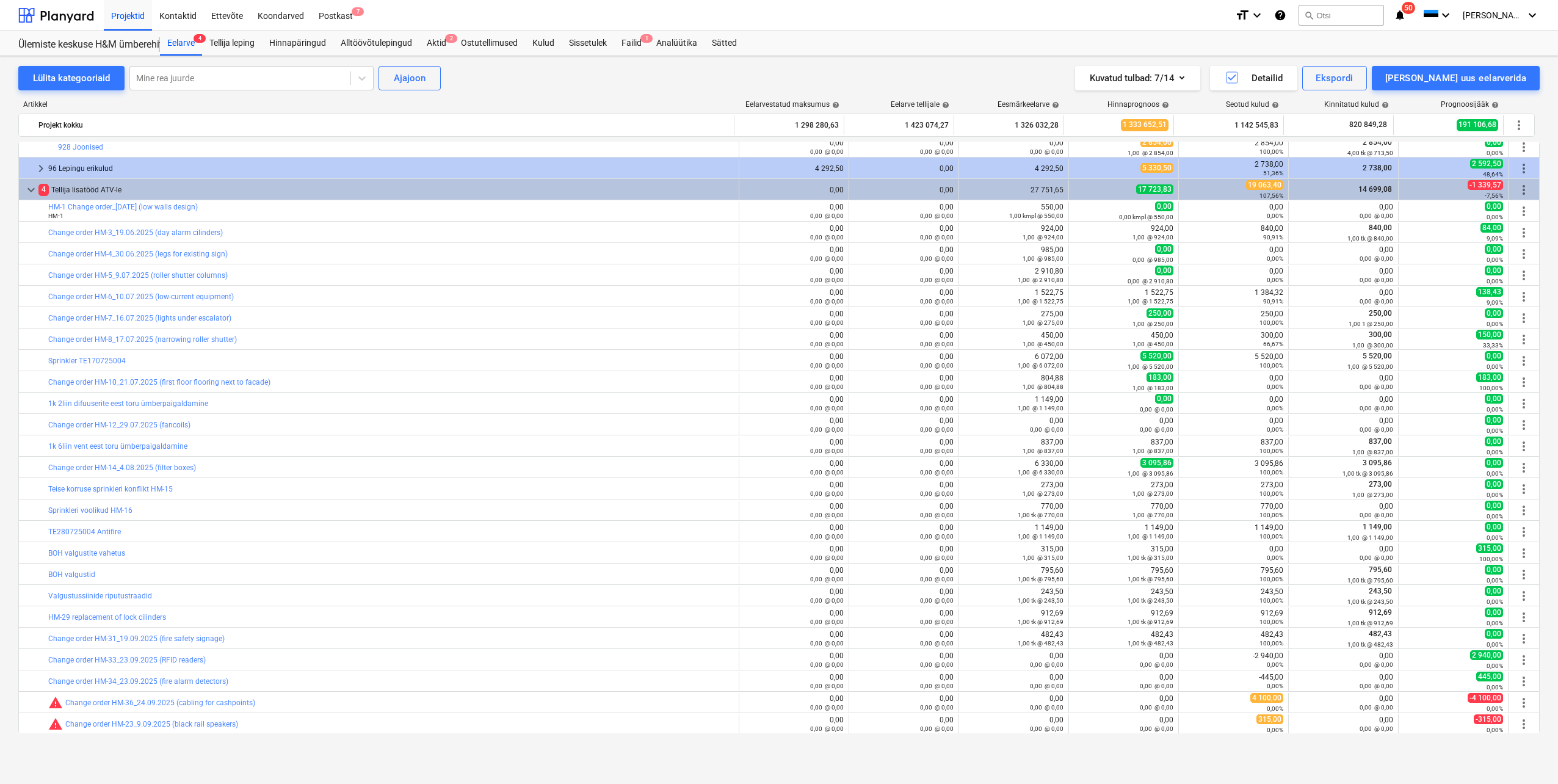
scroll to position [1160, 0]
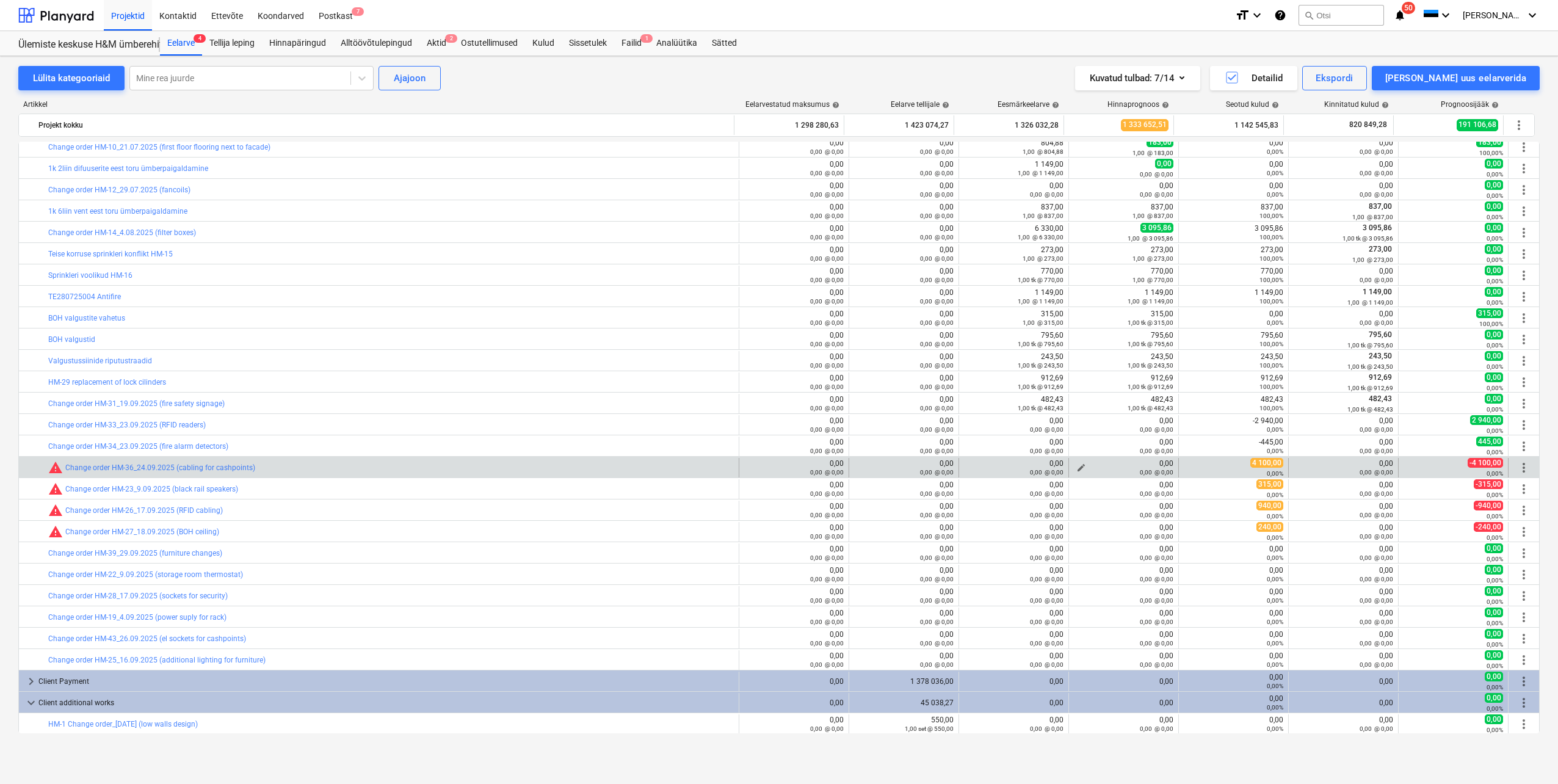
click at [1076, 465] on span "edit" at bounding box center [1081, 468] width 9 height 9
type textarea "x"
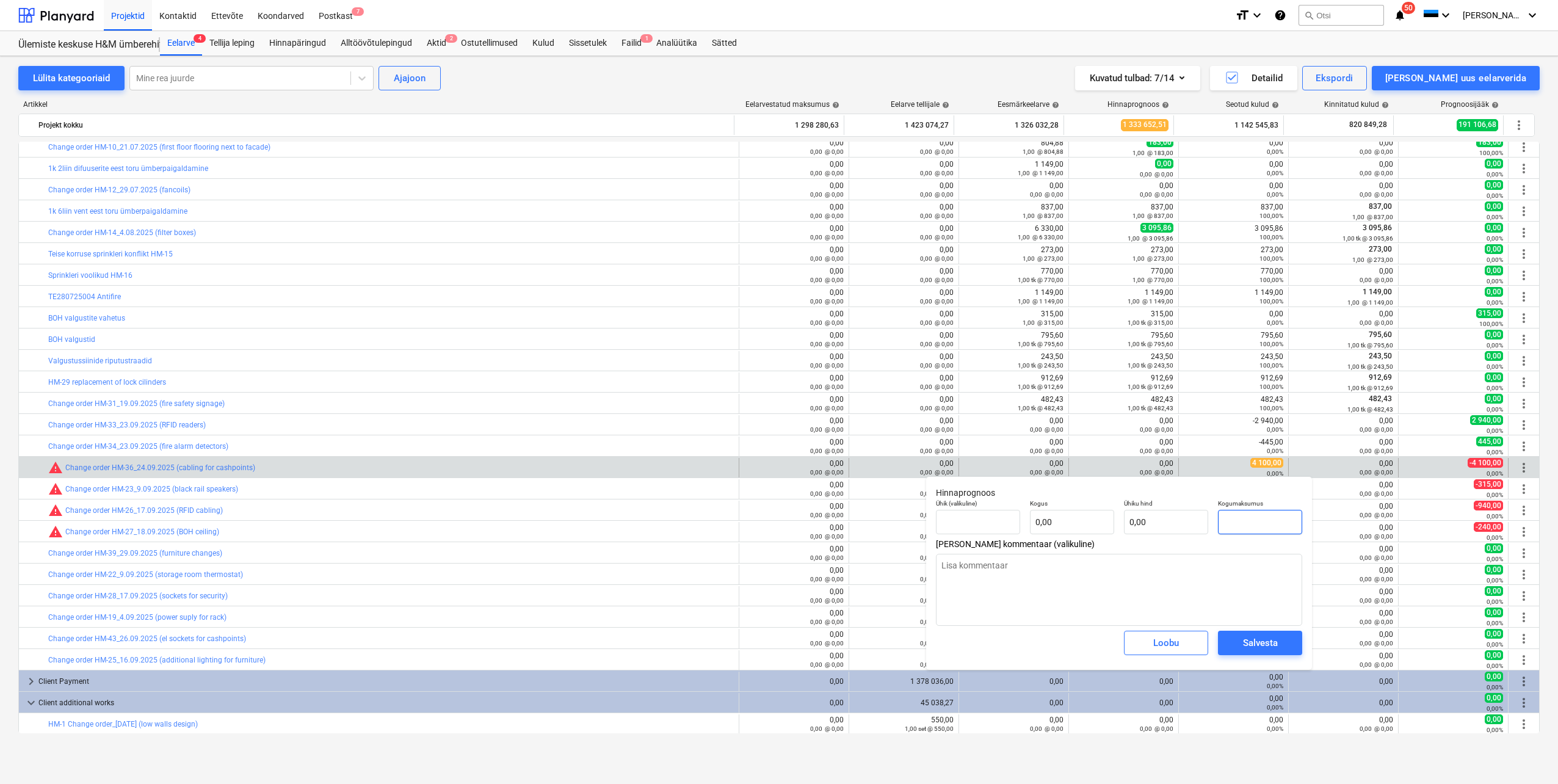
drag, startPoint x: 1260, startPoint y: 520, endPoint x: 1220, endPoint y: 525, distance: 40.3
click at [1220, 525] on input "text" at bounding box center [1260, 521] width 84 height 25
type textarea "x"
type input "tk"
type input "4"
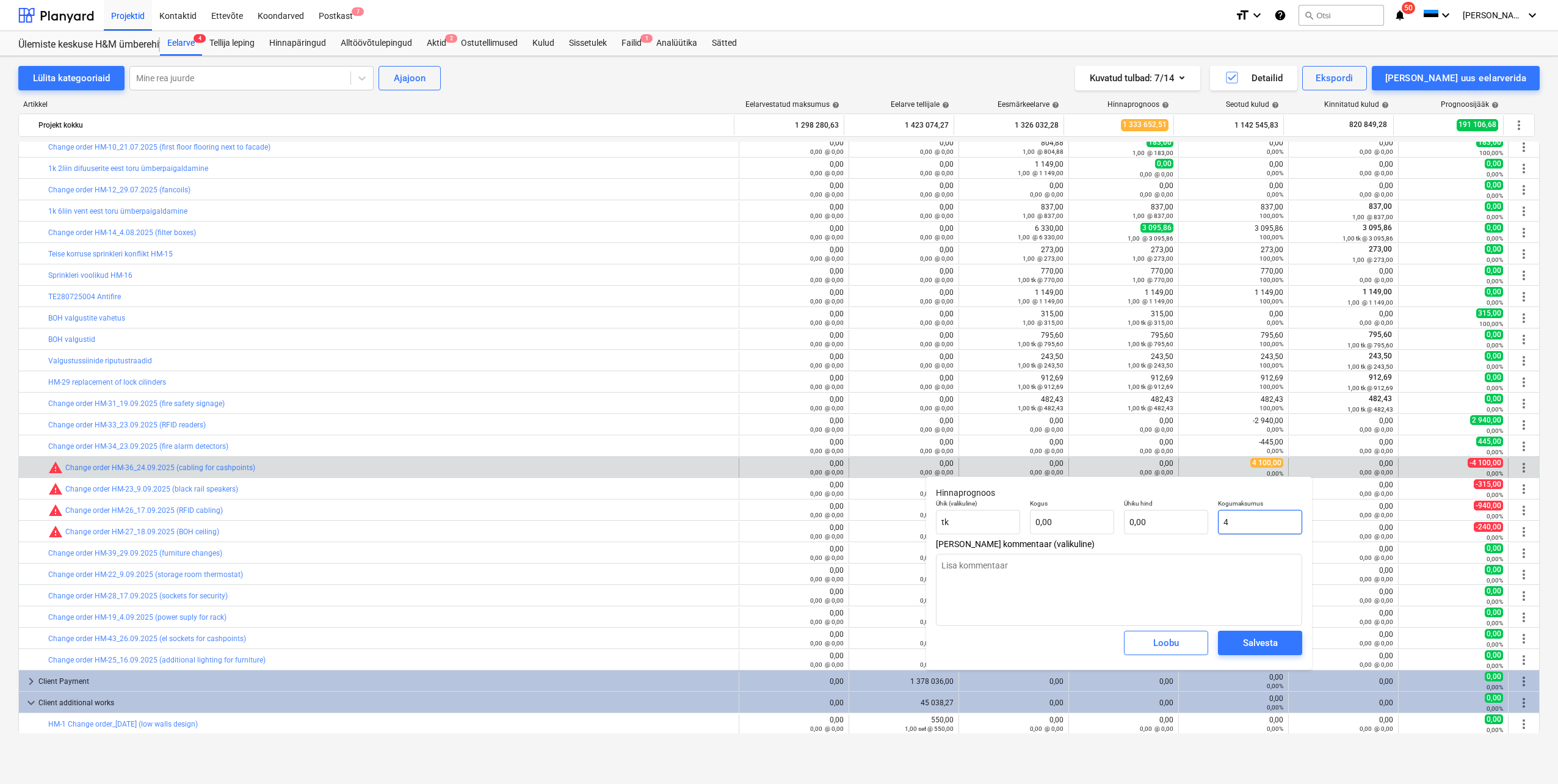
type input "1,00"
type input "4,00"
type textarea "x"
type input "41"
type input "41,00"
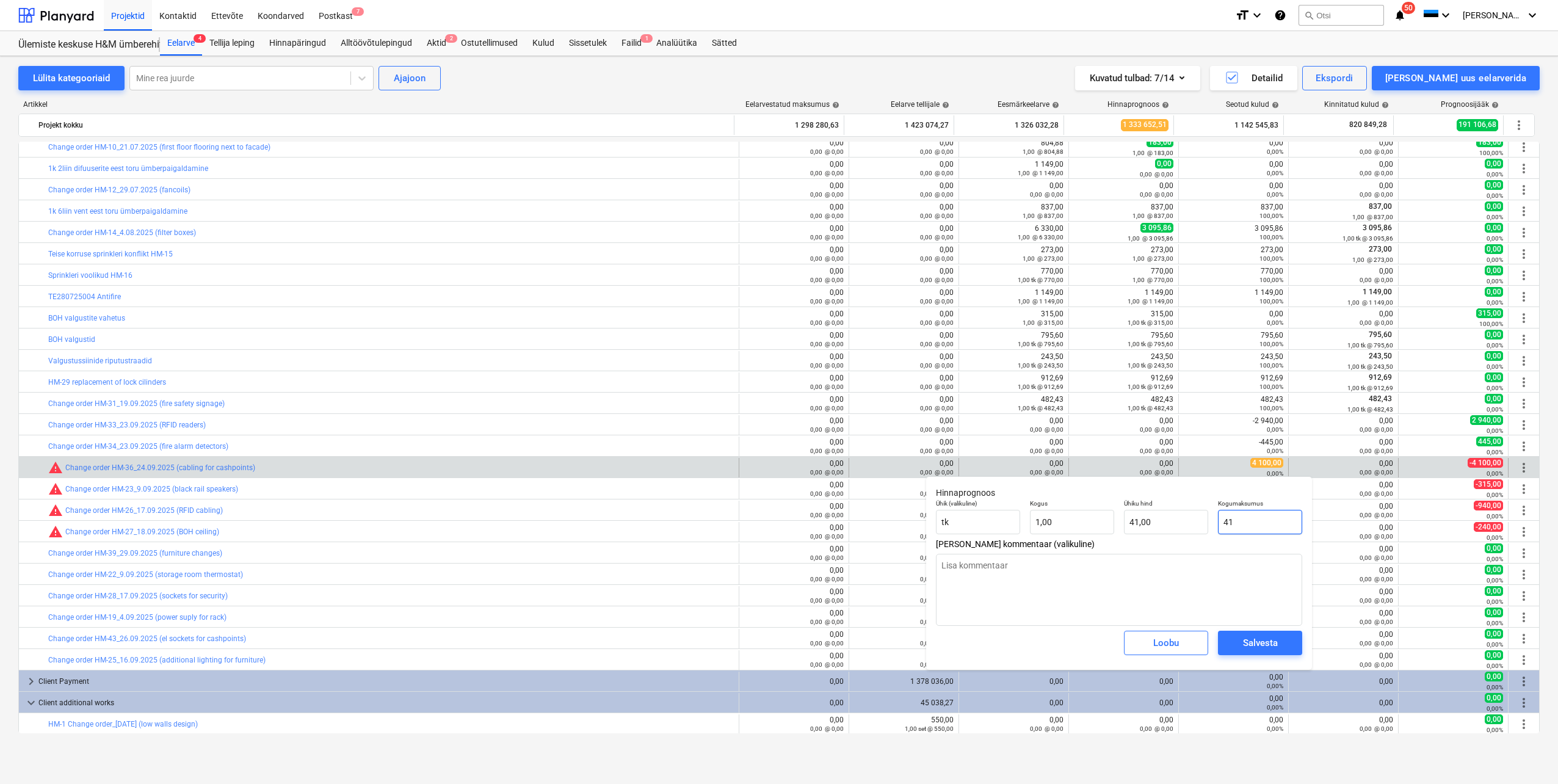
type textarea "x"
type input "410"
type input "410,00"
type textarea "x"
type input "4100"
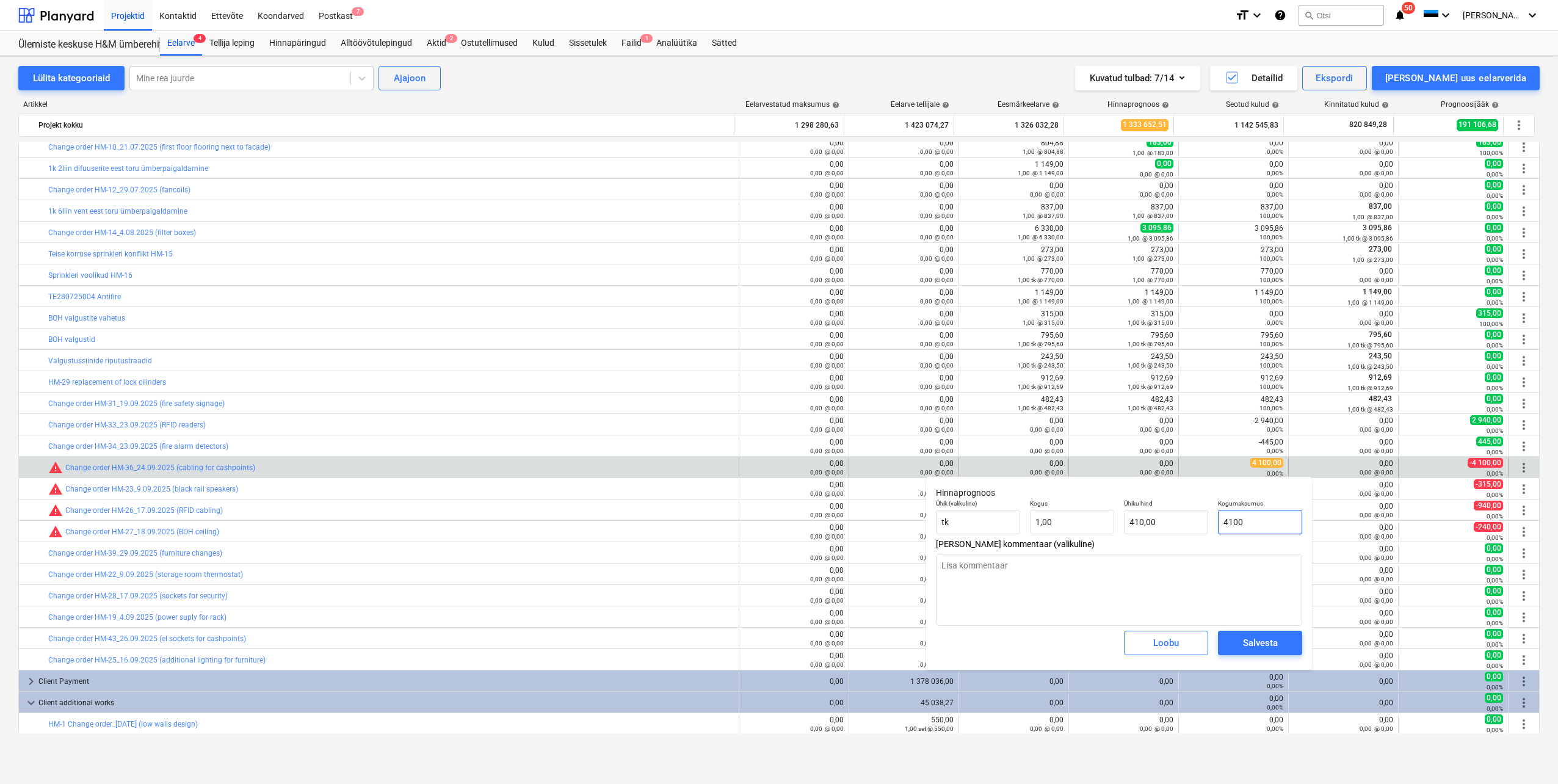
type input "4 100,00"
type input "4100"
type textarea "x"
type input "4 100,00"
click at [1246, 646] on div "Salvesta" at bounding box center [1260, 642] width 35 height 16
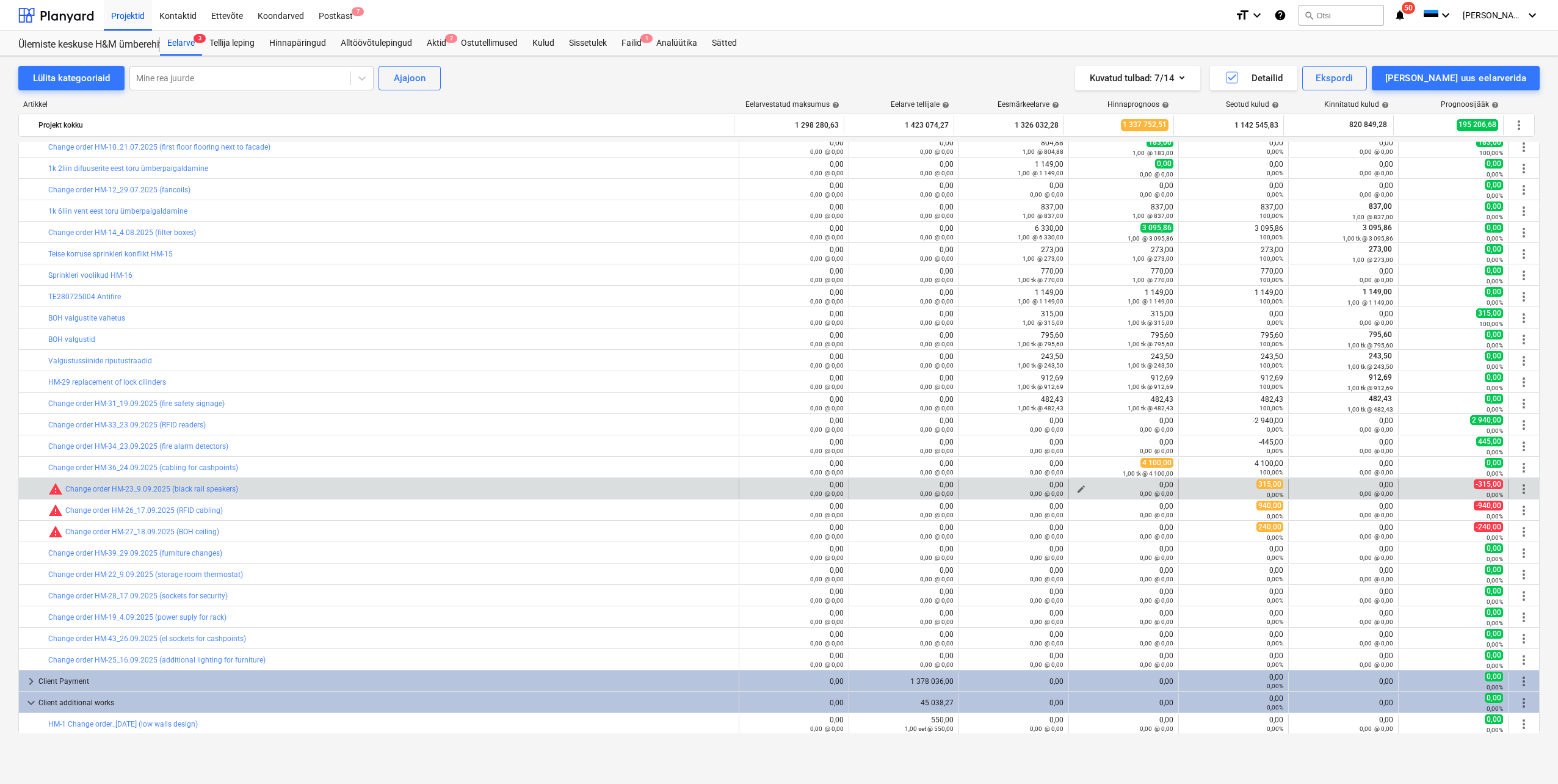
click at [1076, 485] on span "edit" at bounding box center [1081, 489] width 9 height 9
type textarea "x"
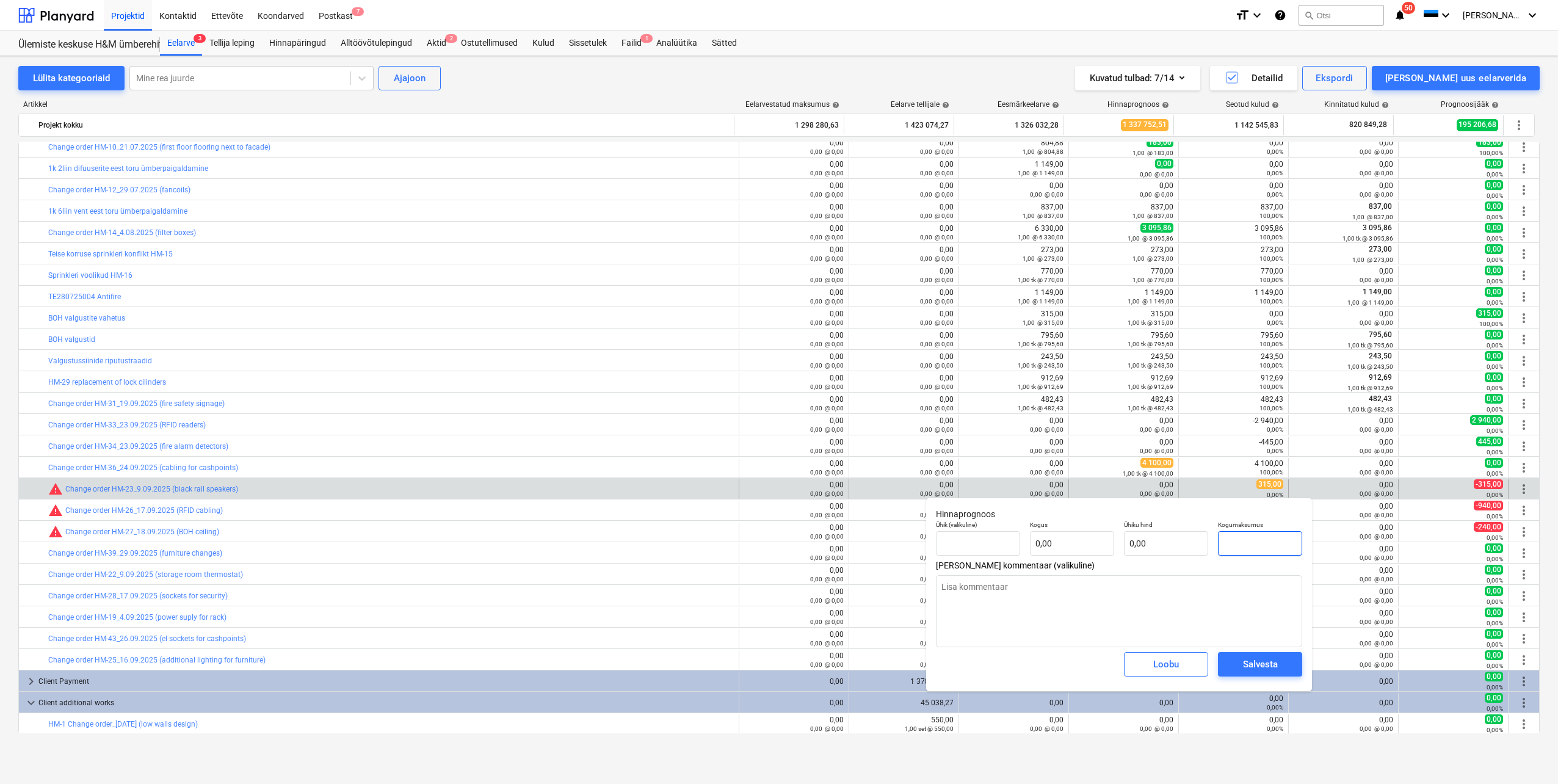
drag, startPoint x: 1261, startPoint y: 546, endPoint x: 1210, endPoint y: 543, distance: 51.1
click at [1210, 543] on div "Ühik (valikuline) Kogus 0,00 Ühiku hind 0,00 Kogumaksumus" at bounding box center [1119, 538] width 376 height 44
type textarea "x"
type input "tk"
type input "3"
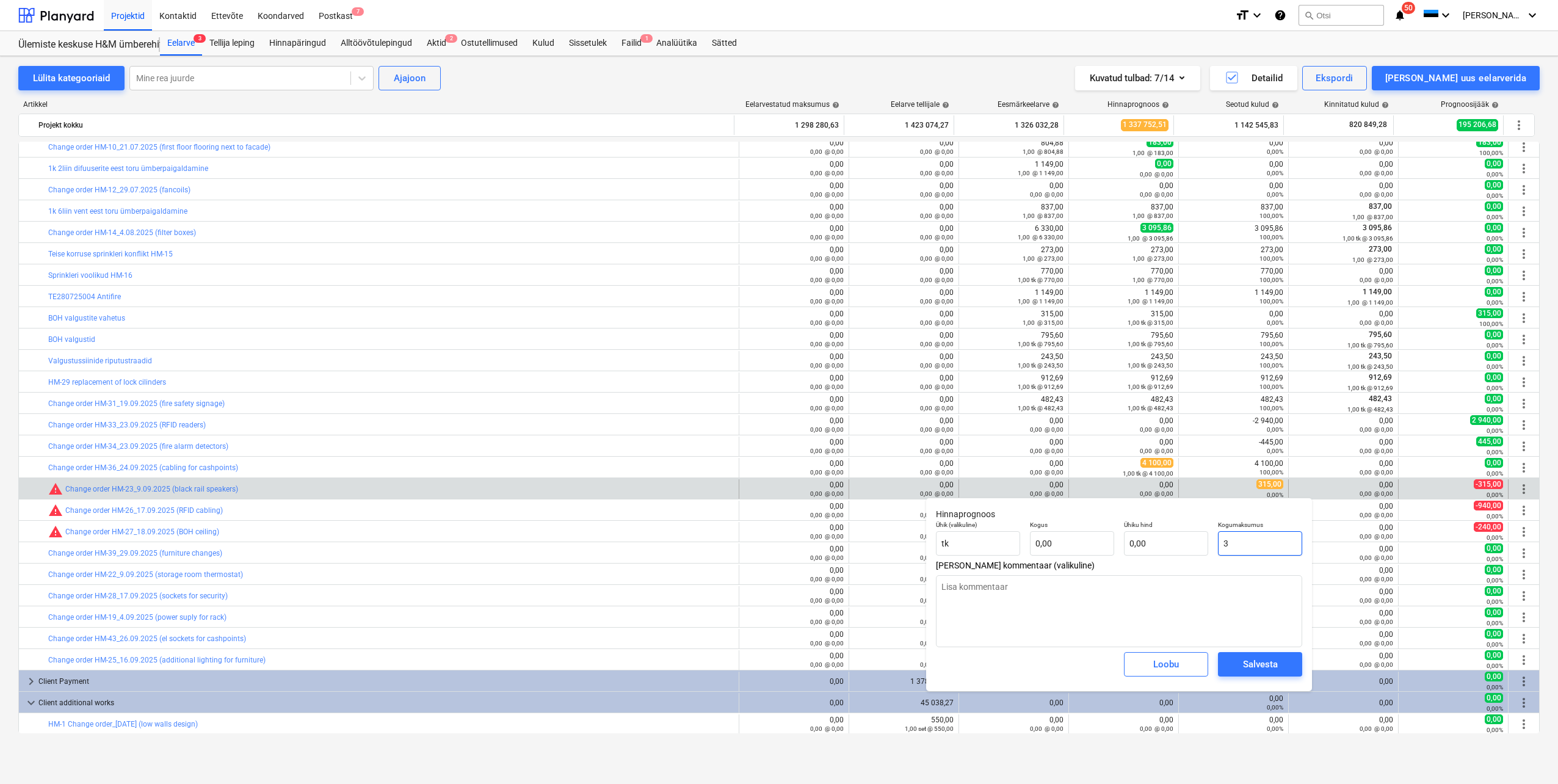
type input "1,00"
type input "3,00"
type textarea "x"
type input "31"
type input "31,00"
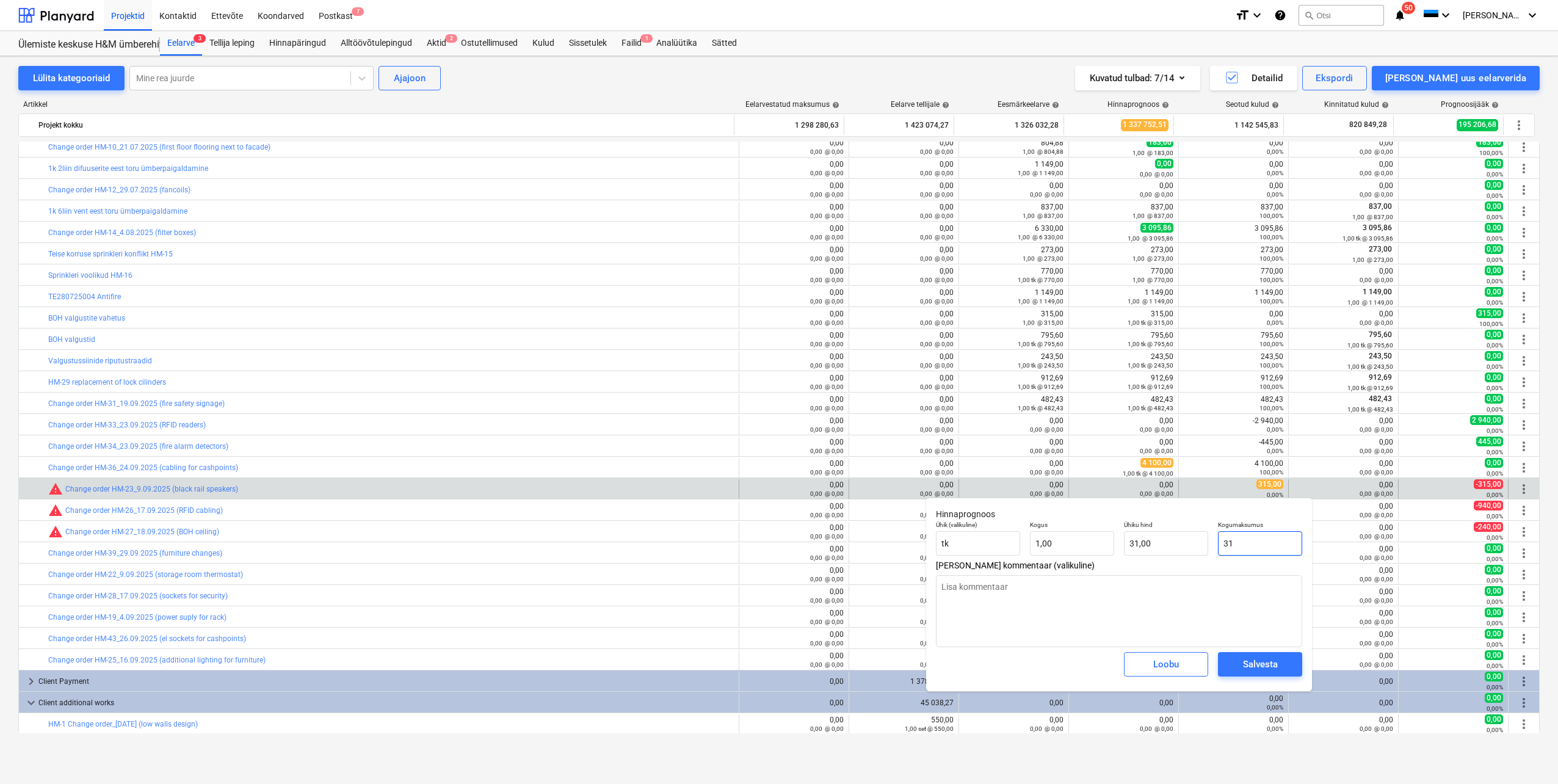
type textarea "x"
type input "315"
type input "315,00"
type input "315"
type textarea "x"
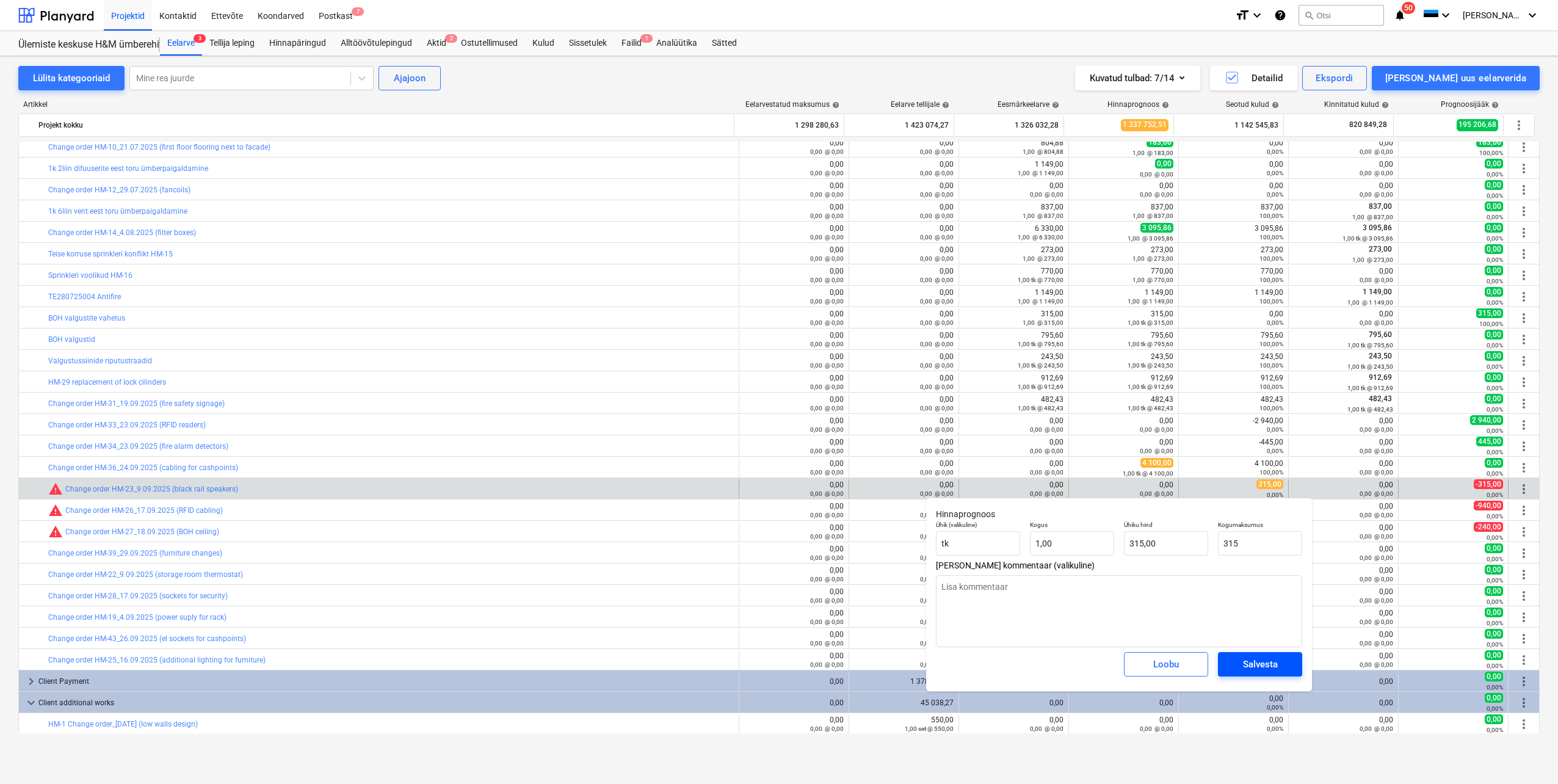
type input "315,00"
click at [1253, 663] on div "Salvesta" at bounding box center [1260, 664] width 35 height 16
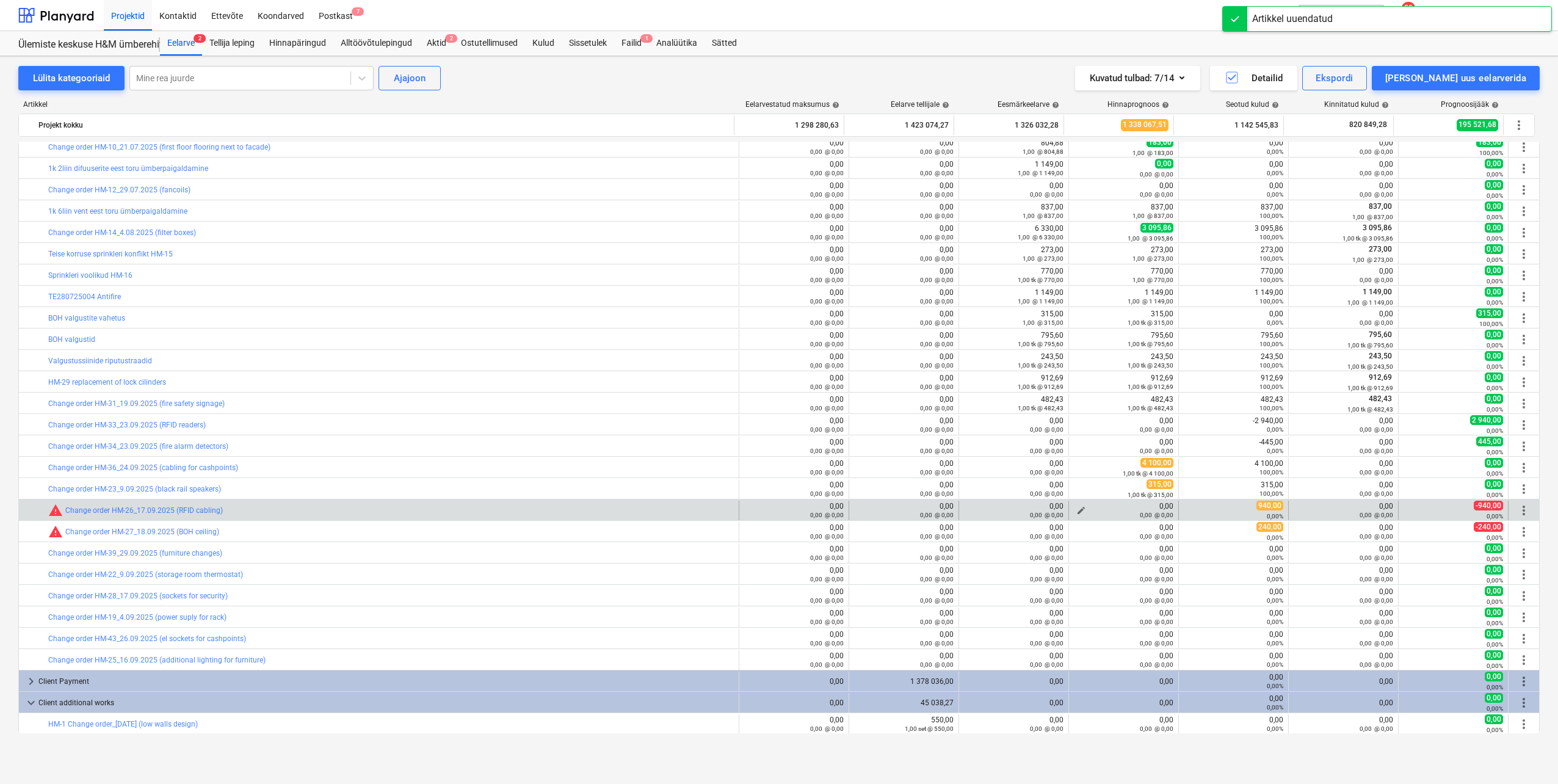
click at [1076, 509] on span "edit" at bounding box center [1081, 510] width 9 height 9
type textarea "x"
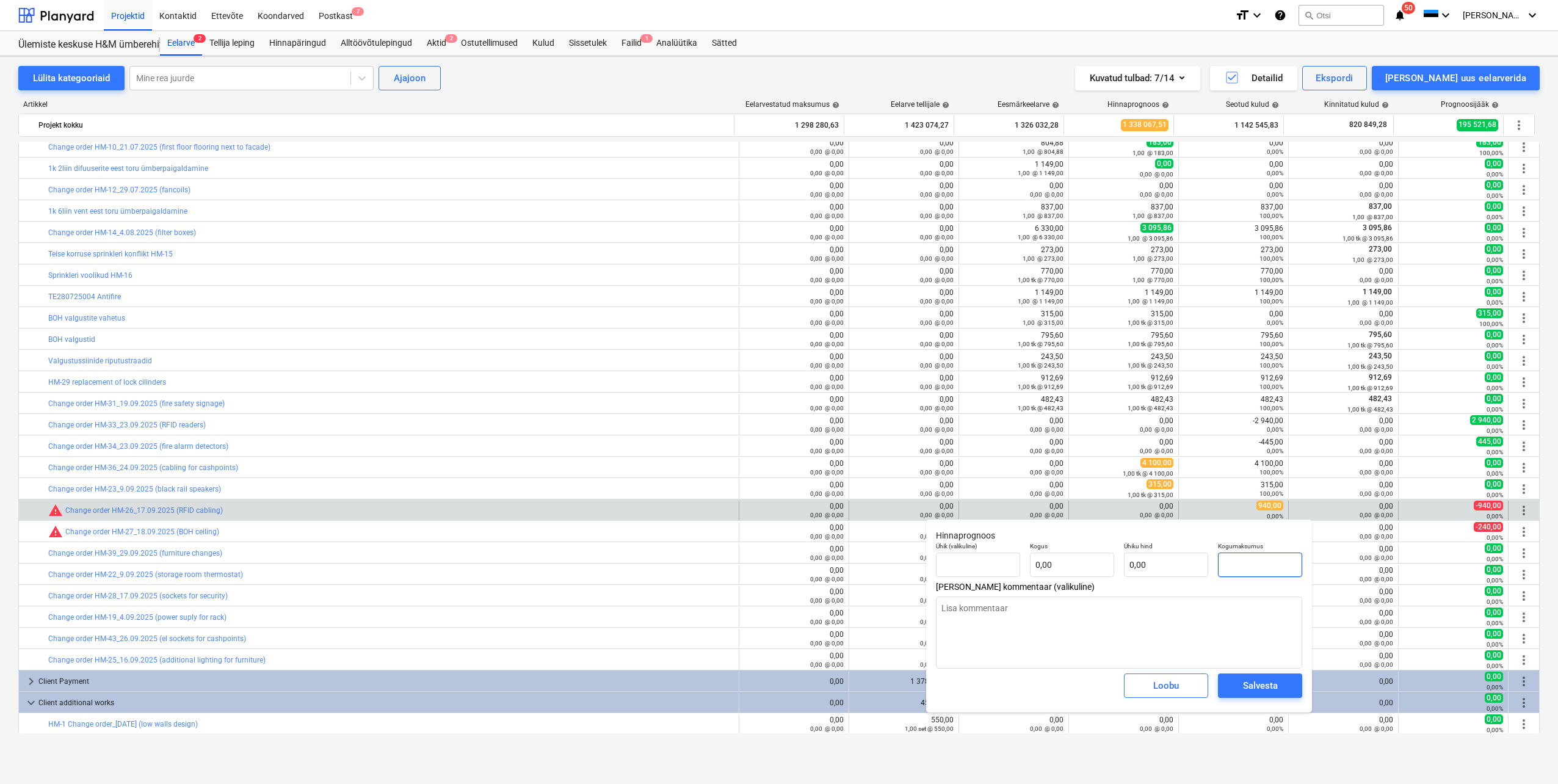
drag, startPoint x: 1257, startPoint y: 566, endPoint x: 1222, endPoint y: 566, distance: 35.0
click at [1222, 566] on input "text" at bounding box center [1260, 564] width 84 height 25
type textarea "x"
type input "tk"
type input "9"
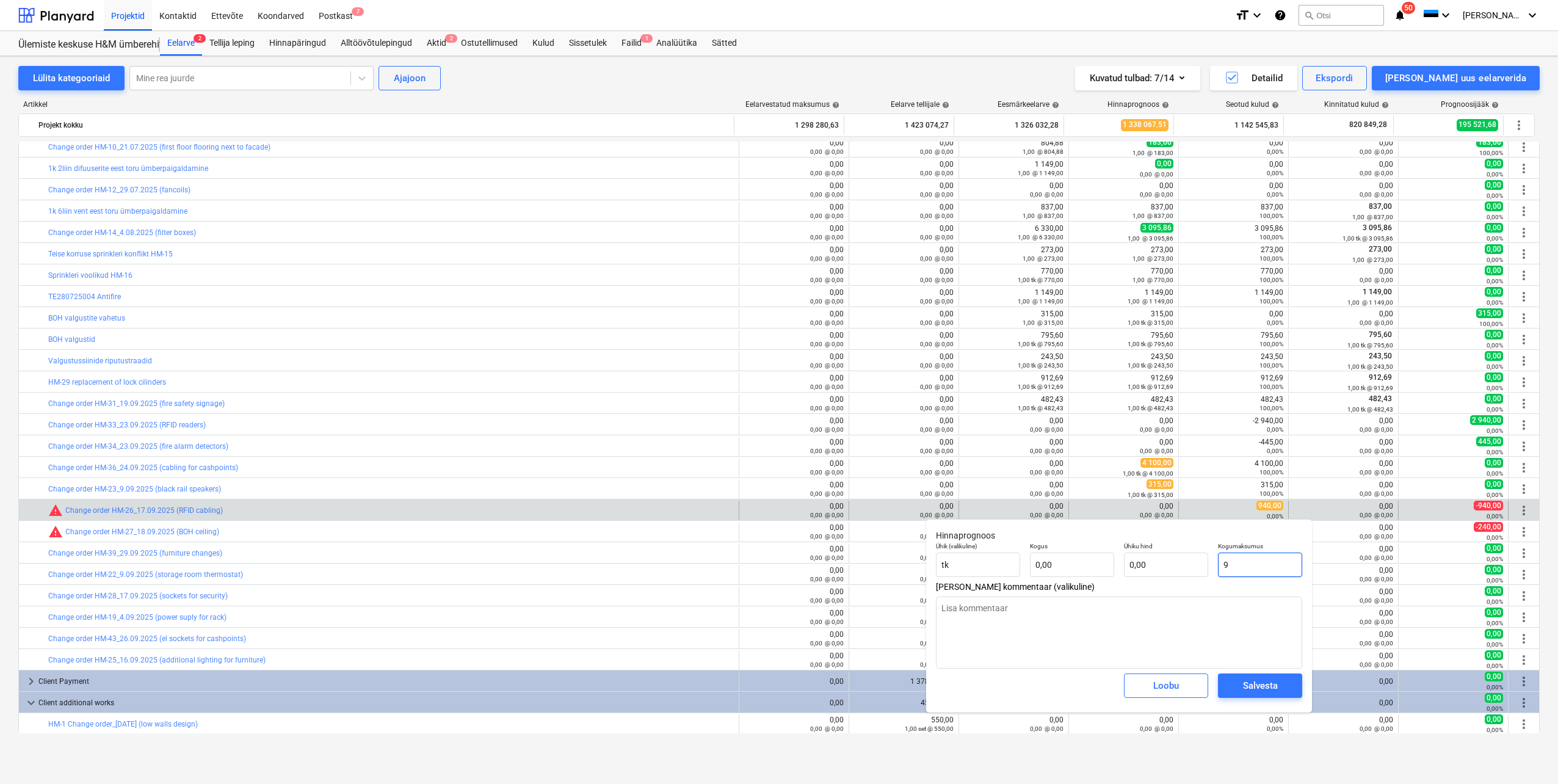
type input "1,00"
type input "9,00"
type textarea "x"
type input "94"
type input "94,00"
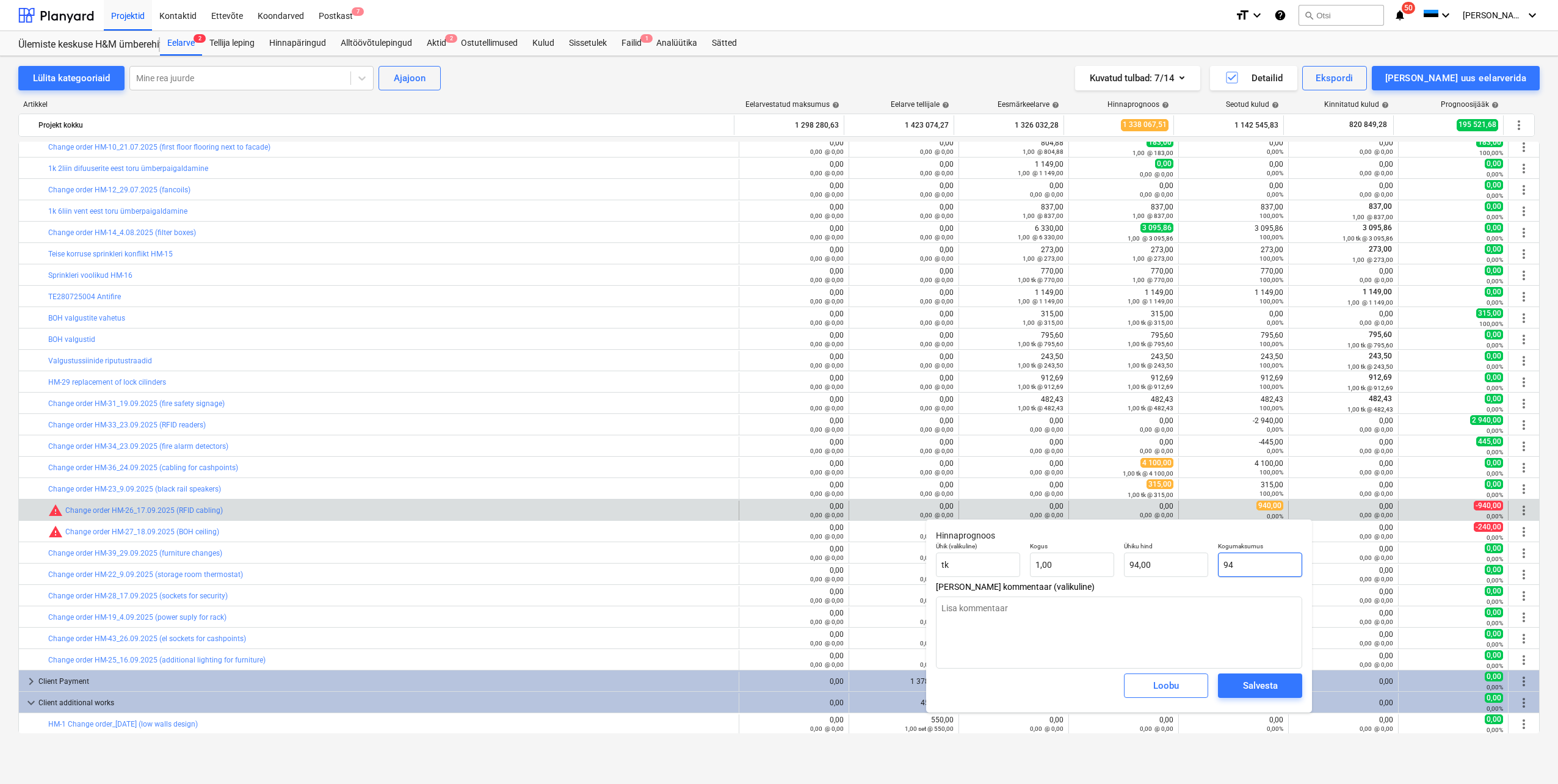
type textarea "x"
type input "940"
type input "940,00"
type input "940"
type textarea "x"
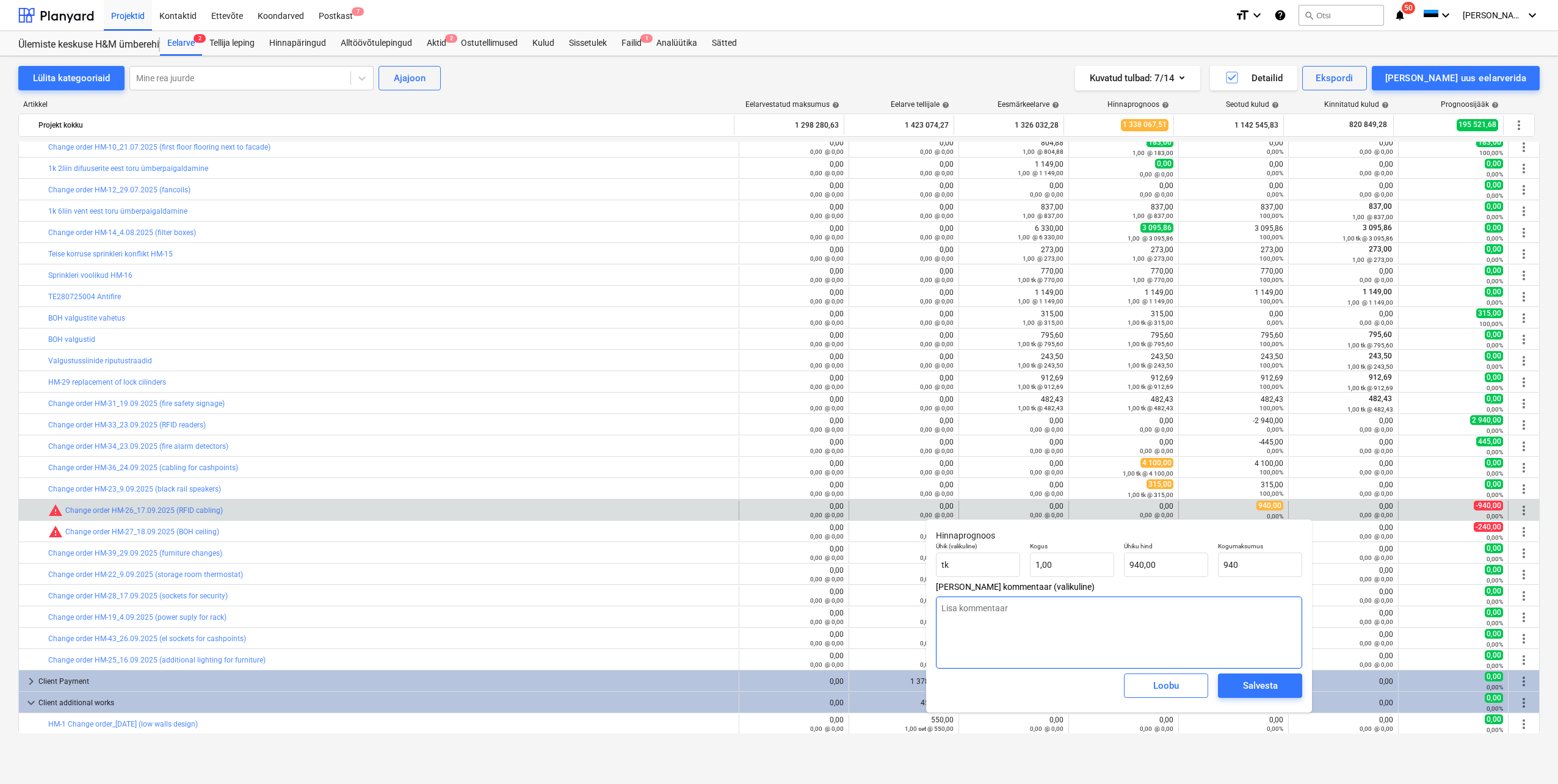
type input "940,00"
click at [1219, 613] on textarea at bounding box center [1119, 632] width 366 height 72
click at [1255, 693] on div "Salvesta" at bounding box center [1260, 685] width 35 height 16
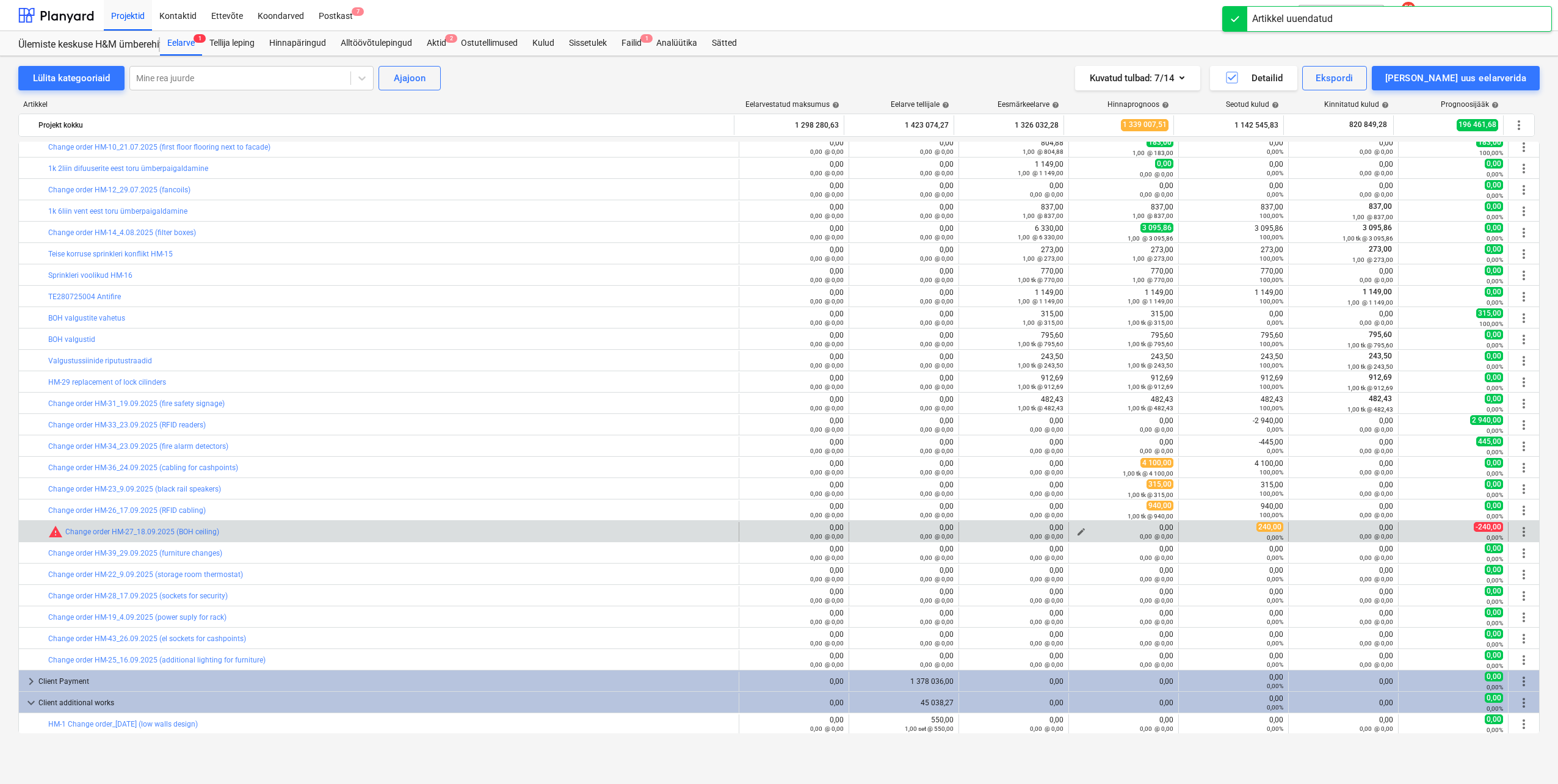
click at [1077, 531] on span "edit" at bounding box center [1081, 532] width 9 height 9
type textarea "x"
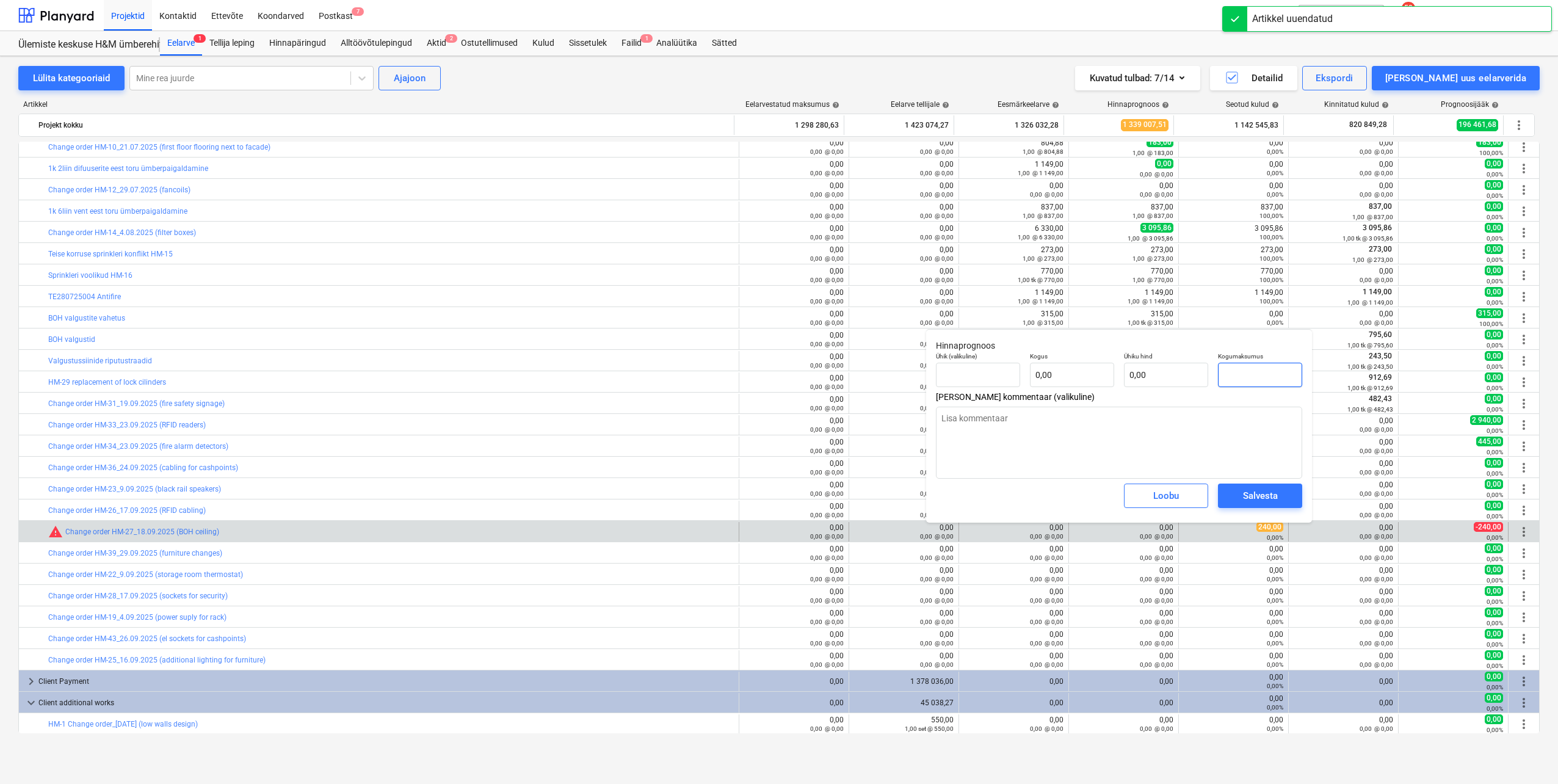
click at [1249, 377] on input "text" at bounding box center [1260, 374] width 84 height 25
type textarea "x"
type input "tk"
type input "2"
type input "1,00"
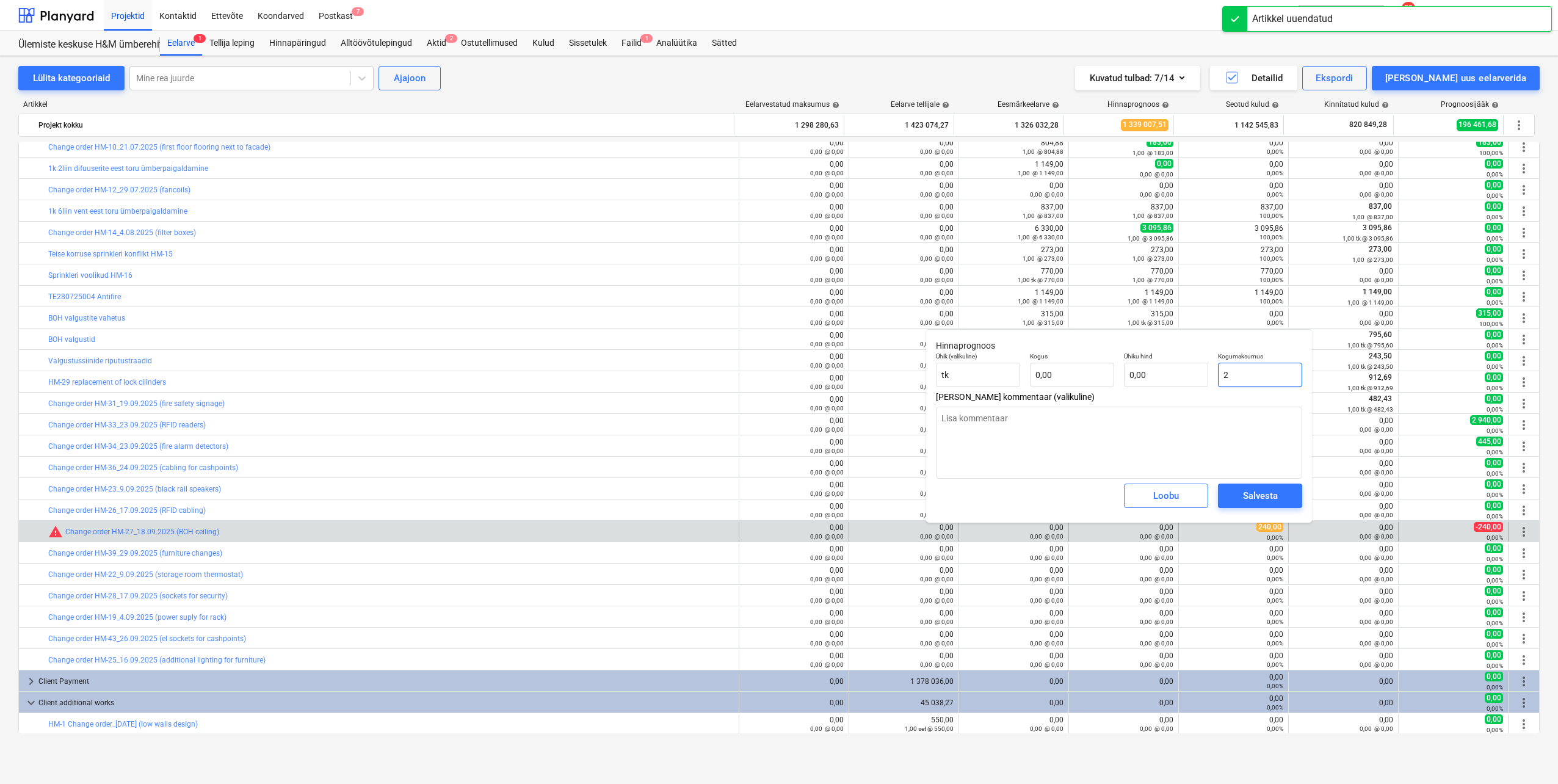
type input "2,00"
type textarea "x"
type input "24"
type input "24,00"
type textarea "x"
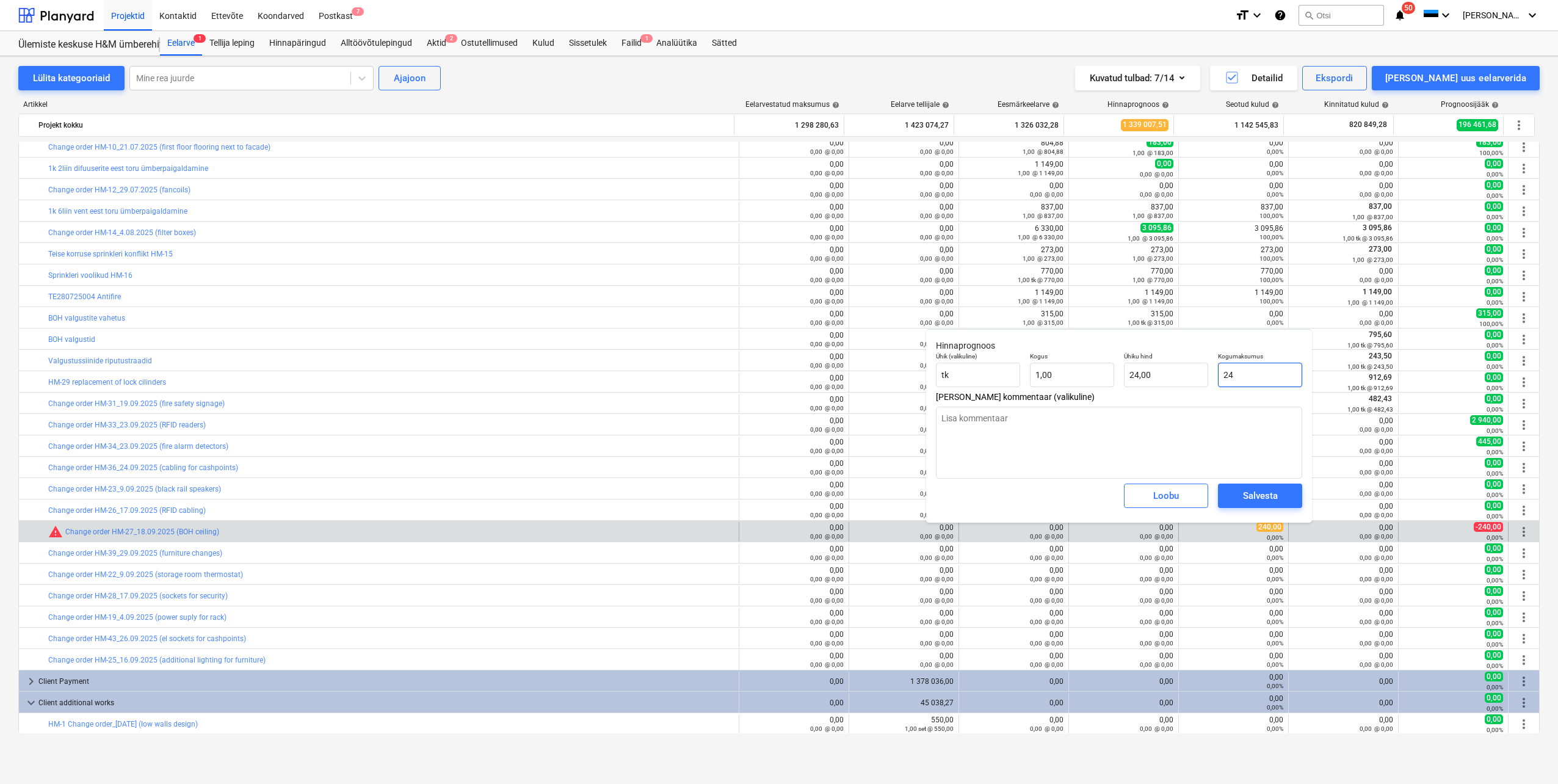
type input "240"
type input "240,00"
type input "240"
type textarea "x"
type input "240,00"
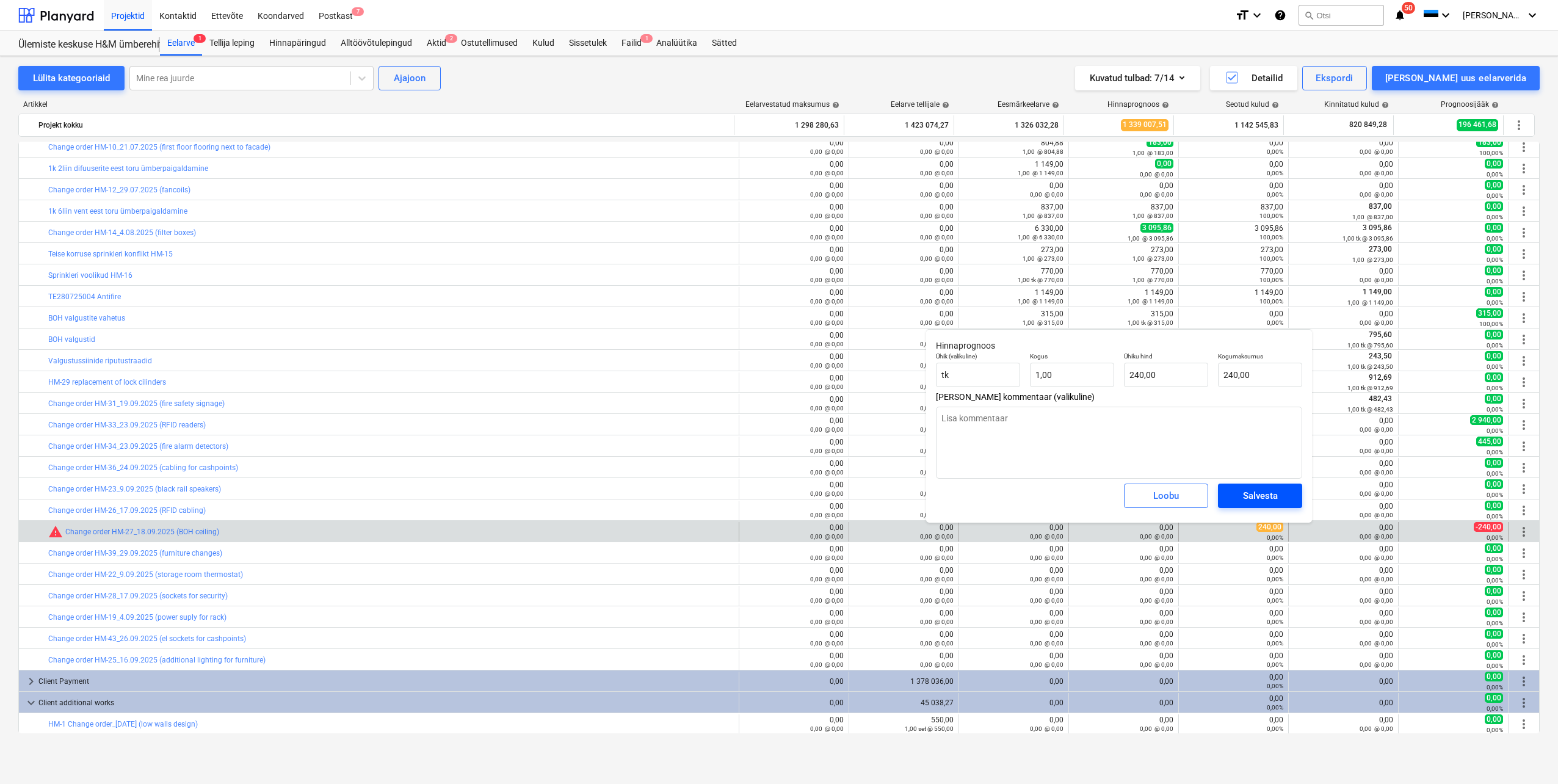
click at [1276, 498] on div "Salvesta" at bounding box center [1260, 495] width 35 height 16
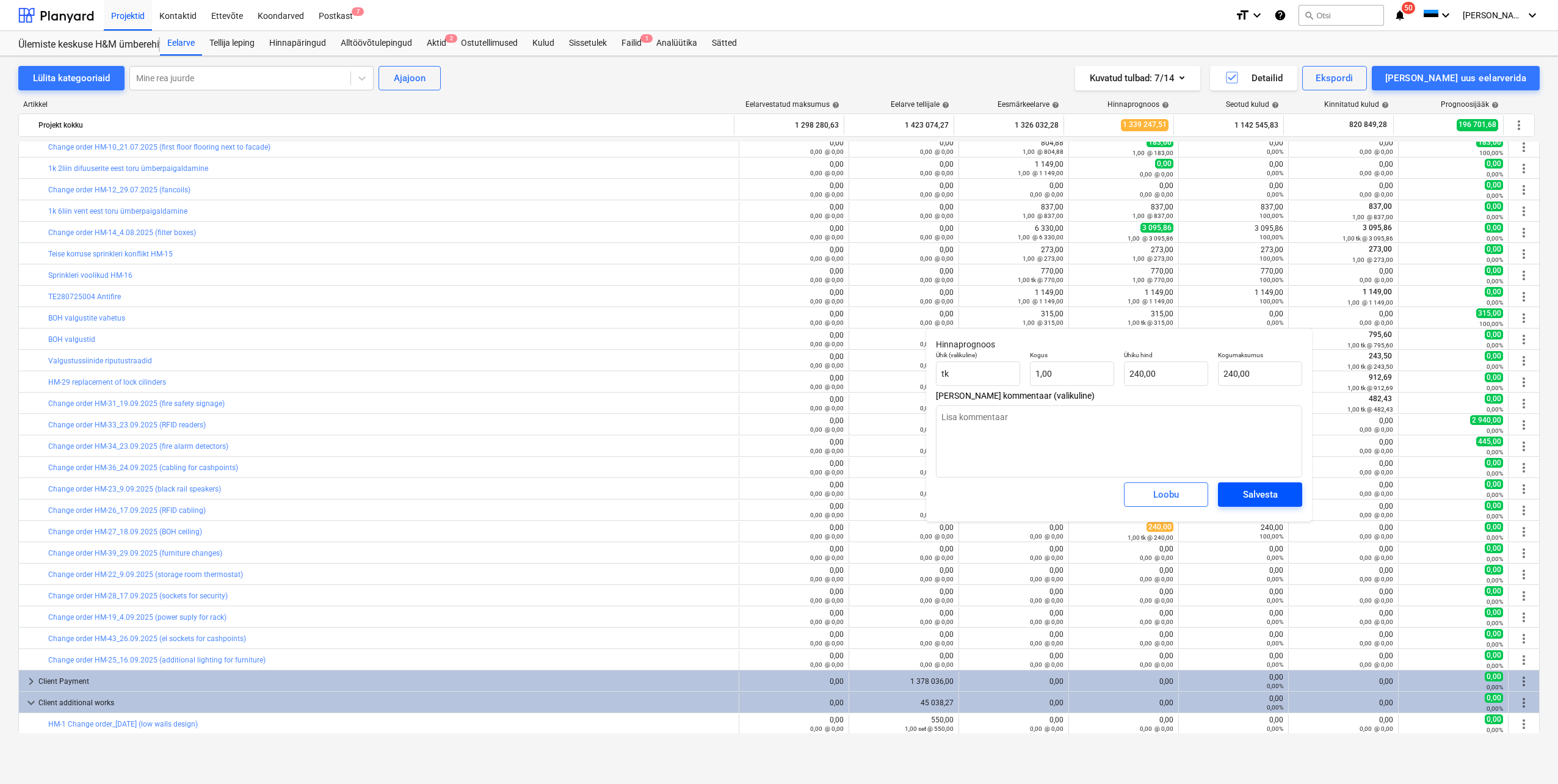
type textarea "x"
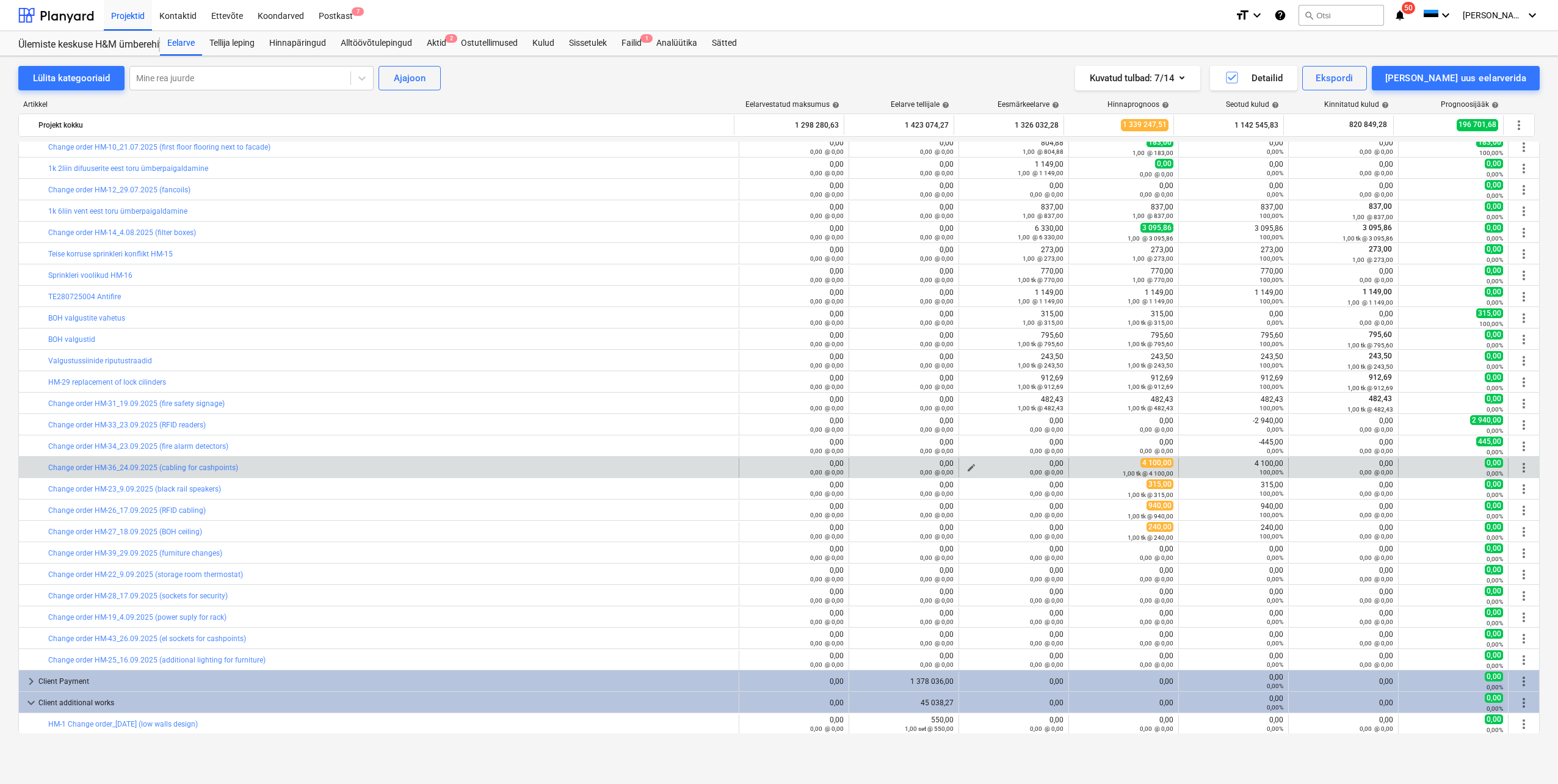
click at [969, 465] on span "edit" at bounding box center [971, 468] width 9 height 9
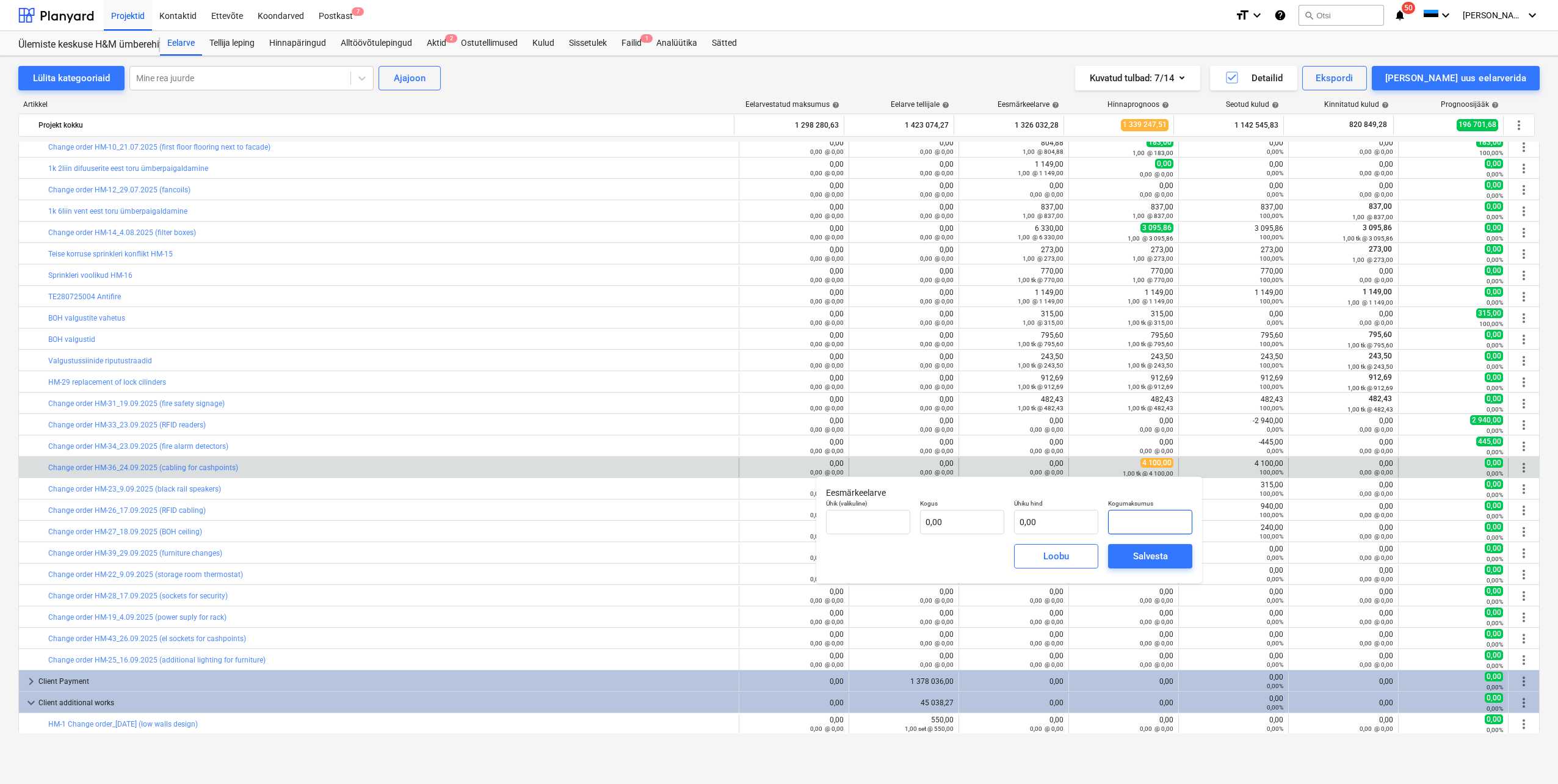
drag, startPoint x: 1148, startPoint y: 515, endPoint x: 1128, endPoint y: 517, distance: 20.1
click at [1128, 517] on input "text" at bounding box center [1150, 521] width 84 height 25
type input "tk"
type input "4"
type input "1,00"
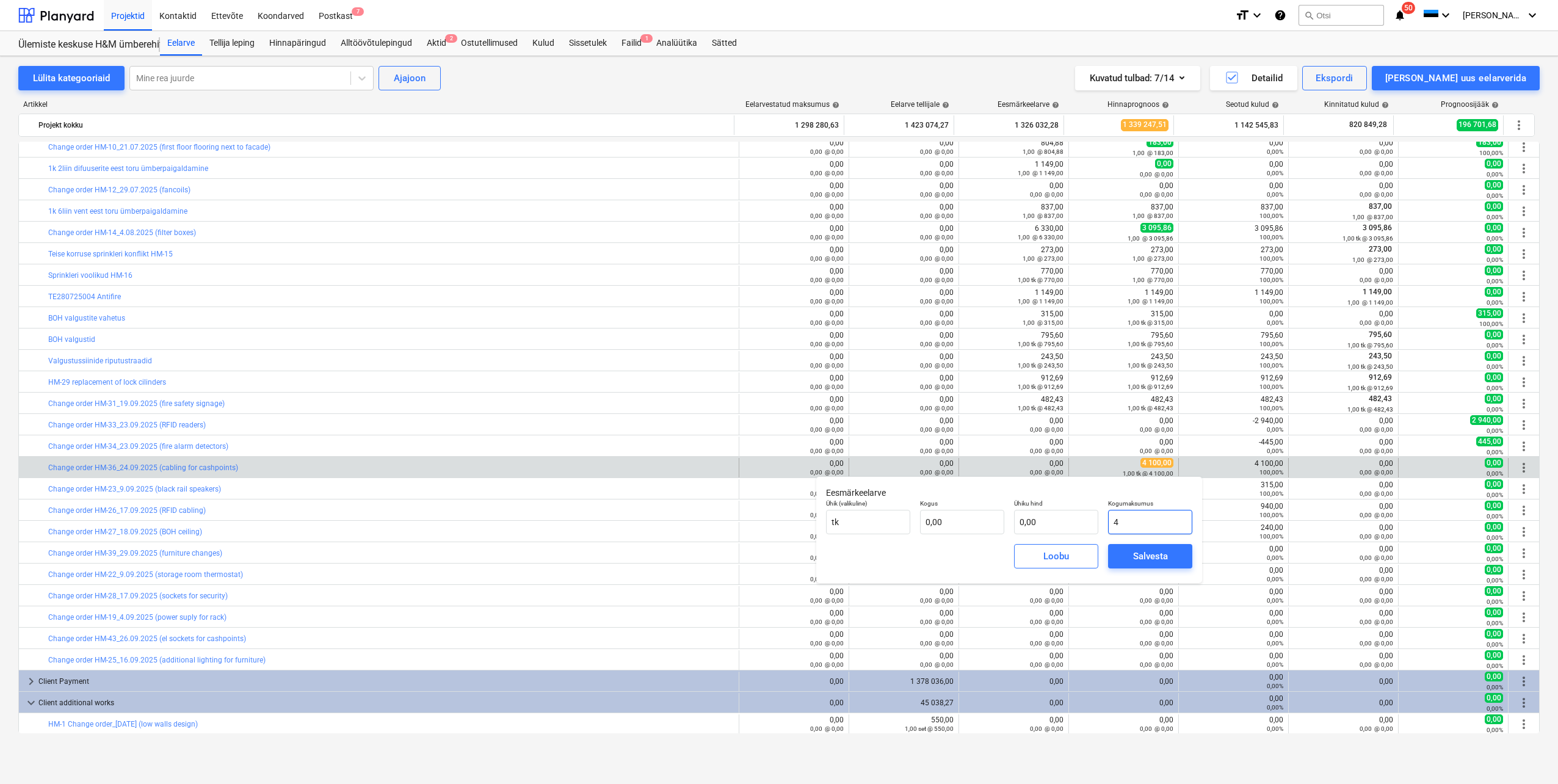
type input "4,00"
type input "41"
type input "41,00"
type input "410"
type input "410,00"
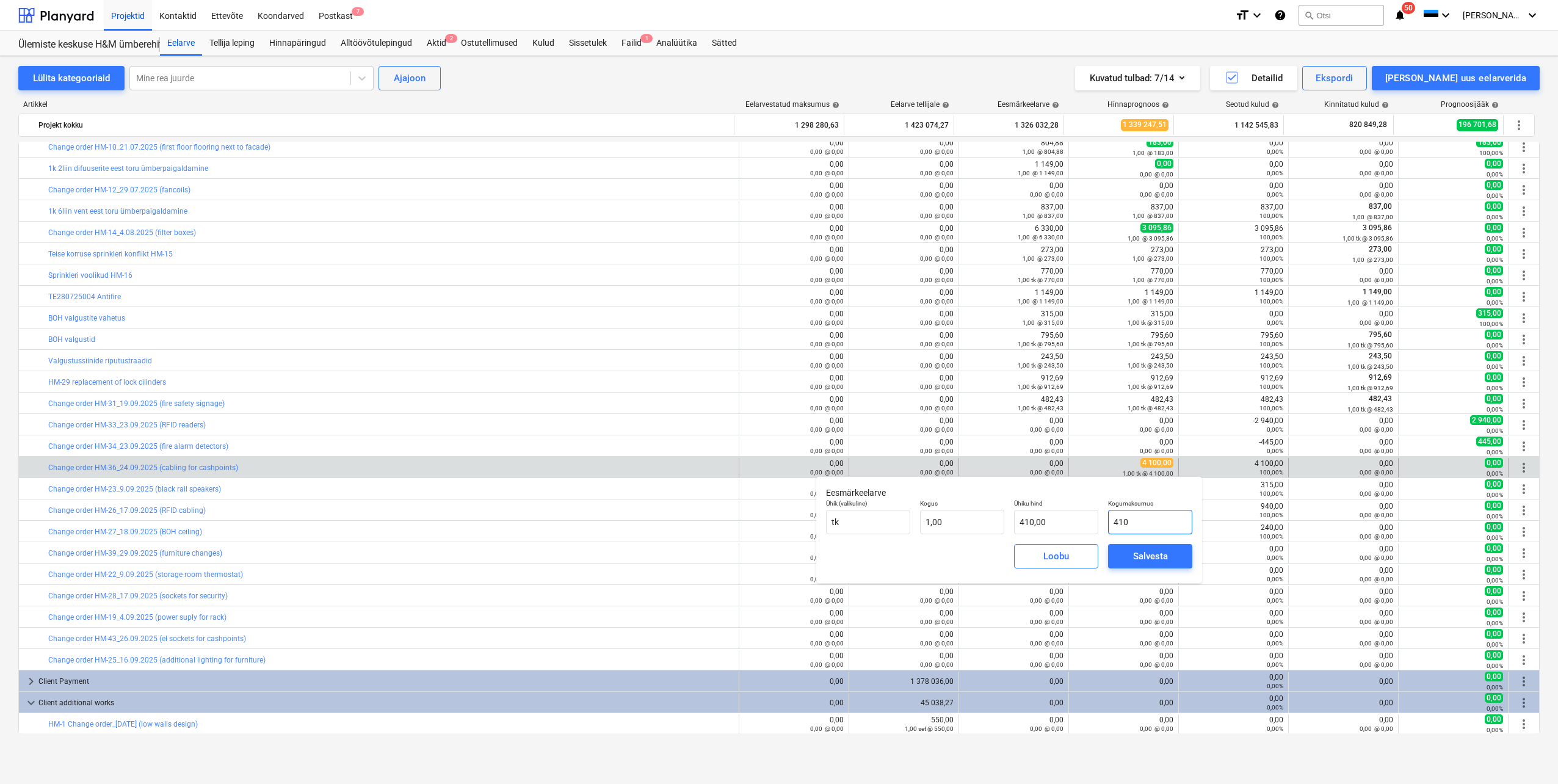
type input "4100"
type input "4 100,00"
click at [1136, 557] on div "Salvesta" at bounding box center [1150, 556] width 35 height 16
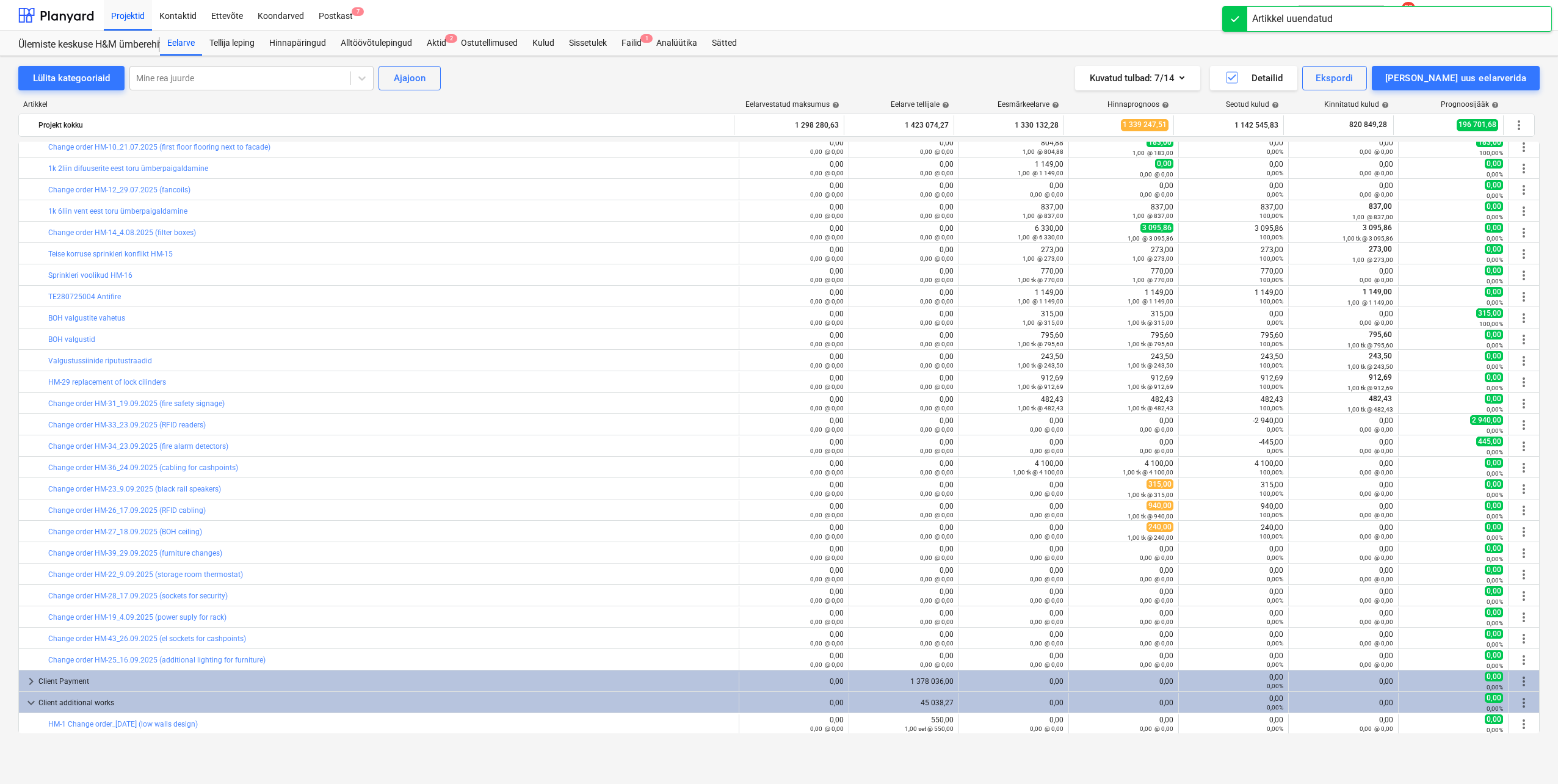
click at [968, 487] on span "edit" at bounding box center [971, 489] width 9 height 9
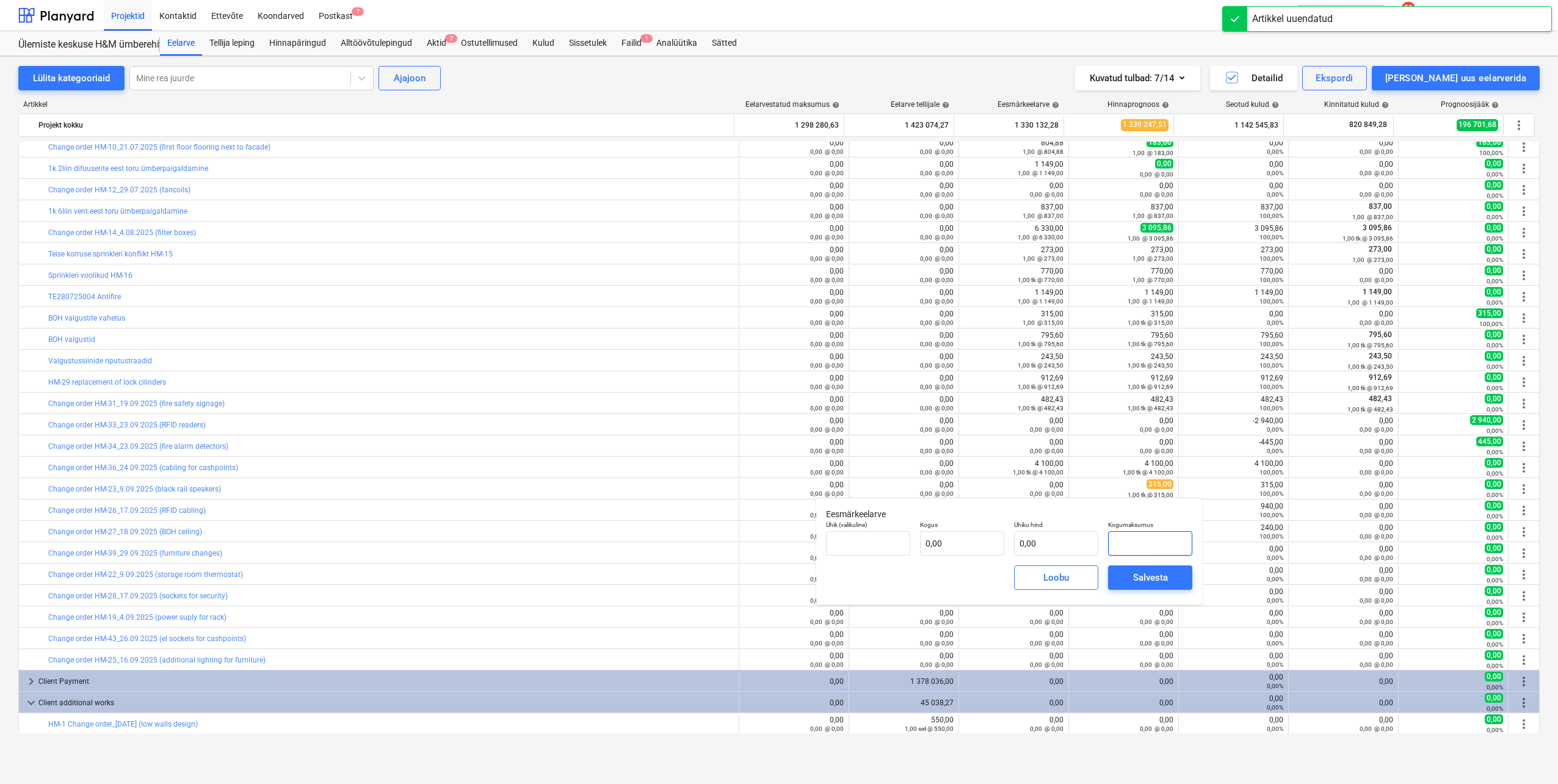
click at [1132, 541] on input "text" at bounding box center [1150, 543] width 84 height 25
type input "tk"
type input "3"
type input "1,00"
type input "3,00"
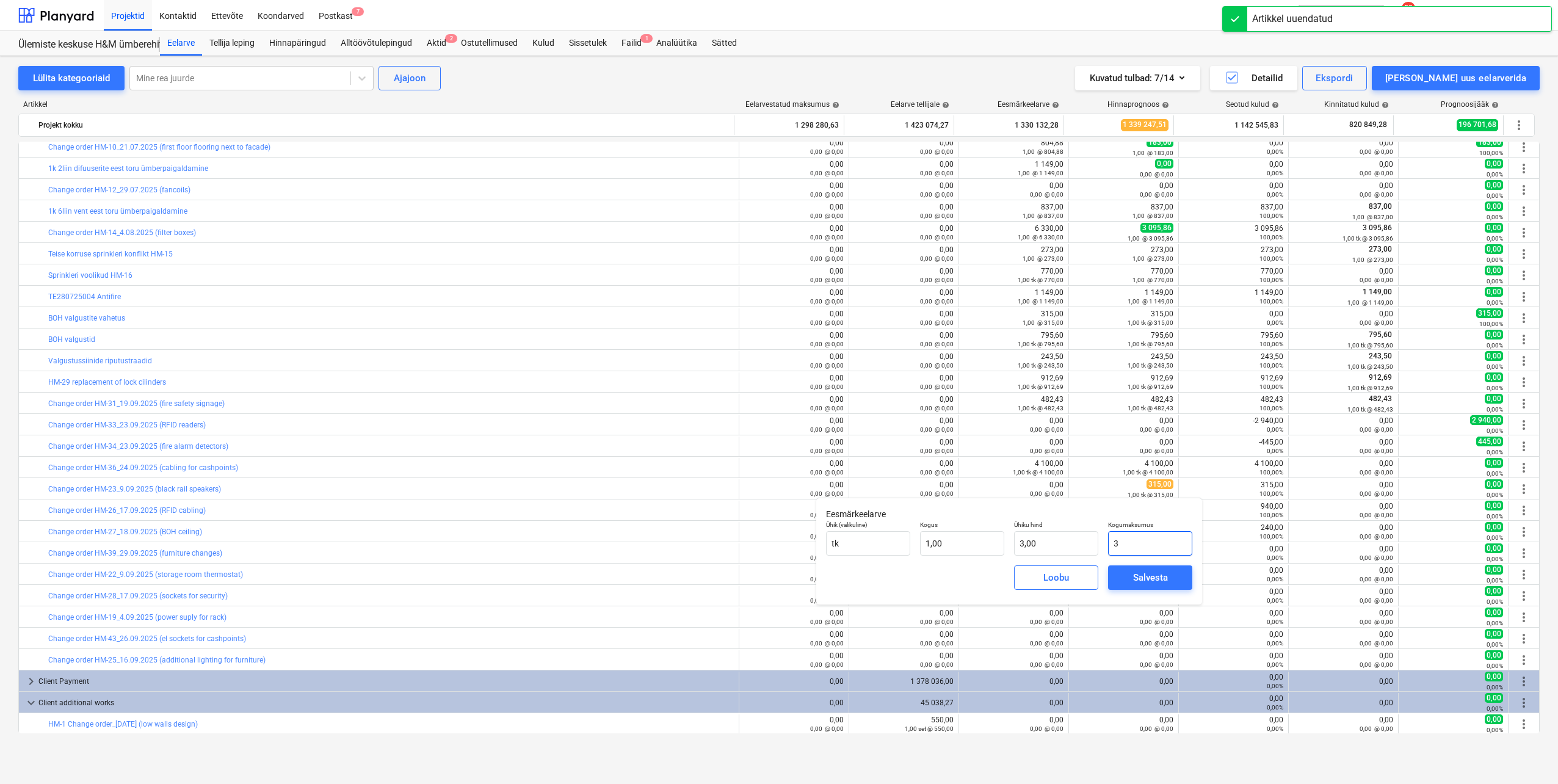
type input "31"
type input "31,00"
type input "315"
type input "315,00"
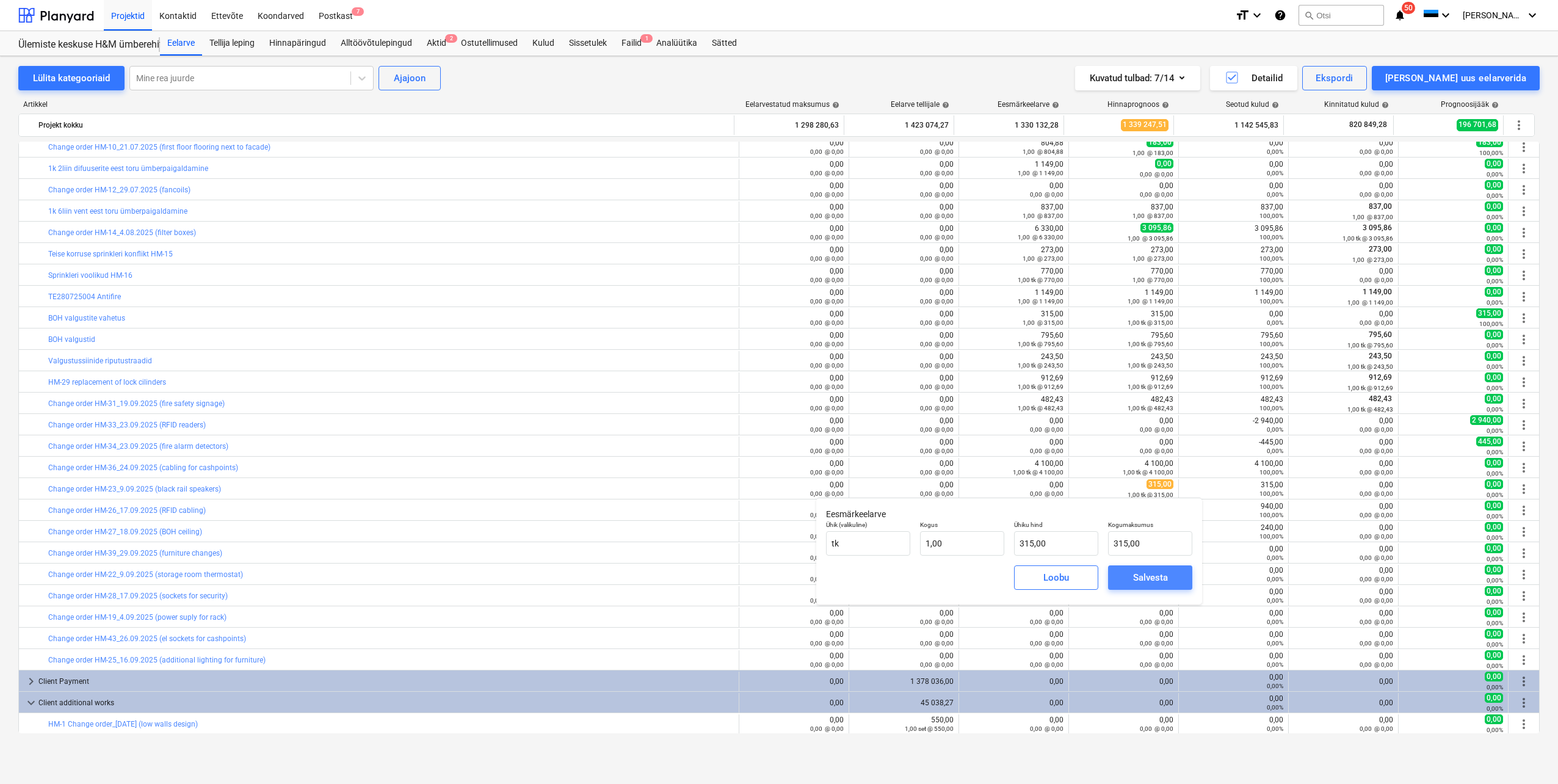
click at [1149, 571] on div "Salvesta" at bounding box center [1150, 578] width 35 height 16
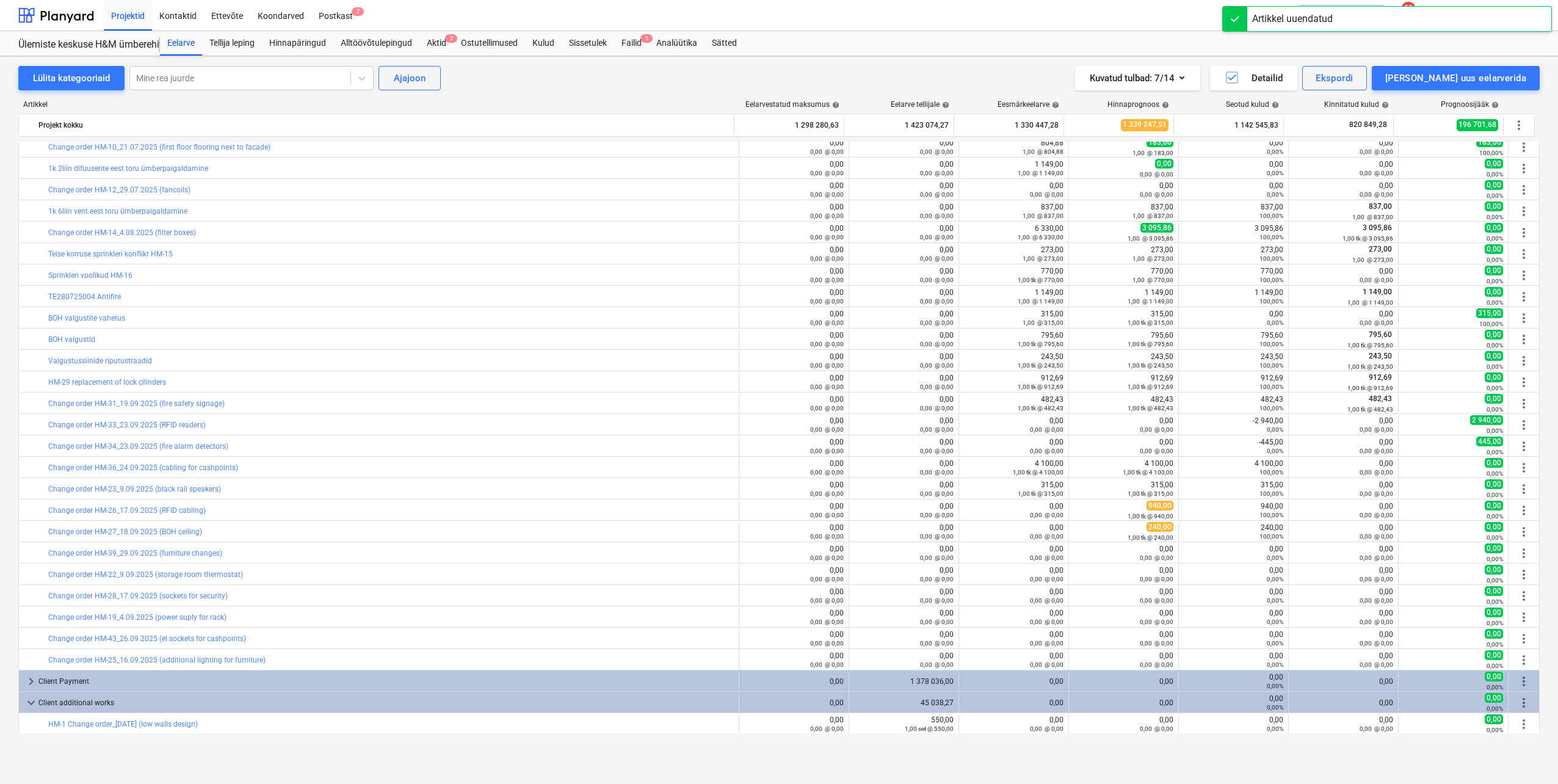
click at [969, 509] on span "edit" at bounding box center [971, 510] width 9 height 9
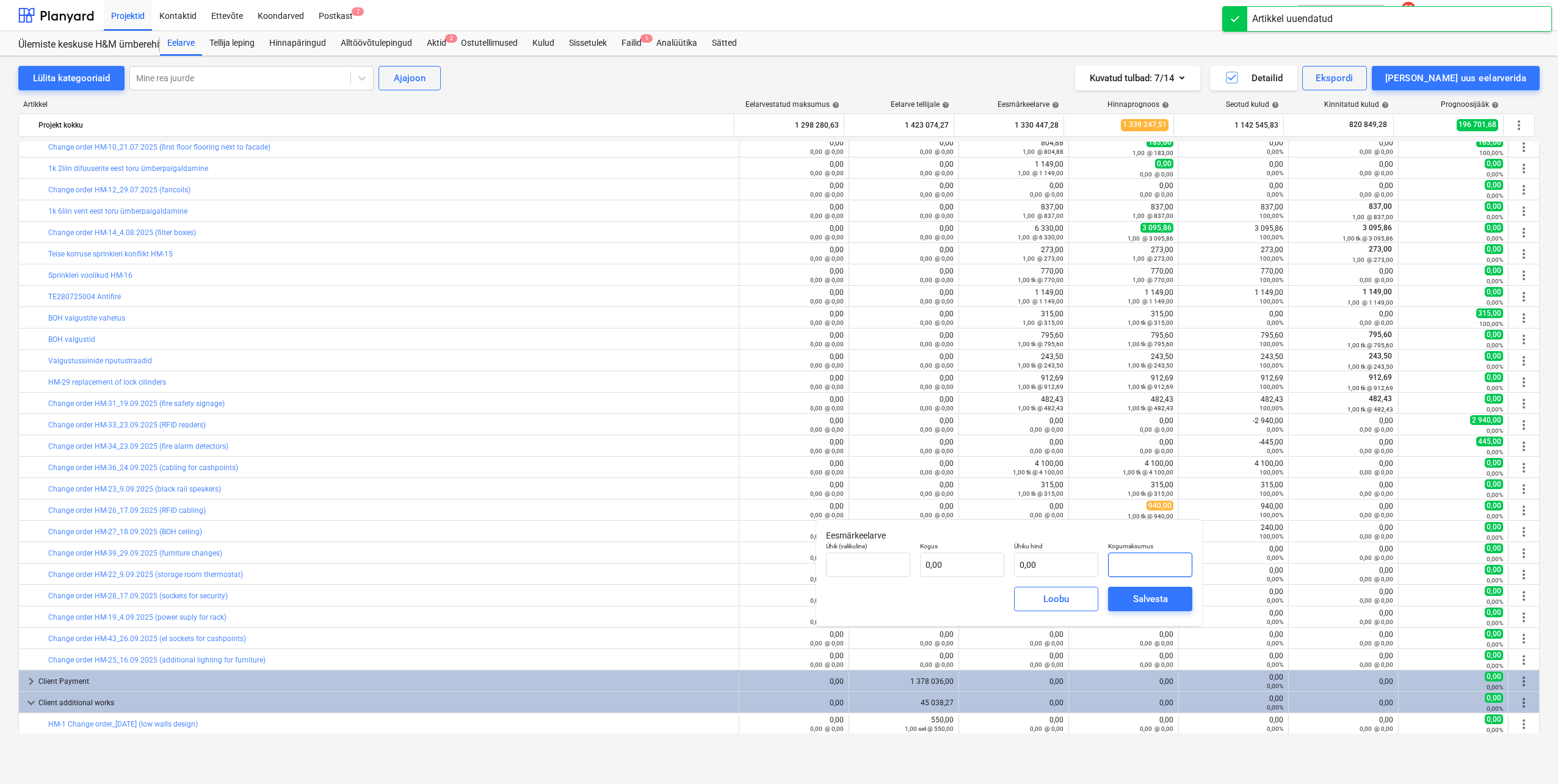
click at [1132, 563] on input "text" at bounding box center [1150, 564] width 84 height 25
type input "tk"
type input "9"
type input "1,00"
type input "9,00"
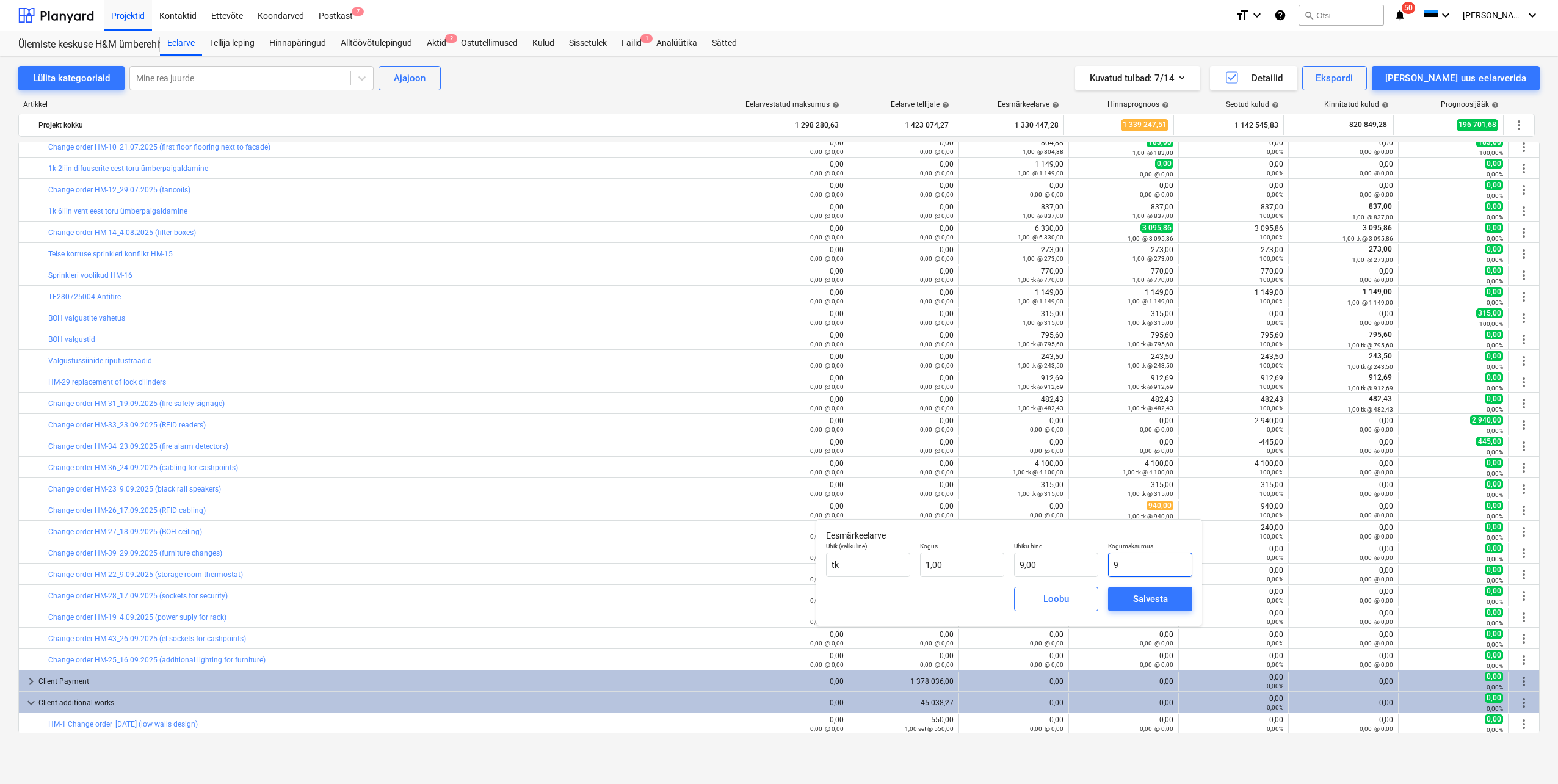
type input "94"
type input "94,00"
type input "940"
type input "940,00"
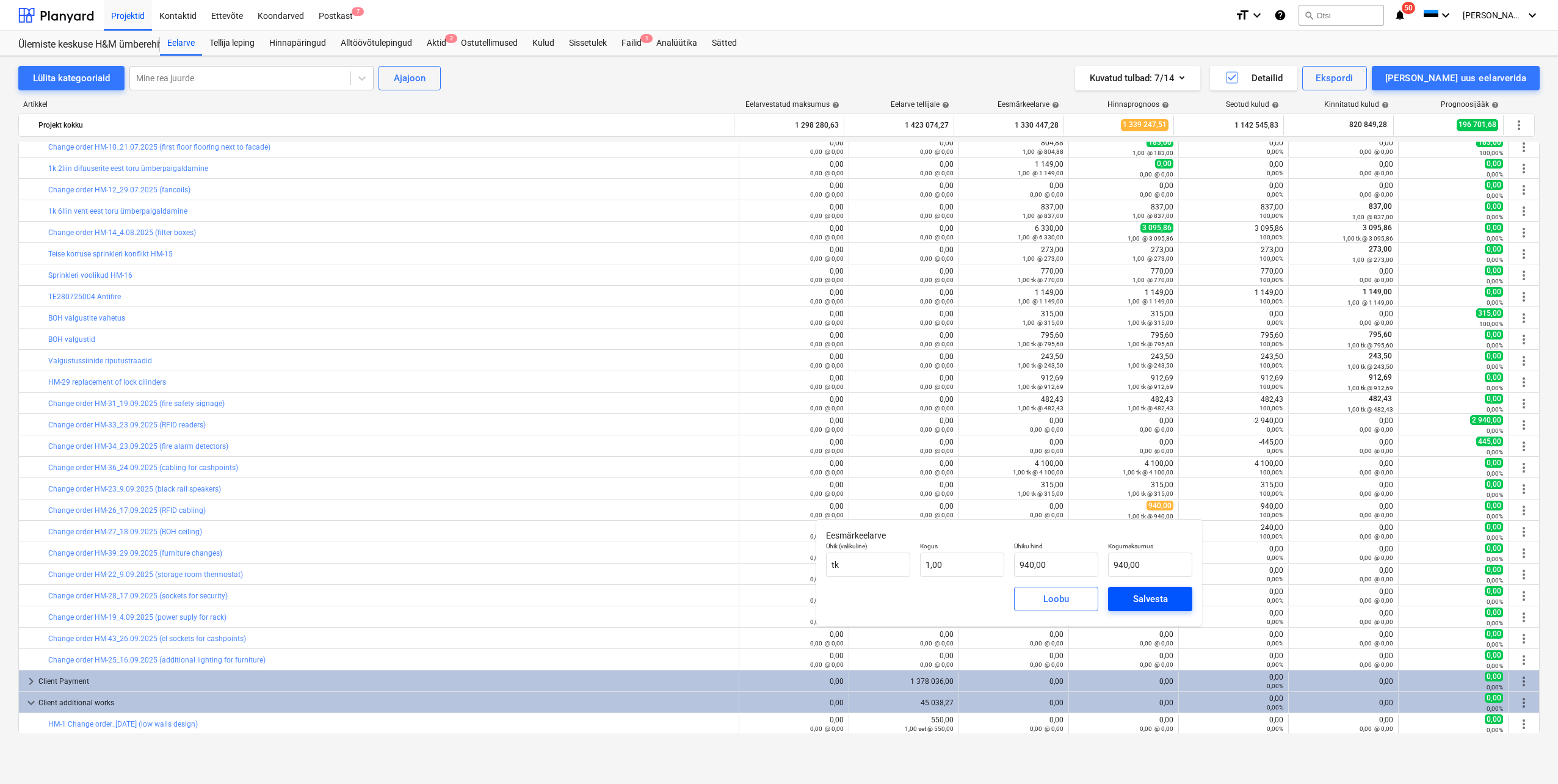
click at [1153, 602] on div "Salvesta" at bounding box center [1150, 599] width 35 height 16
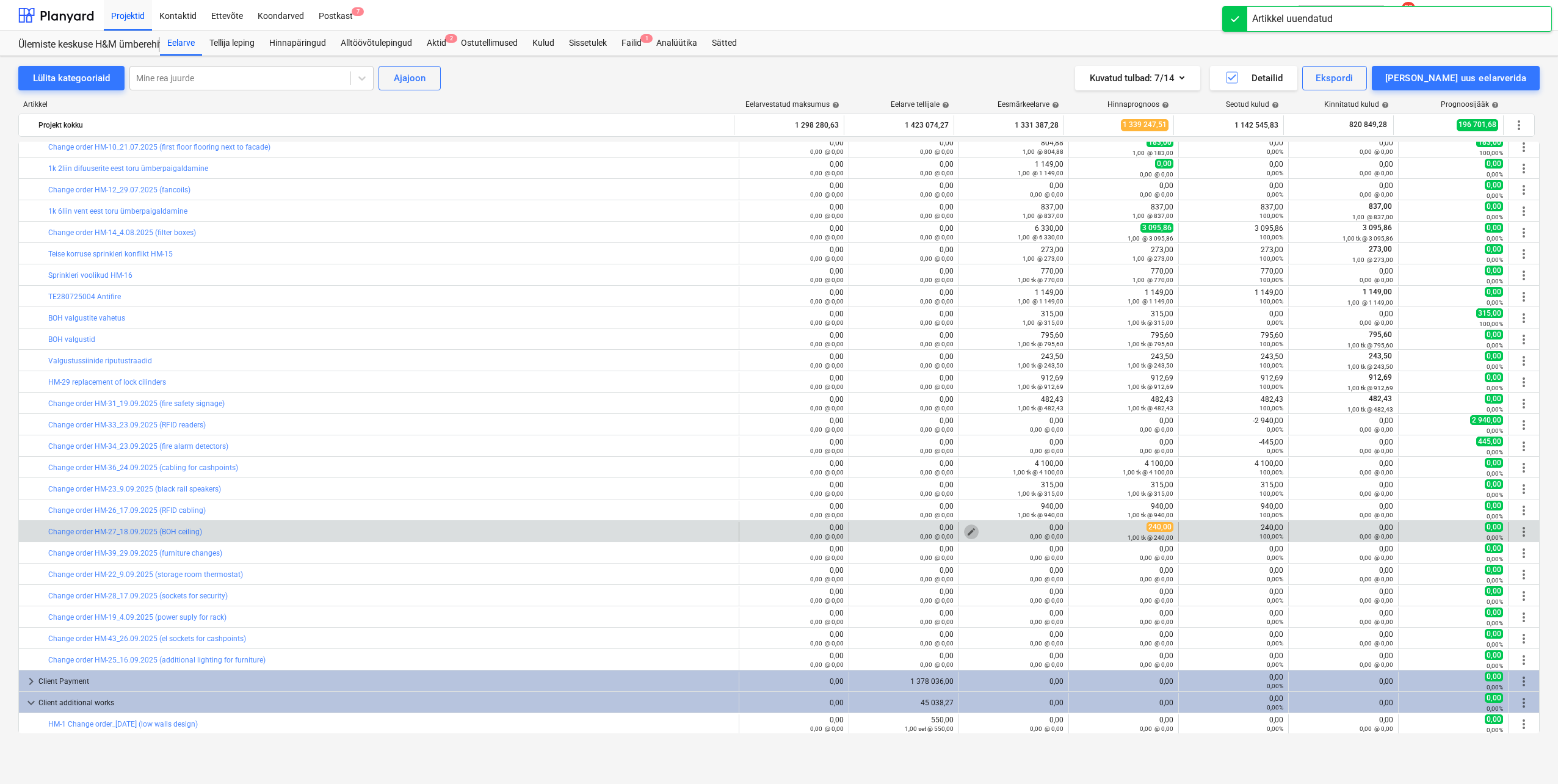
click at [966, 530] on span "edit" at bounding box center [971, 532] width 9 height 9
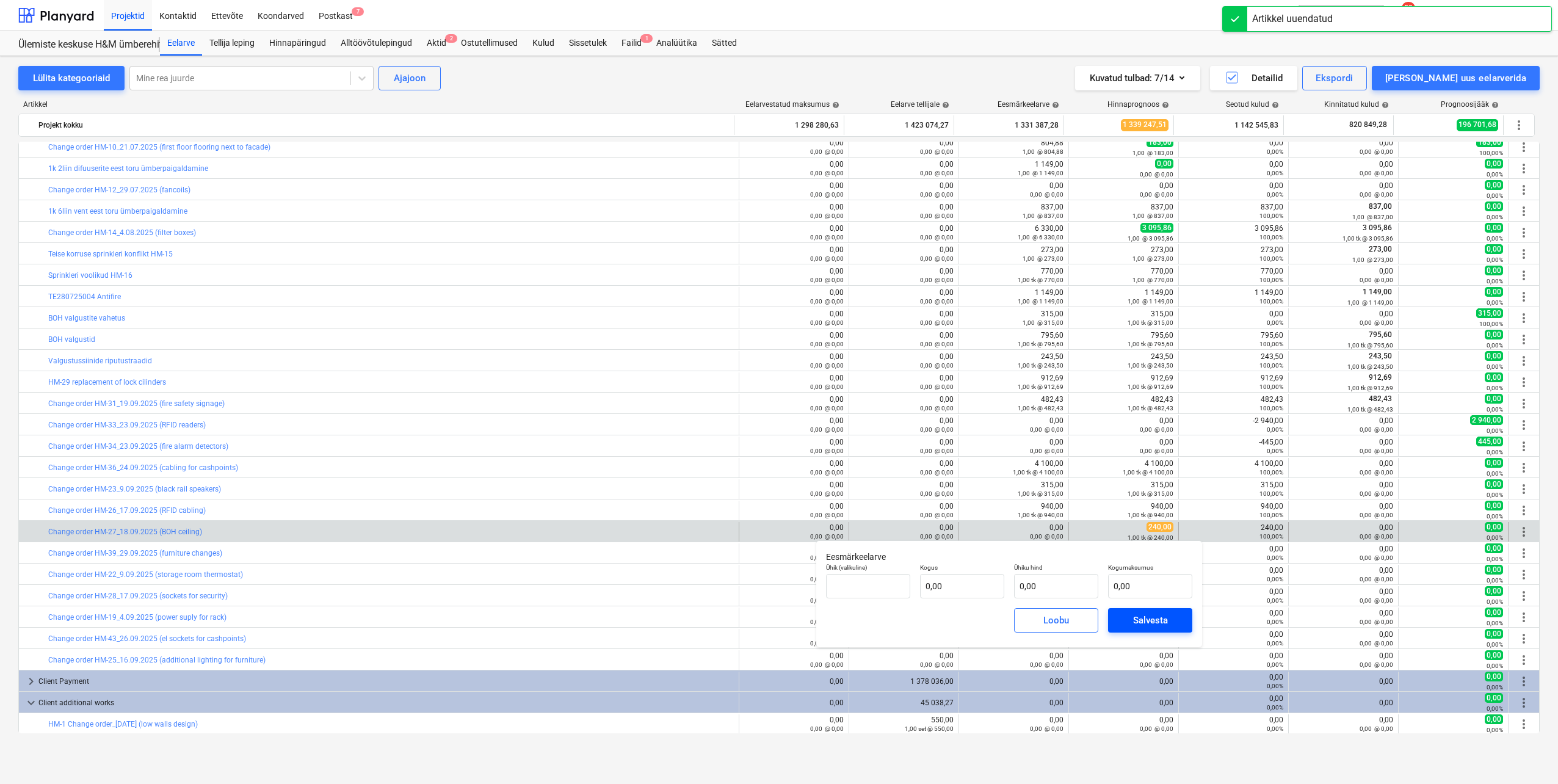
click at [1128, 619] on span "Salvesta" at bounding box center [1150, 620] width 55 height 16
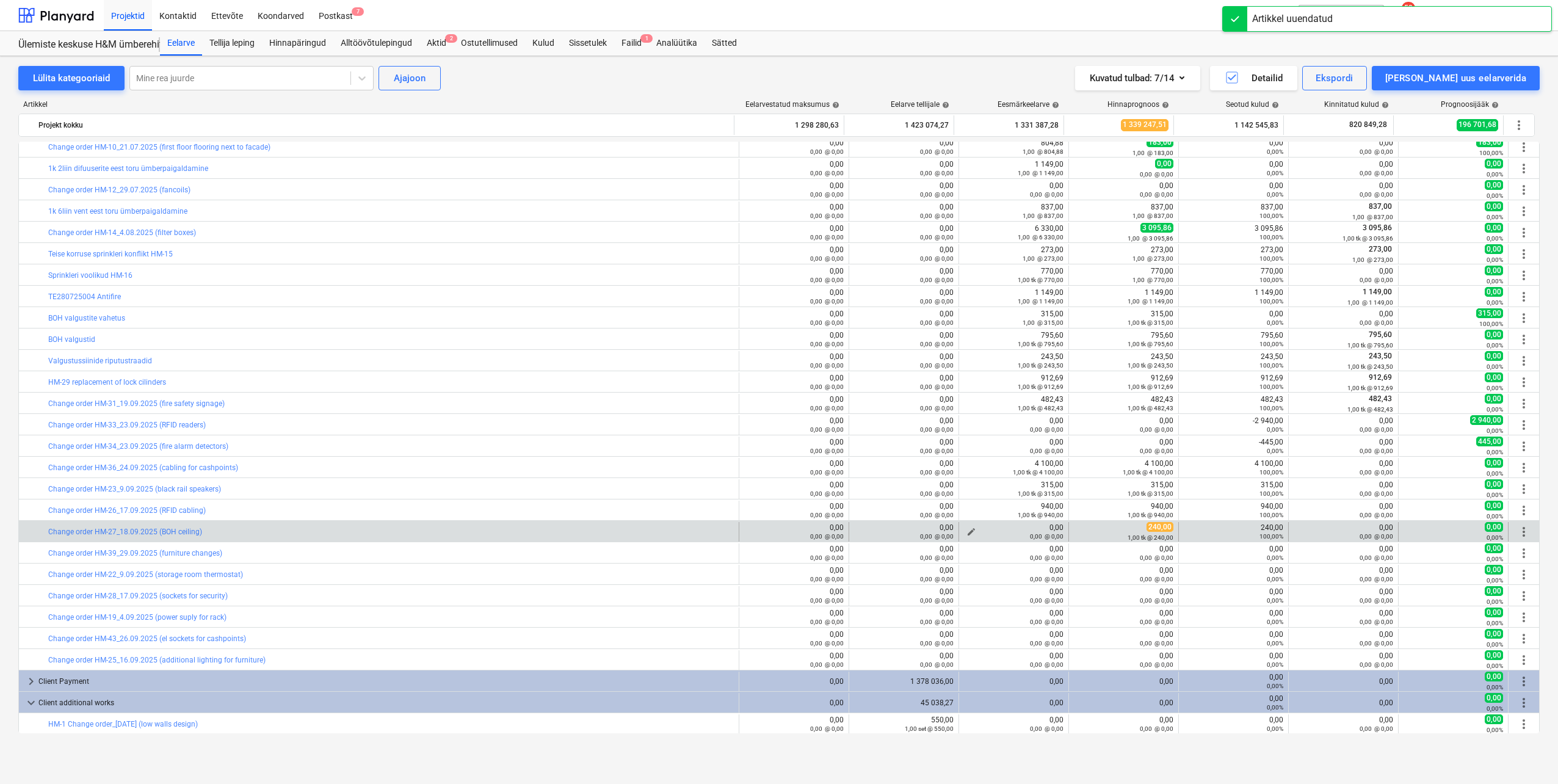
click at [966, 528] on span "edit" at bounding box center [971, 532] width 9 height 9
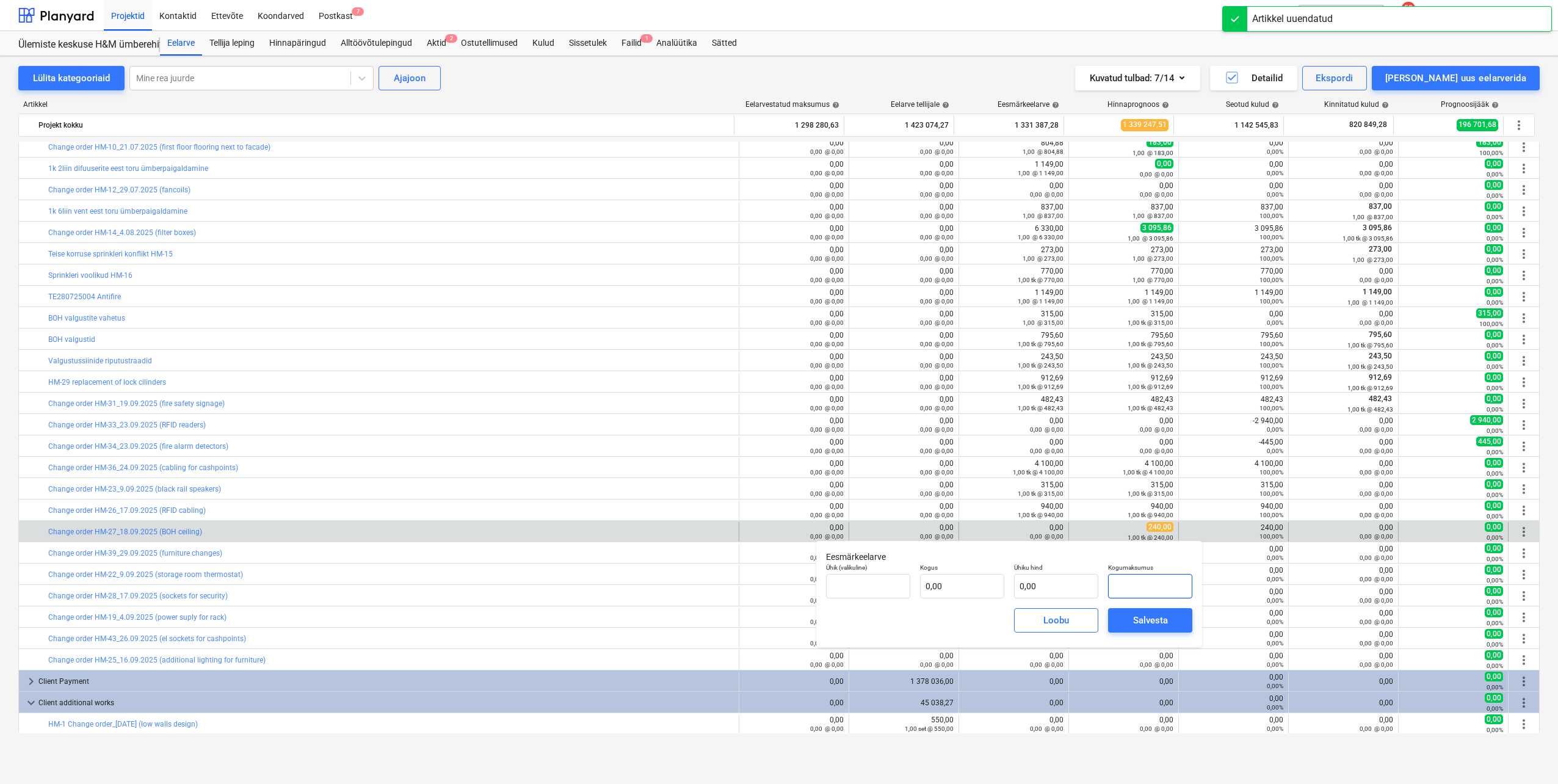
click at [1132, 589] on input "text" at bounding box center [1150, 585] width 84 height 25
type input "tk"
type input "2"
type input "1,00"
type input "2,00"
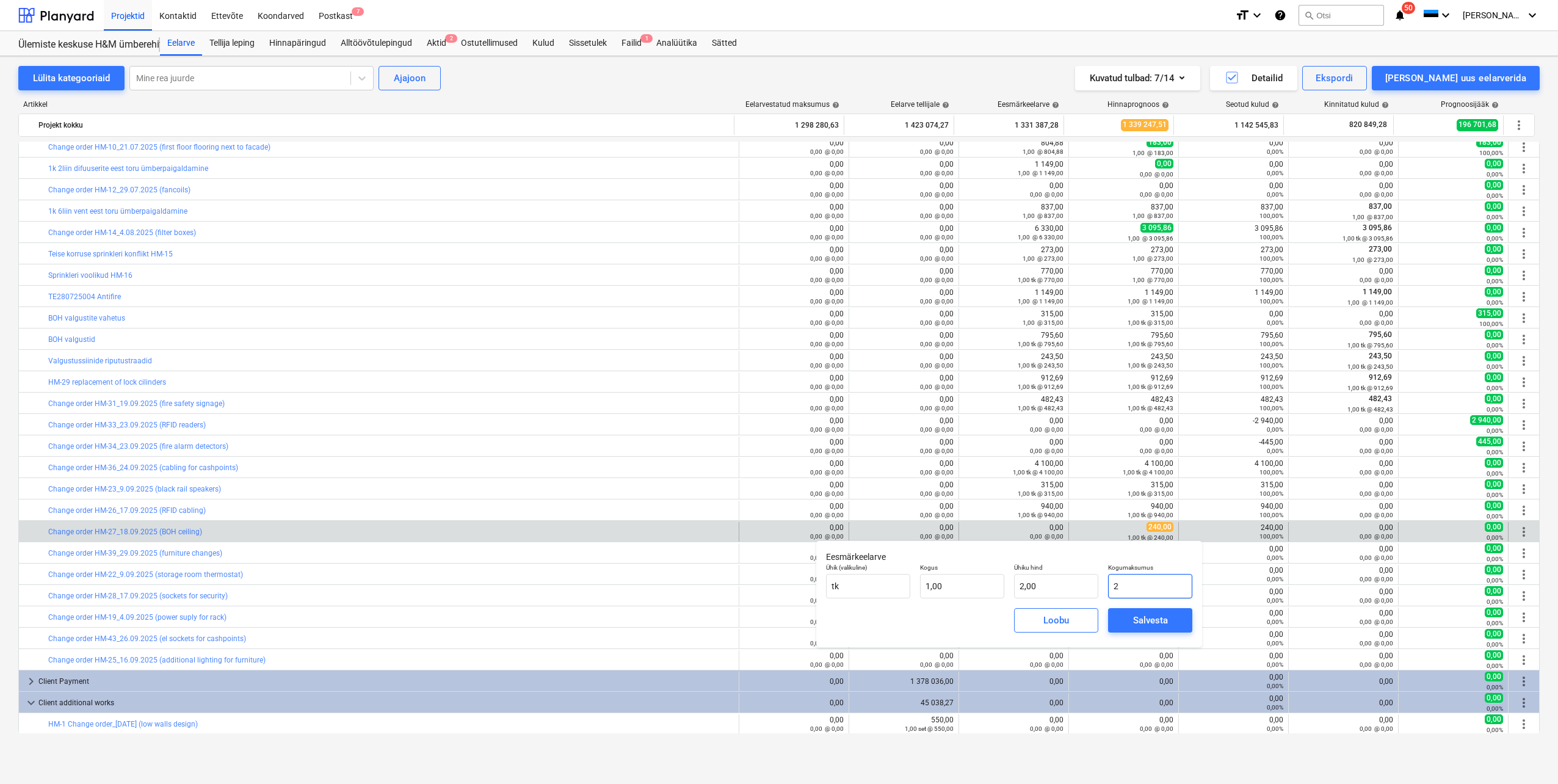
type input "24"
type input "24,00"
type input "240"
type input "240,00"
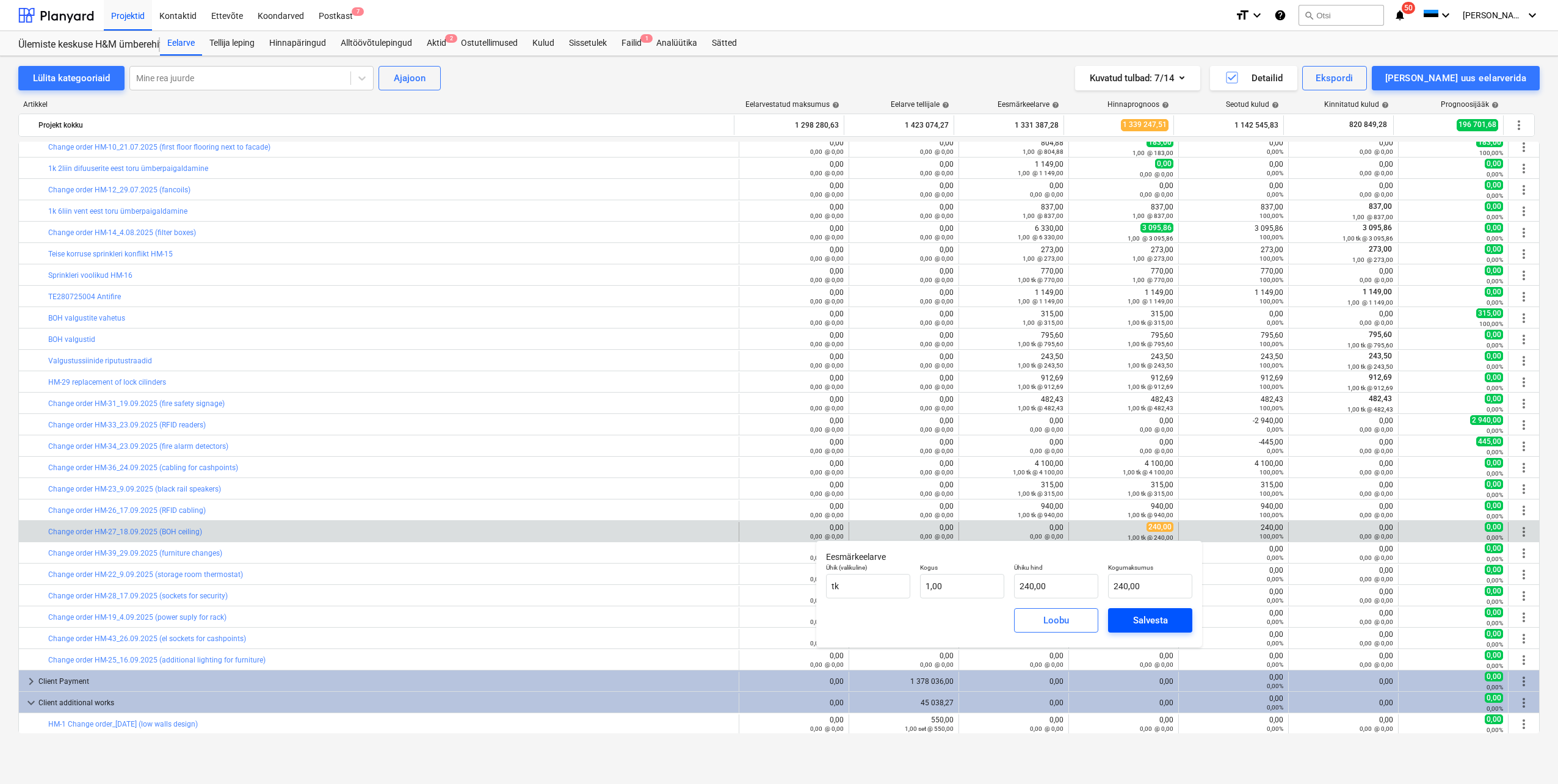
click at [1156, 617] on div "Salvesta" at bounding box center [1150, 620] width 35 height 16
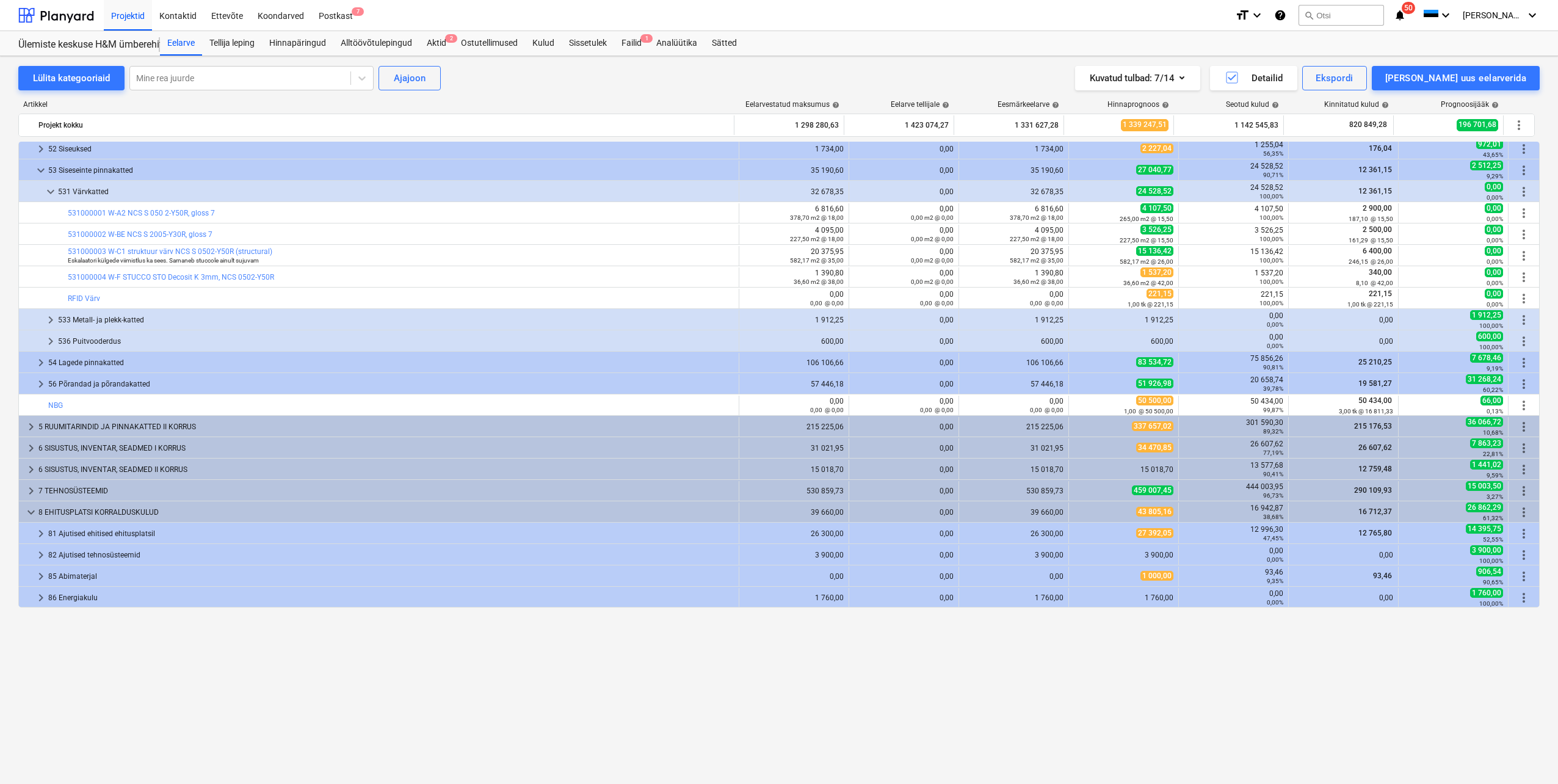
scroll to position [0, 0]
